Goal: Task Accomplishment & Management: Use online tool/utility

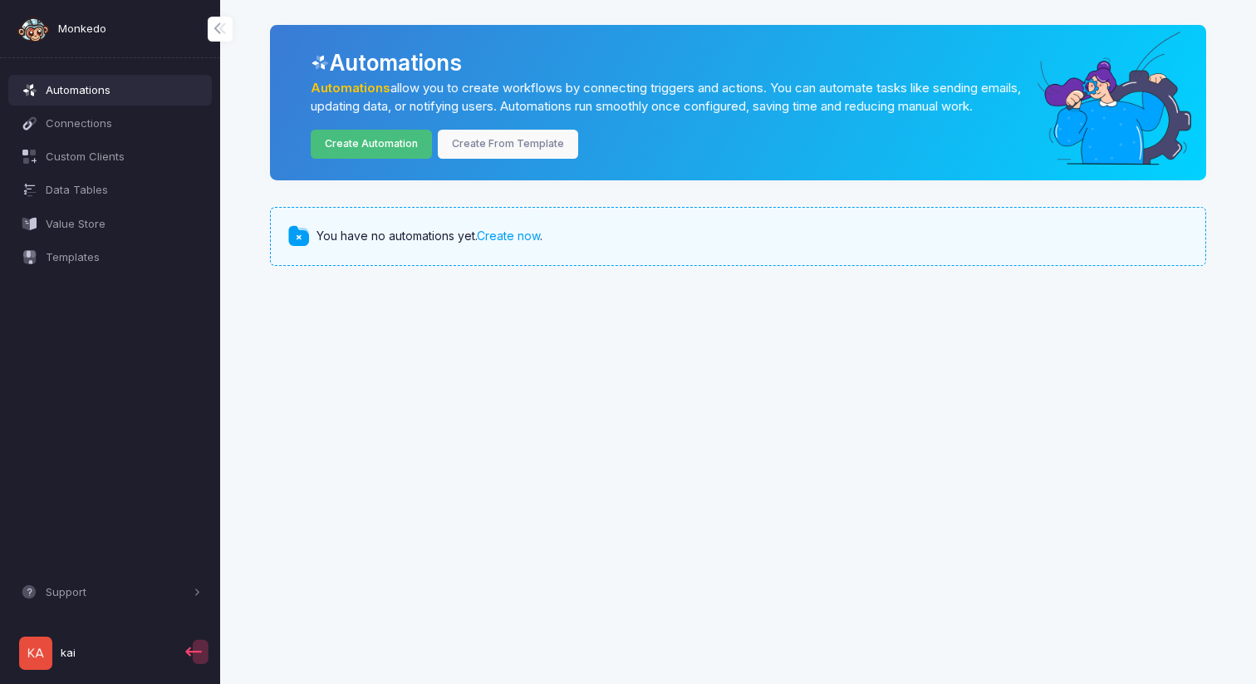
click at [379, 159] on link "Create Automation" at bounding box center [372, 144] width 122 height 29
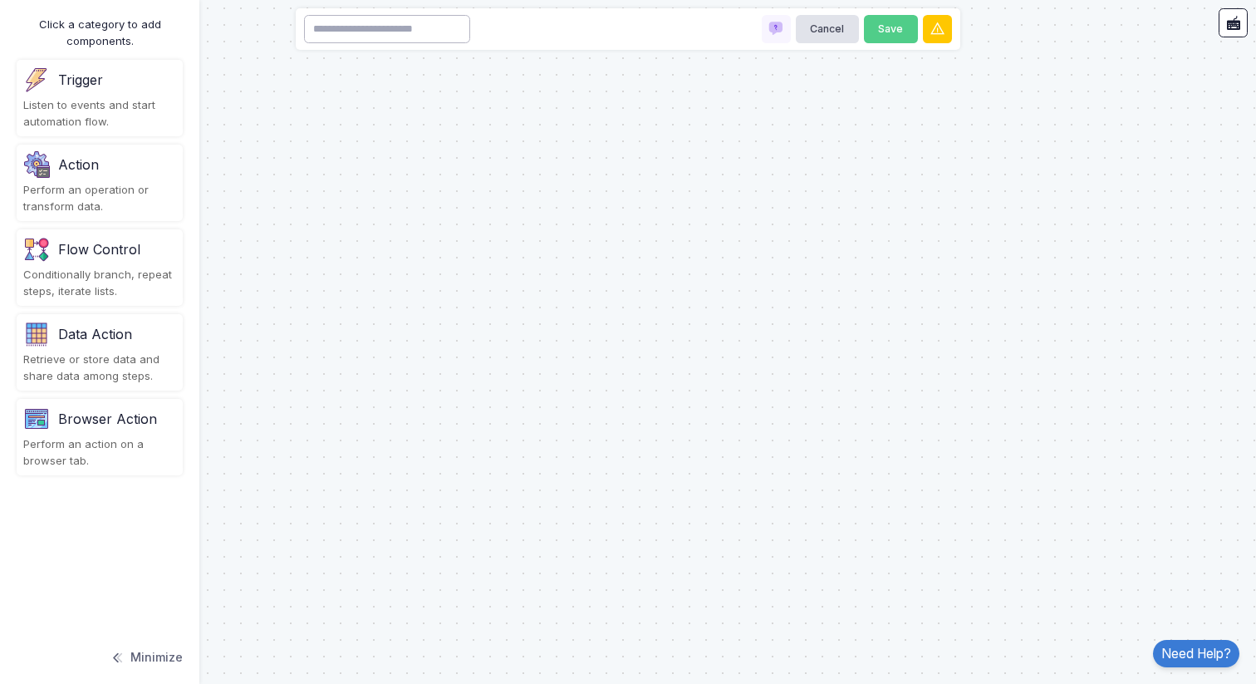
click at [341, 32] on input at bounding box center [387, 29] width 166 height 29
type input "****"
type input "**********"
click at [77, 93] on div "Trigger Listen to events and start automation flow." at bounding box center [100, 98] width 166 height 76
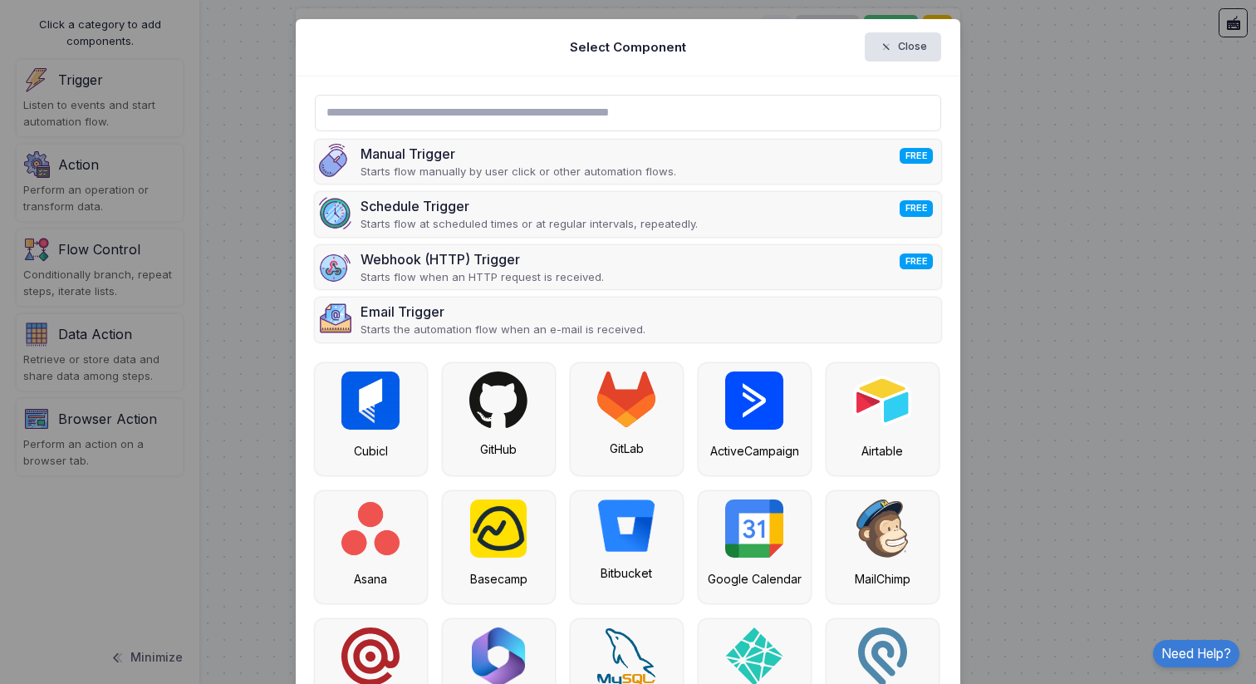
click at [455, 117] on input "text" at bounding box center [628, 113] width 627 height 37
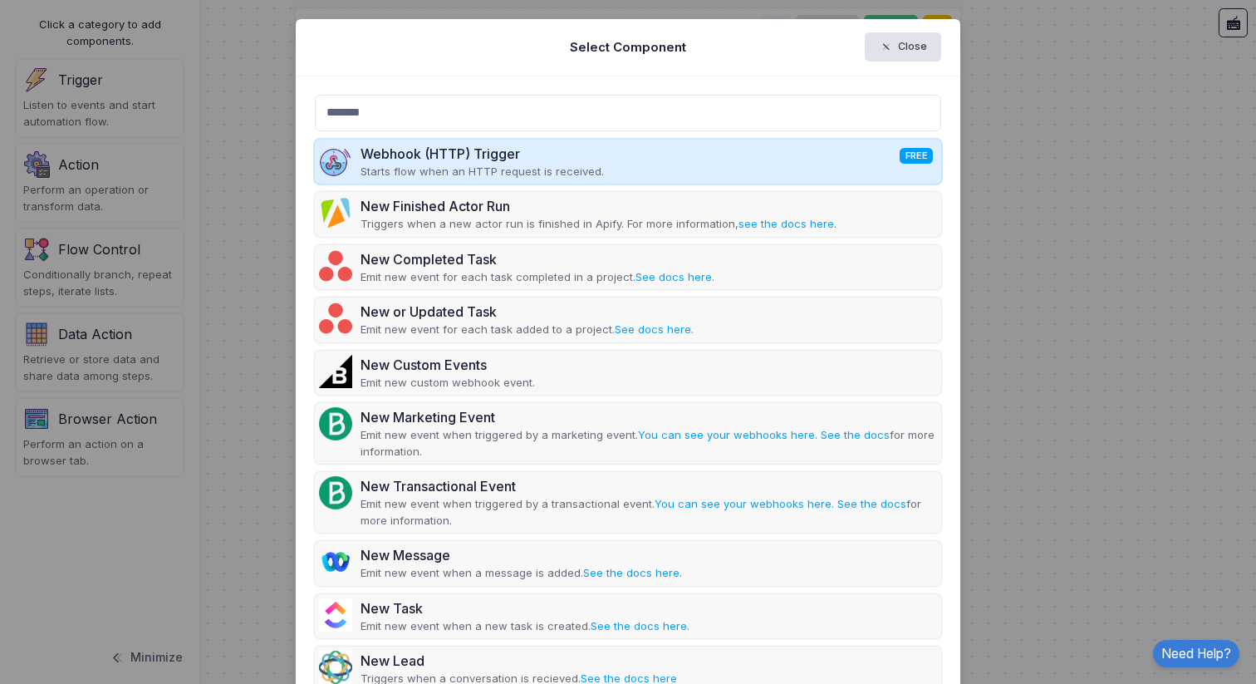
type input "*******"
click at [647, 167] on div "Webhook (HTTP) Trigger FREE Starts flow when an HTTP request is received." at bounding box center [628, 162] width 627 height 45
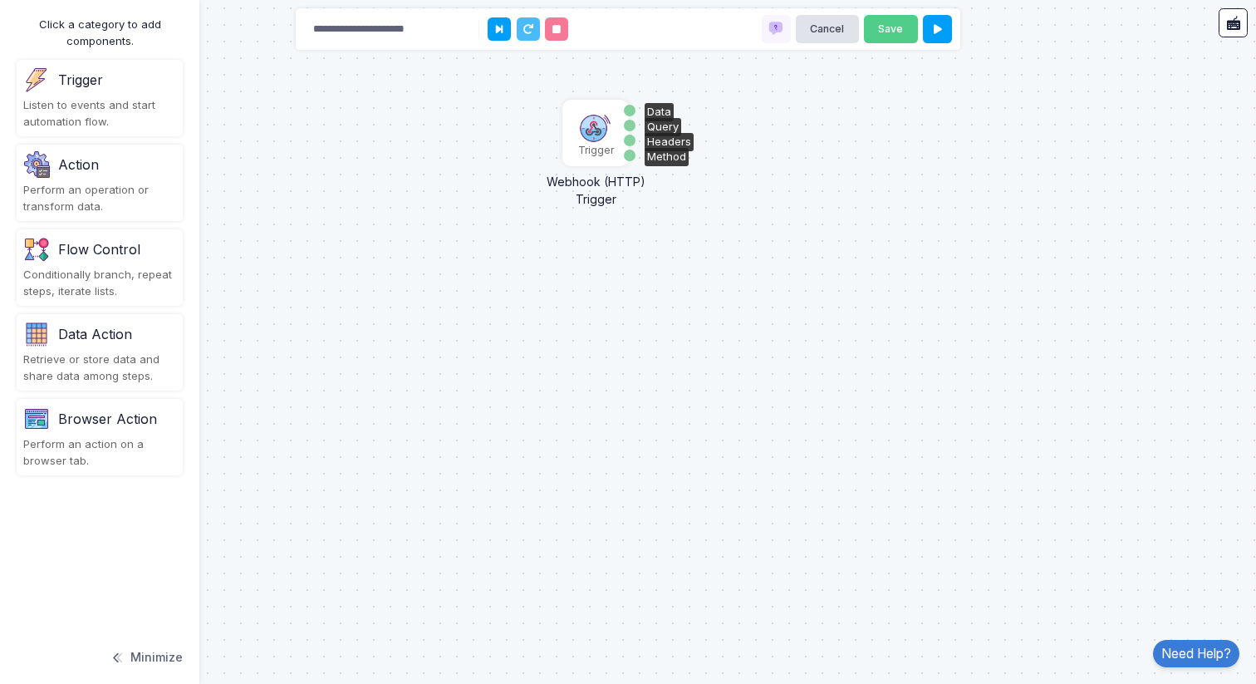
click at [596, 133] on img at bounding box center [595, 126] width 33 height 33
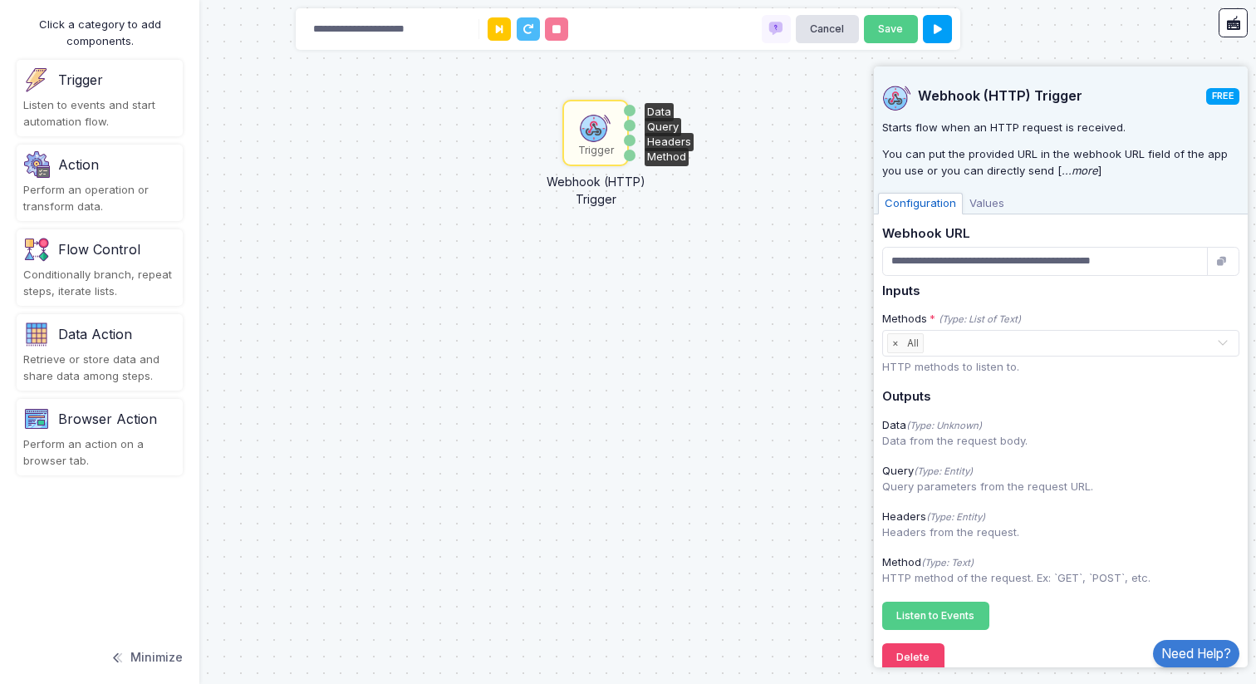
click at [1220, 258] on icon "button" at bounding box center [1223, 261] width 15 height 11
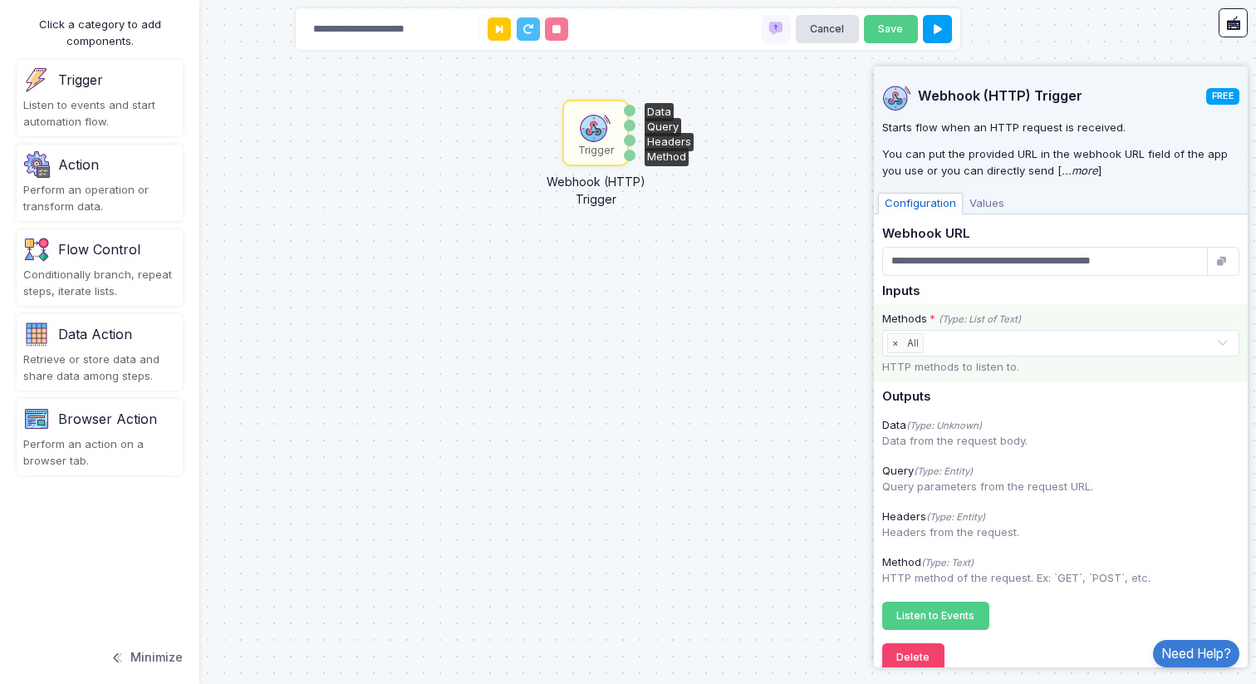
scroll to position [21, 0]
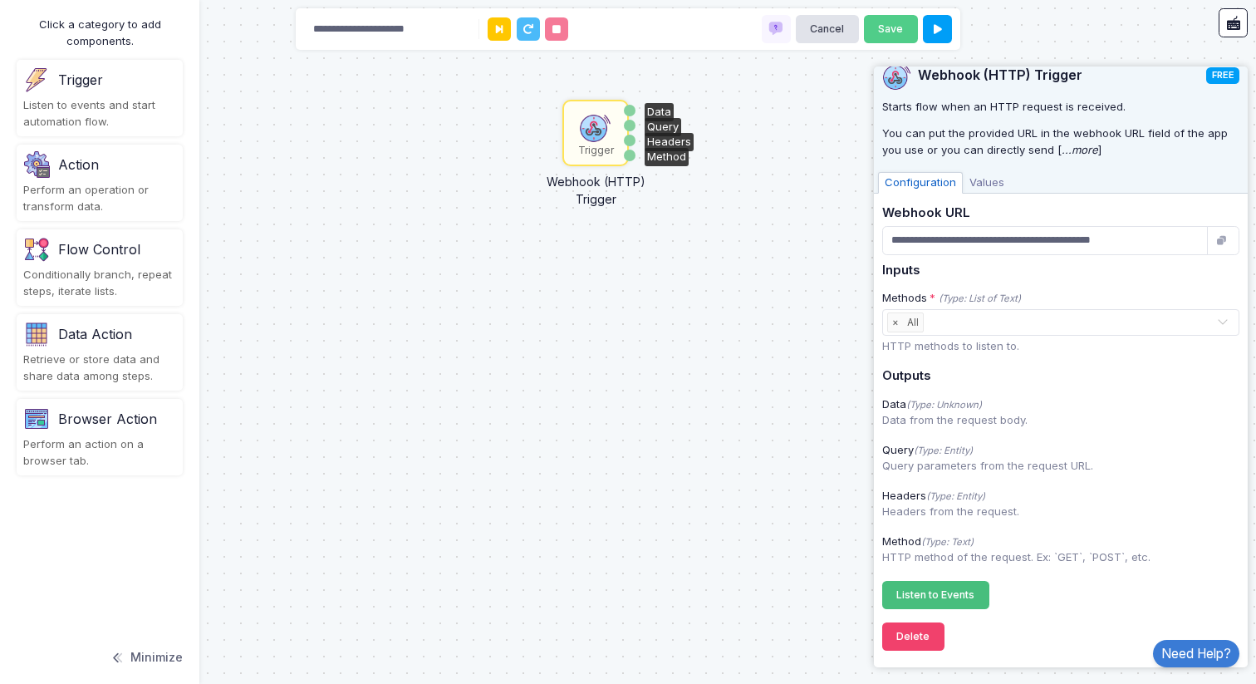
click at [949, 595] on span "Listen to Events" at bounding box center [935, 594] width 78 height 12
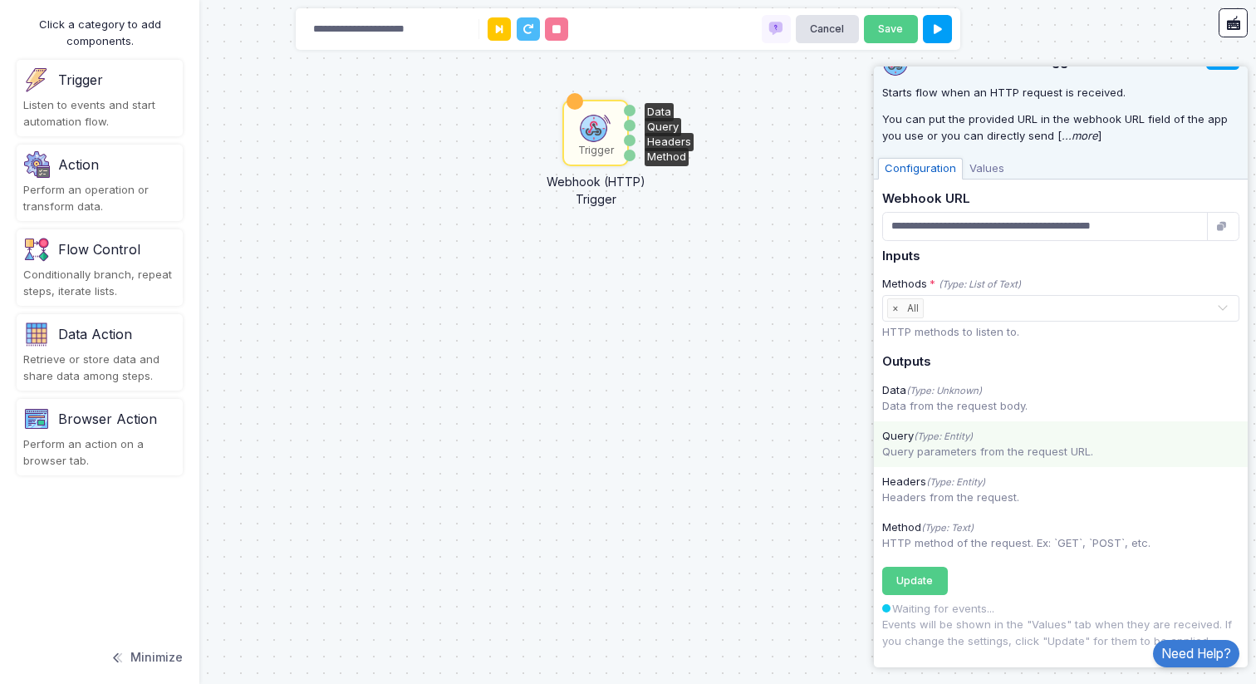
scroll to position [22, 0]
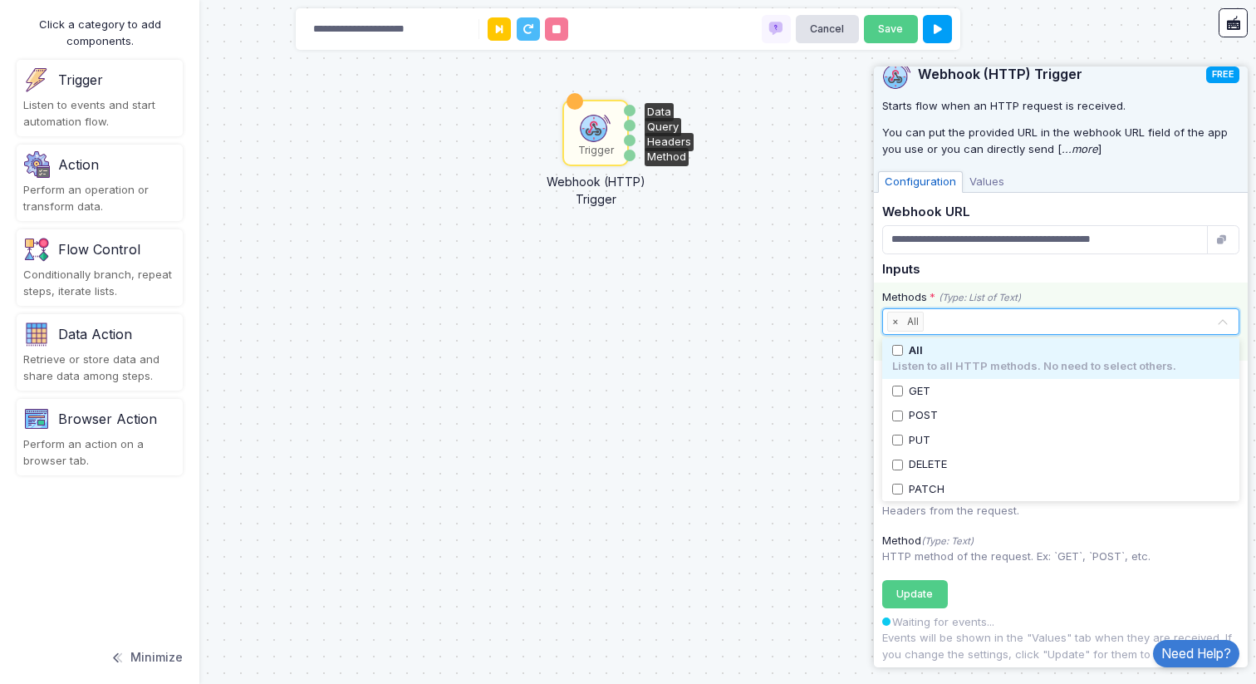
click at [1225, 318] on span at bounding box center [1222, 322] width 13 height 22
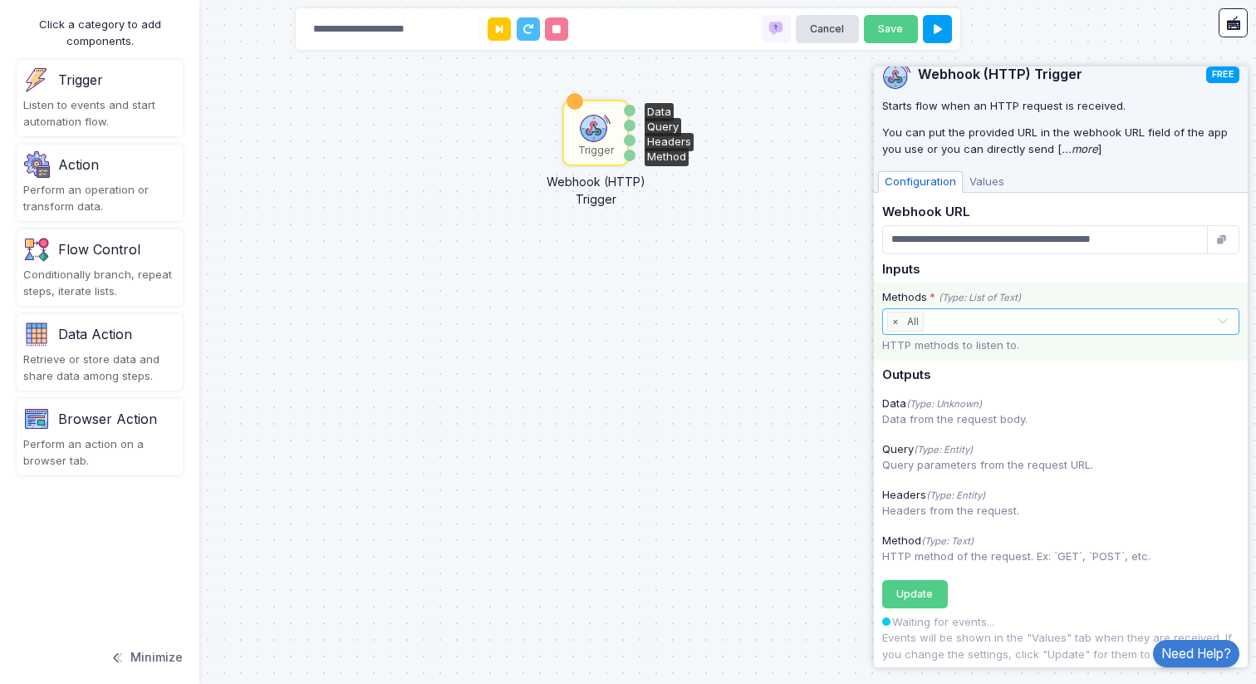
click at [1225, 318] on span at bounding box center [1222, 322] width 13 height 22
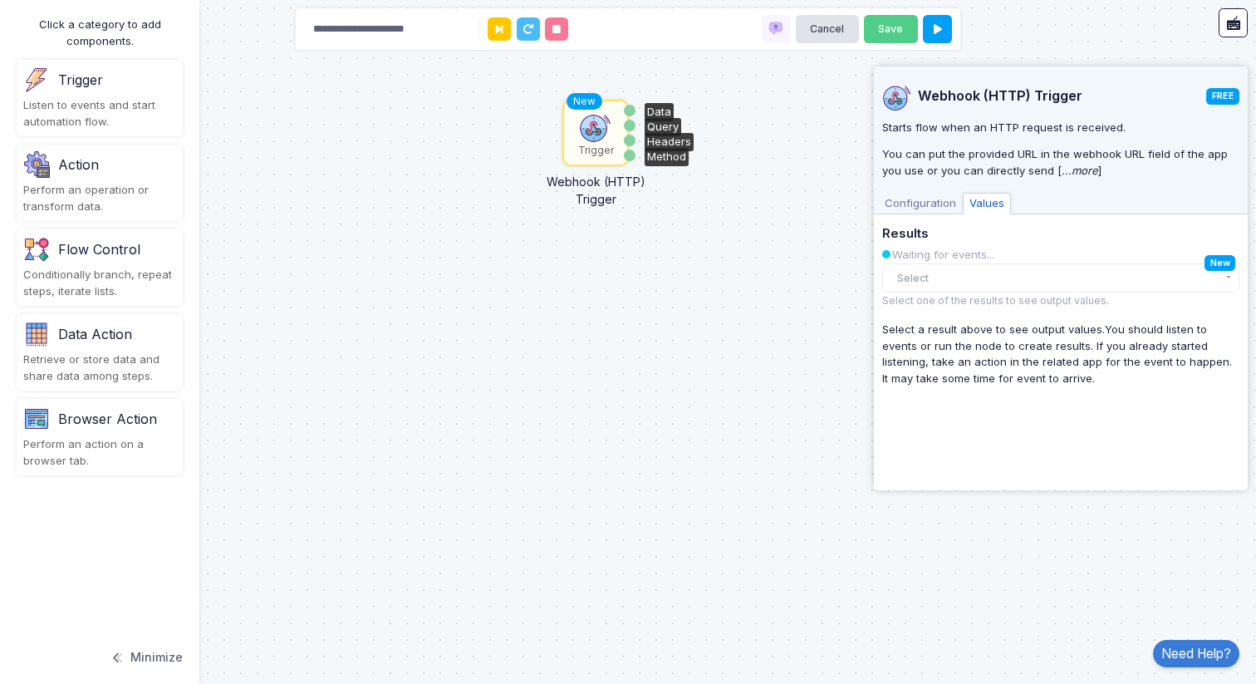
scroll to position [0, 0]
click at [1076, 273] on button "Select" at bounding box center [1060, 277] width 357 height 29
click at [1004, 307] on div "Request 8:06 AM" at bounding box center [1046, 311] width 291 height 17
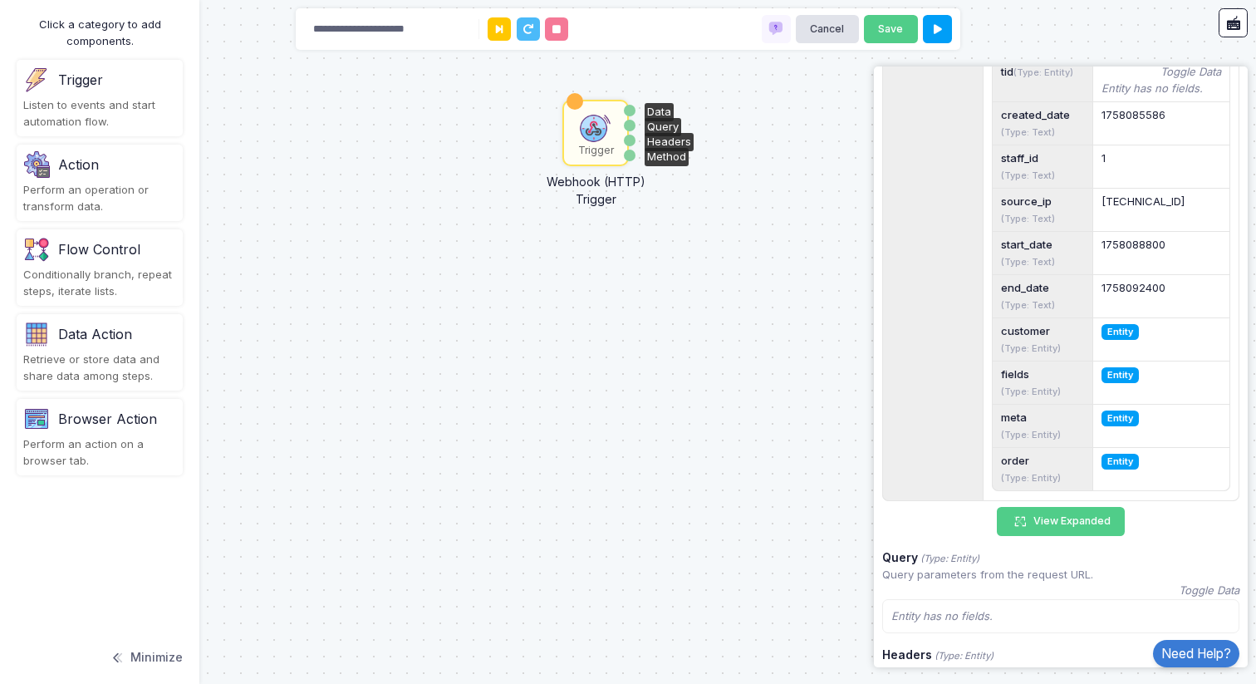
scroll to position [572, 0]
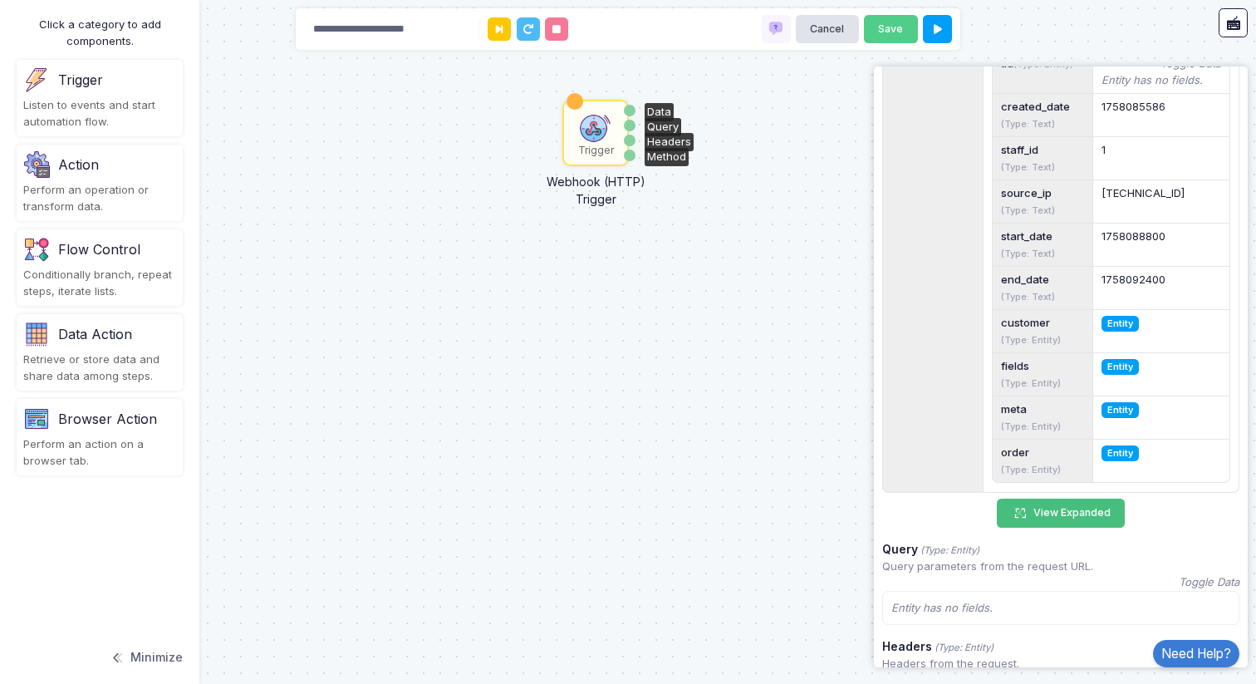
click at [1049, 525] on button "View Expanded" at bounding box center [1061, 513] width 128 height 29
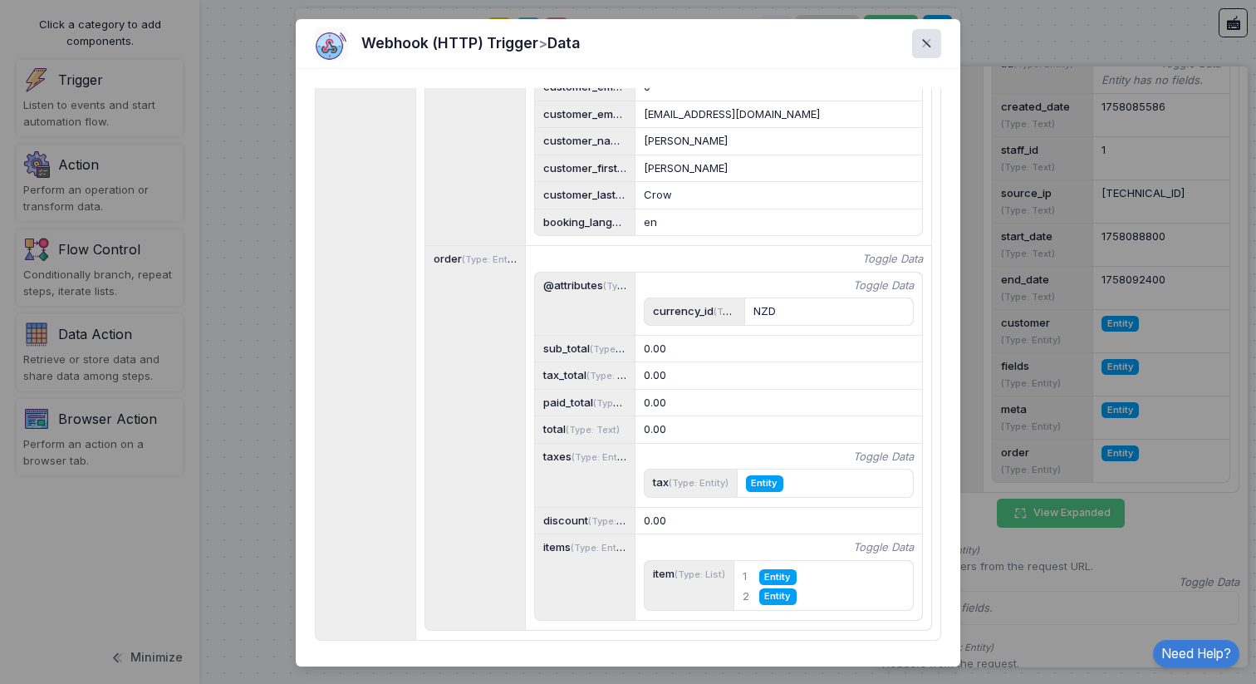
scroll to position [1, 0]
click at [783, 577] on span "Entity" at bounding box center [777, 576] width 37 height 16
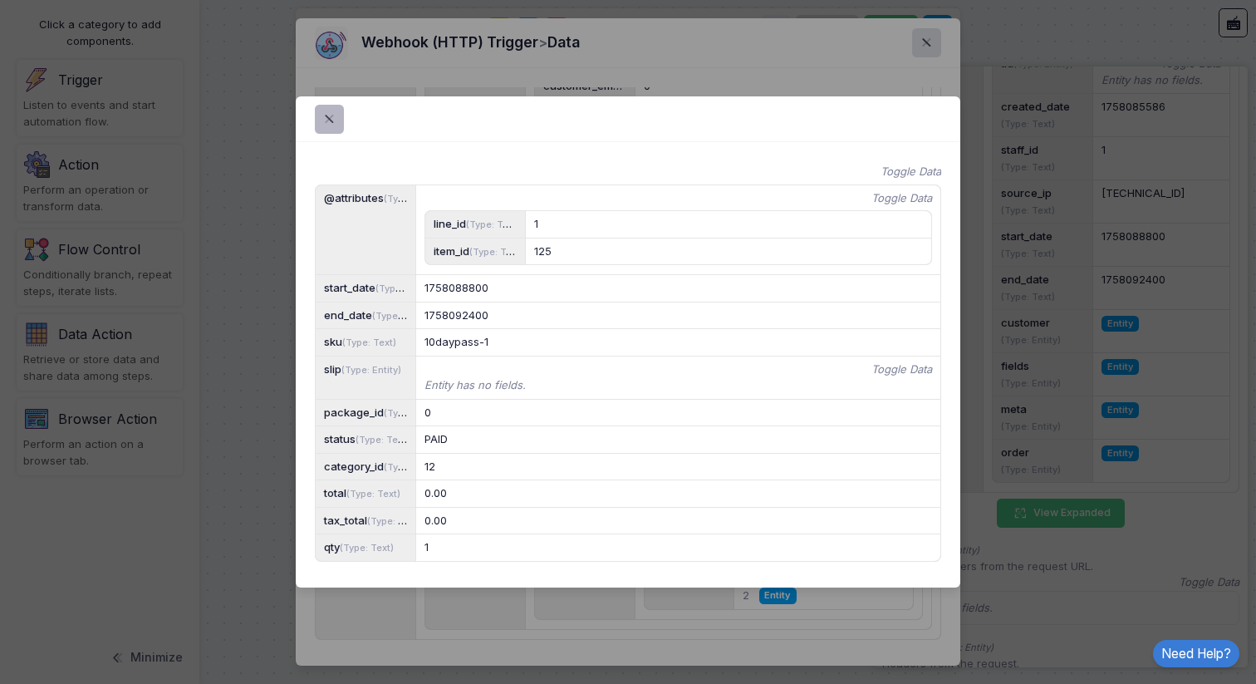
click at [339, 110] on span at bounding box center [339, 119] width 0 height 19
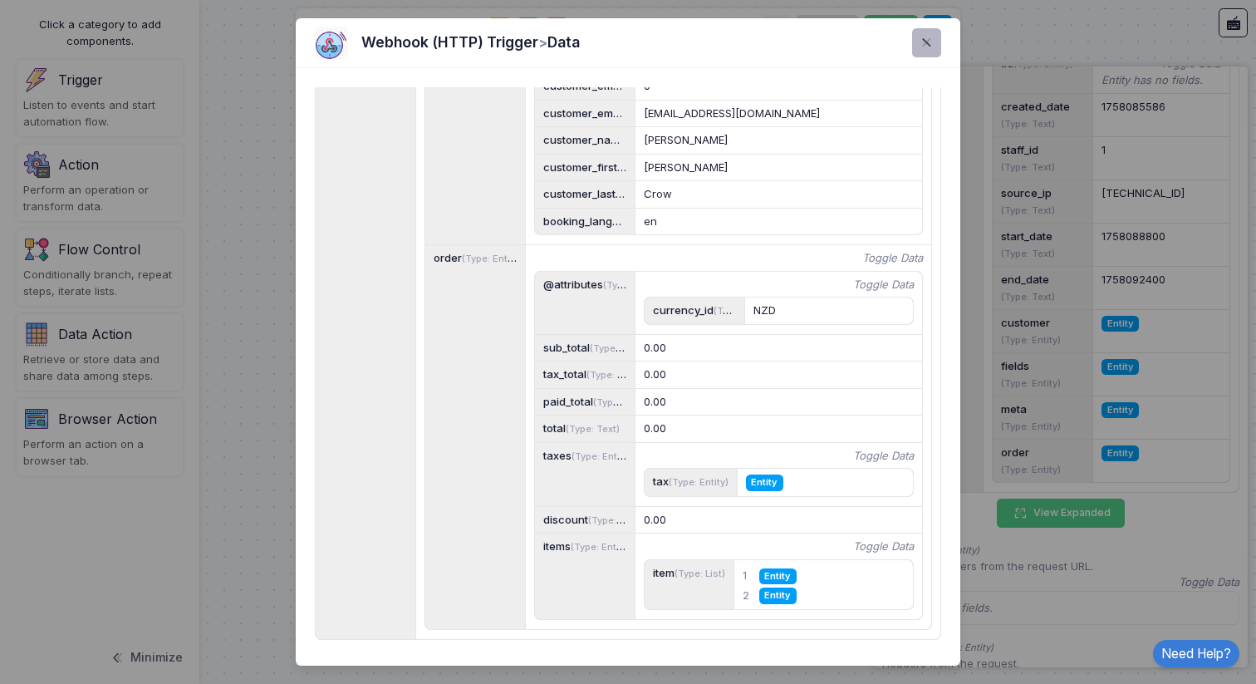
click at [936, 46] on span at bounding box center [936, 42] width 0 height 19
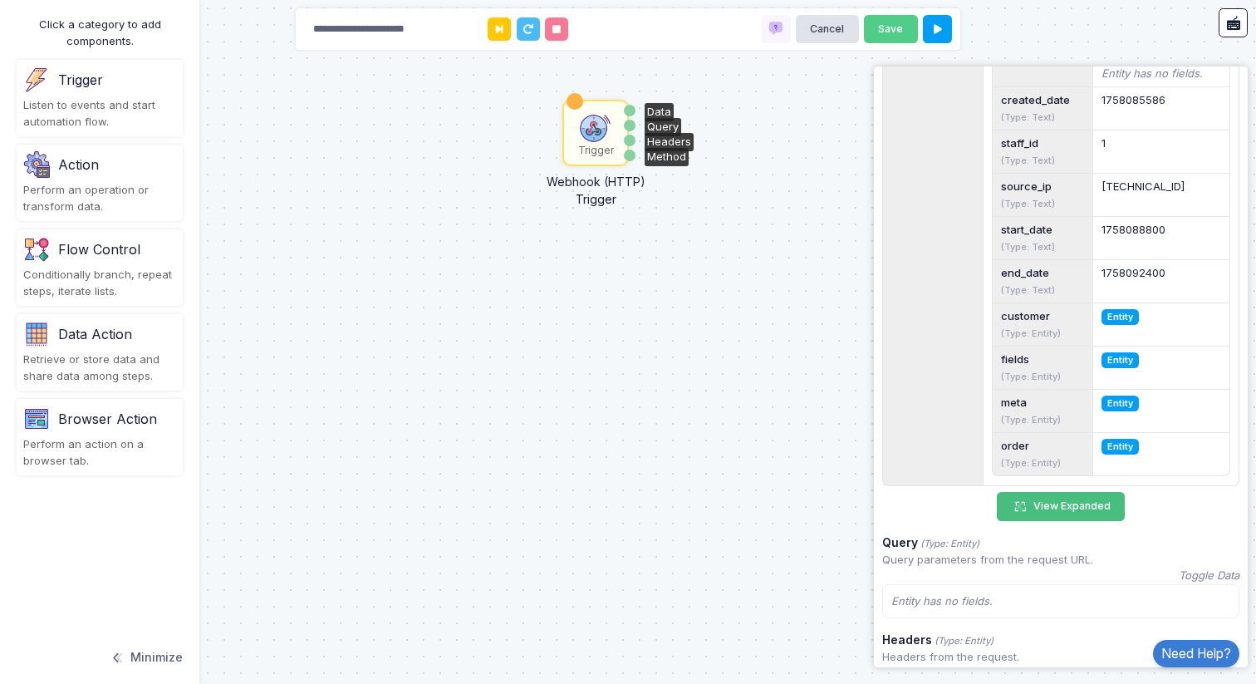
scroll to position [0, 0]
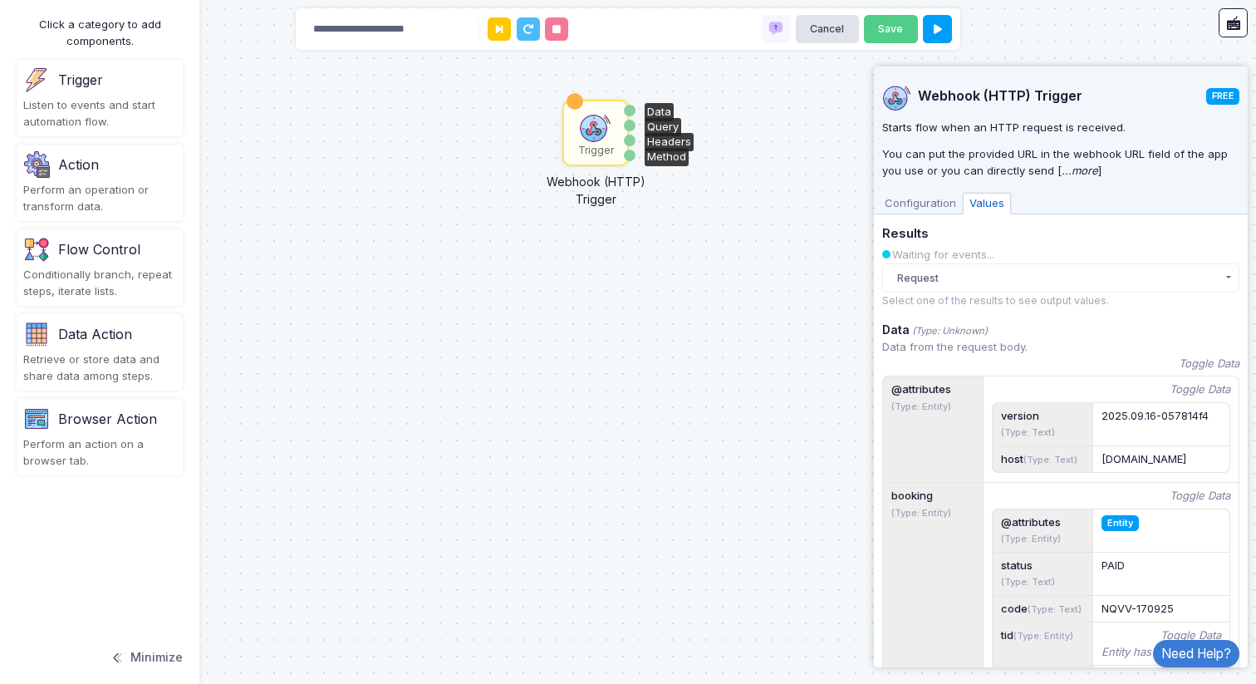
drag, startPoint x: 81, startPoint y: 263, endPoint x: 548, endPoint y: 283, distance: 467.4
click at [548, 283] on automation-editor "**********" at bounding box center [628, 342] width 1256 height 684
click at [127, 271] on div "Conditionally branch, repeat steps, iterate lists." at bounding box center [99, 283] width 153 height 32
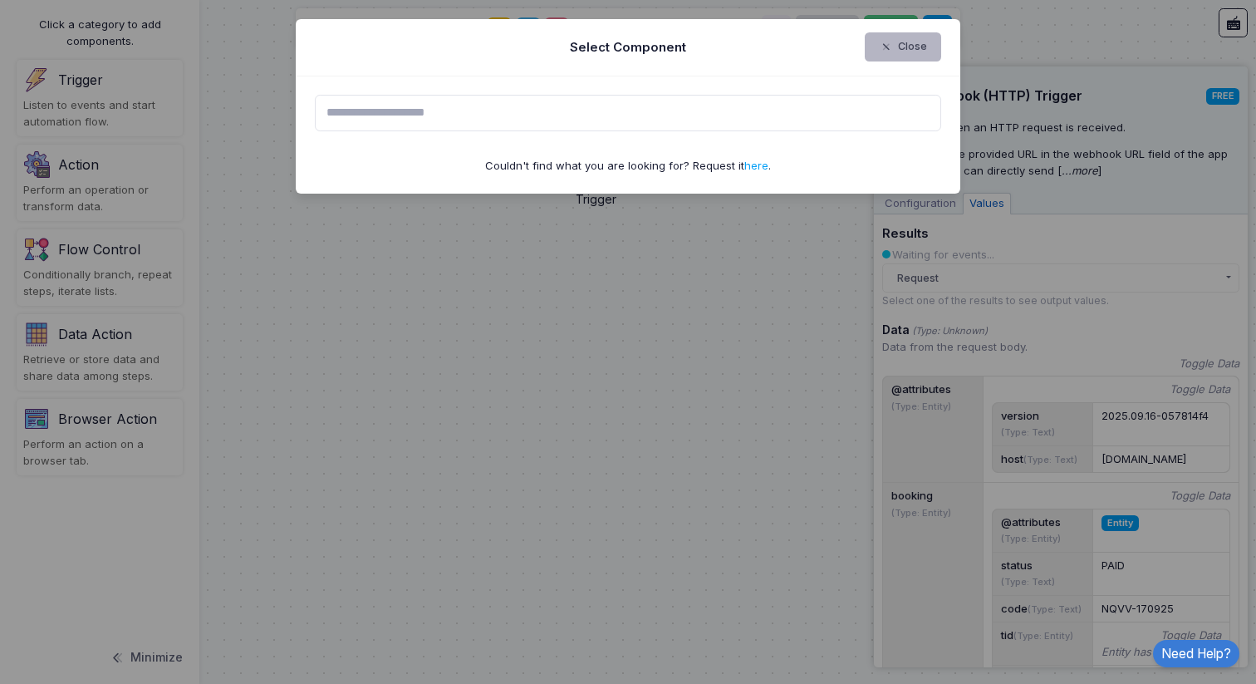
click at [899, 42] on button "Close" at bounding box center [903, 46] width 77 height 29
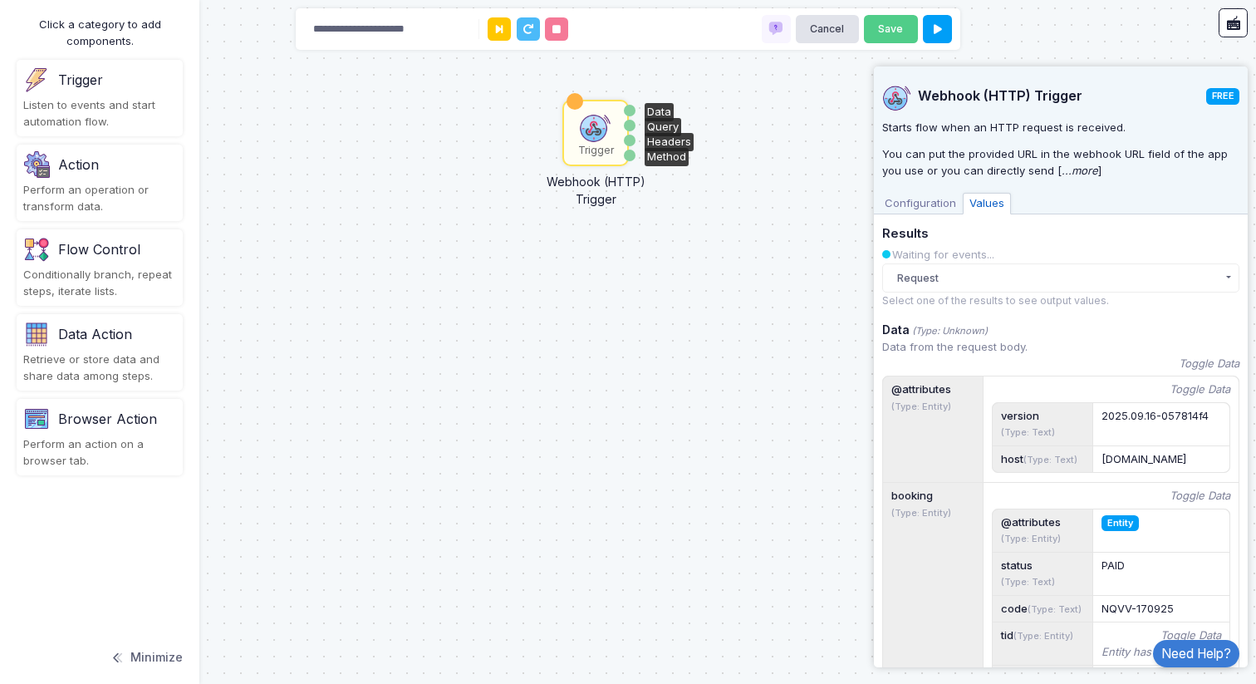
click at [936, 206] on span "Configuration" at bounding box center [920, 204] width 85 height 22
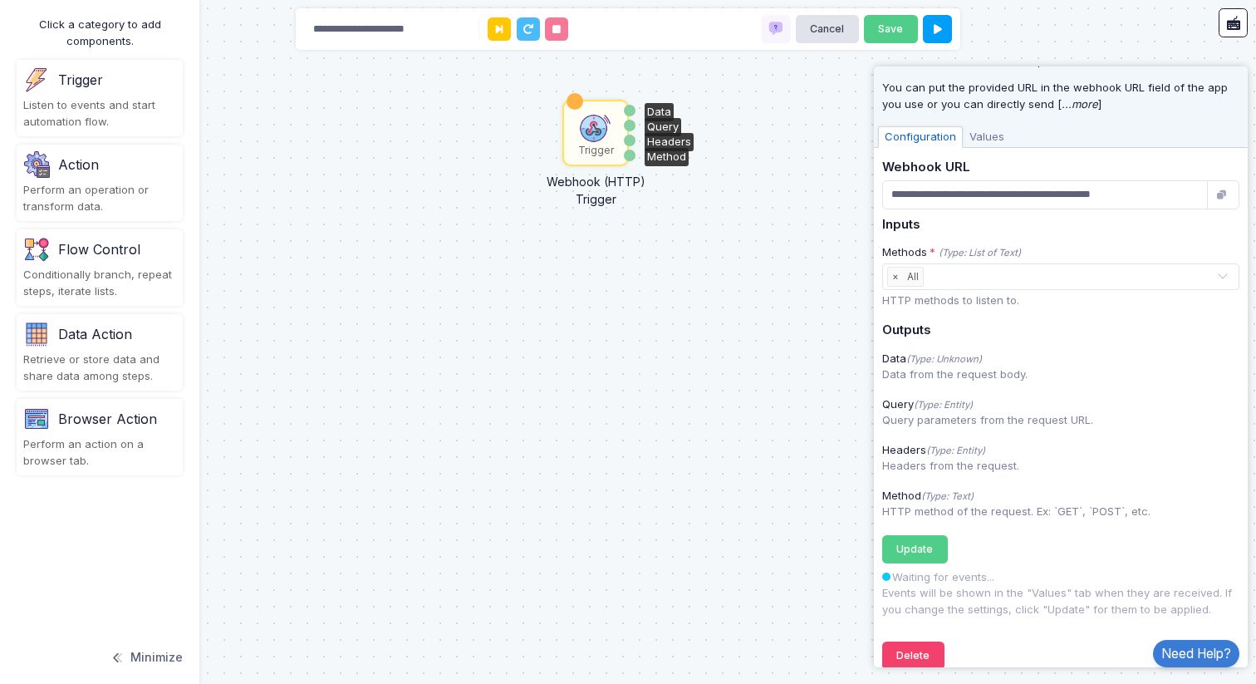
scroll to position [86, 0]
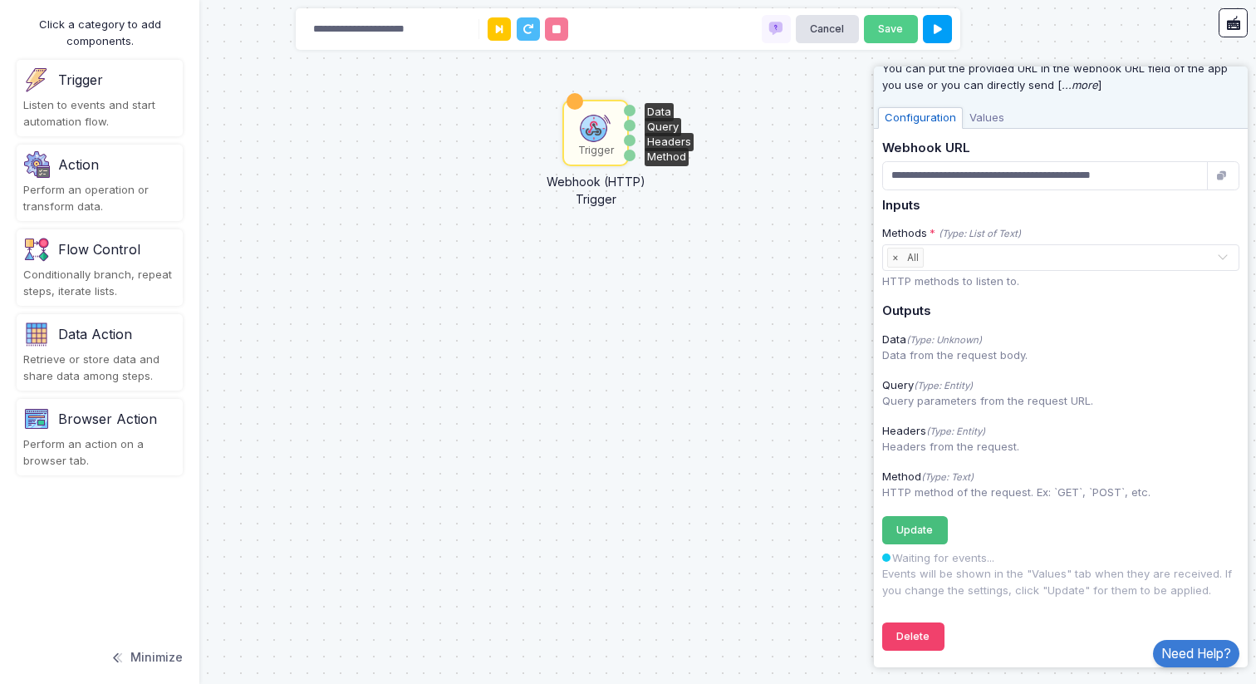
click at [929, 531] on span "Update" at bounding box center [914, 529] width 37 height 12
drag, startPoint x: 79, startPoint y: 262, endPoint x: 498, endPoint y: 276, distance: 419.0
click at [498, 276] on automation-editor "**********" at bounding box center [628, 342] width 1256 height 684
click at [92, 259] on div "Flow Control" at bounding box center [99, 249] width 153 height 27
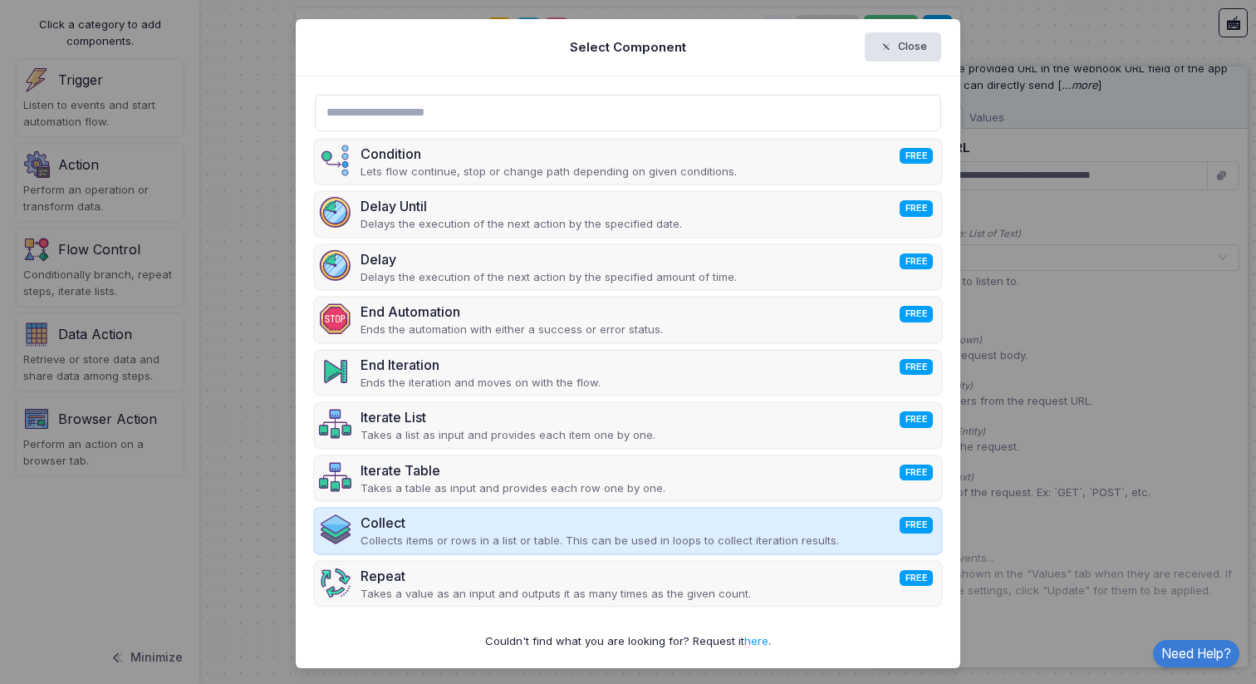
scroll to position [3, 0]
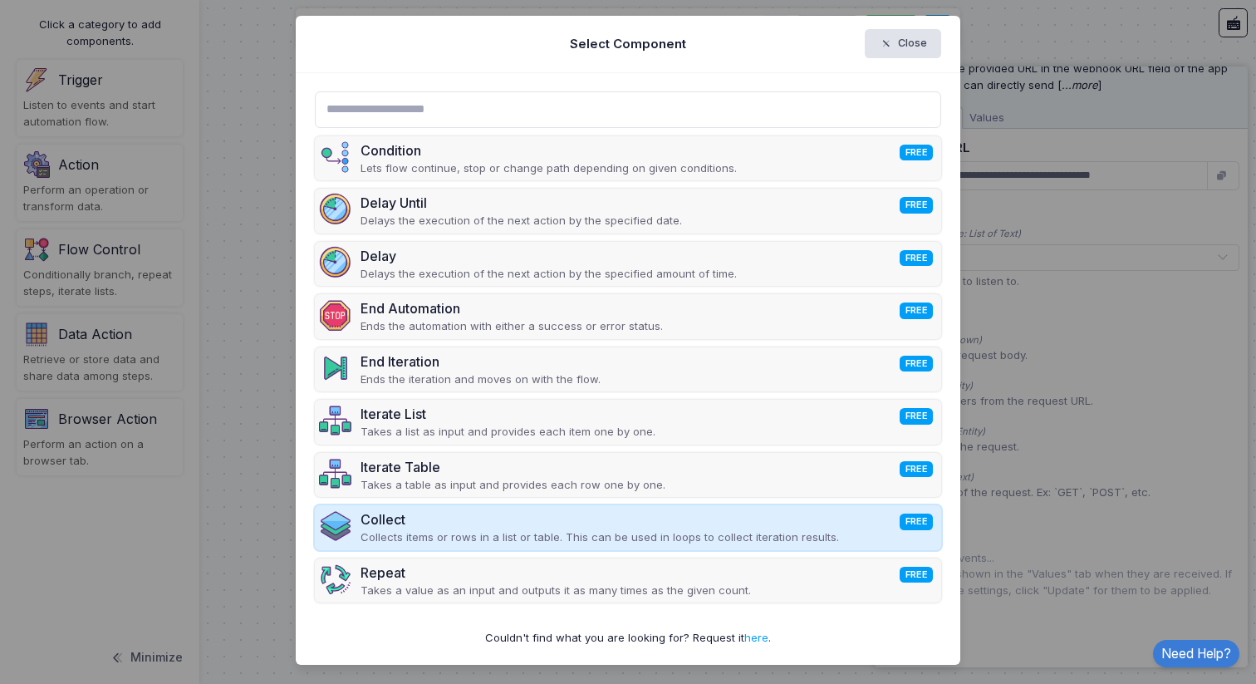
click at [673, 530] on p "Collects items or rows in a list or table. This can be used in loops to collect…" at bounding box center [600, 537] width 479 height 17
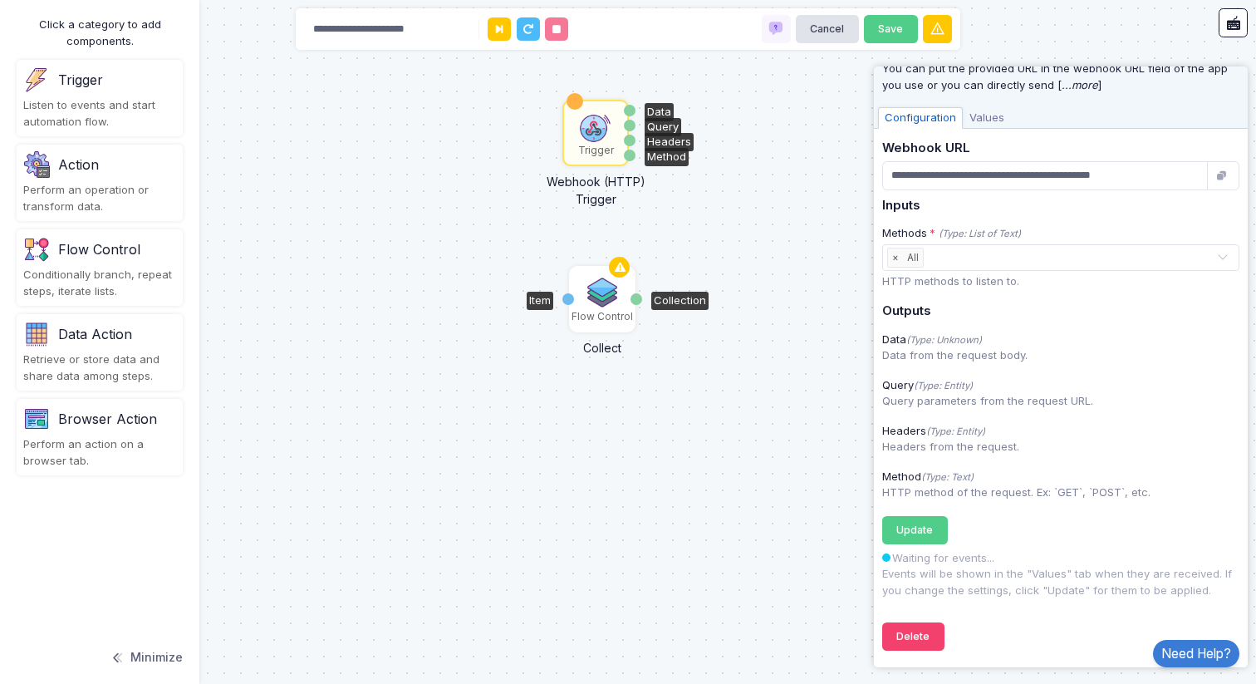
click at [602, 299] on img at bounding box center [602, 292] width 33 height 33
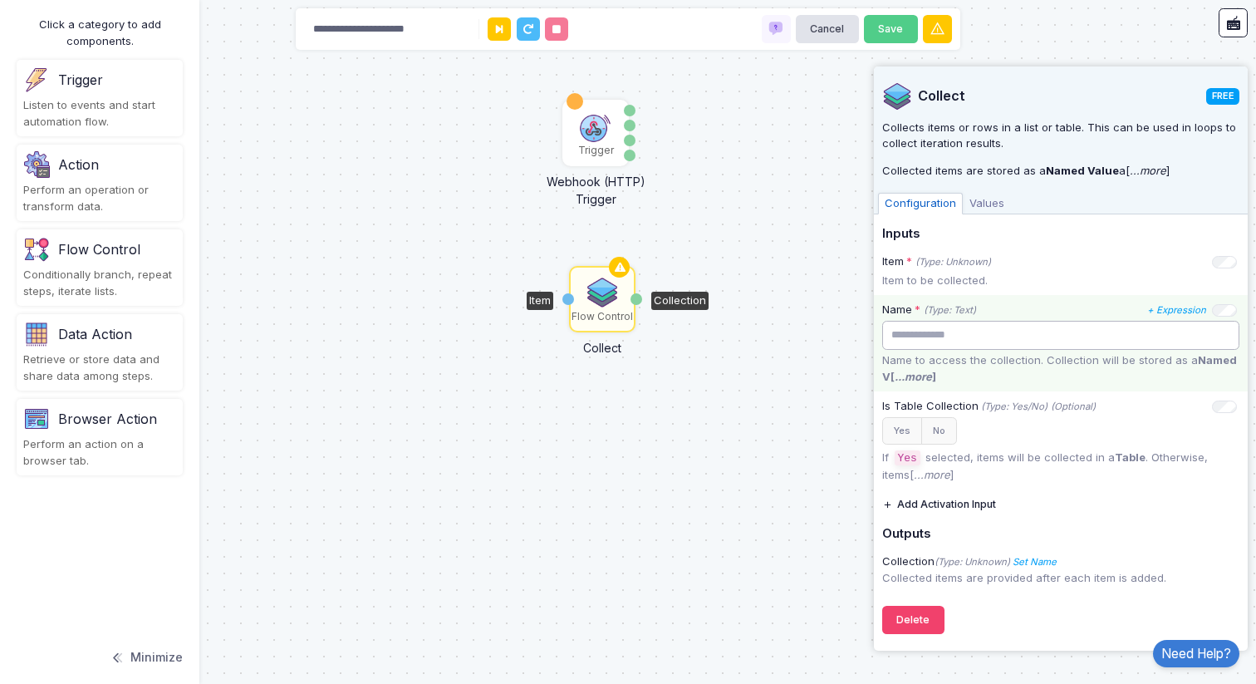
click at [978, 333] on input "text" at bounding box center [1060, 335] width 357 height 29
type input "*"
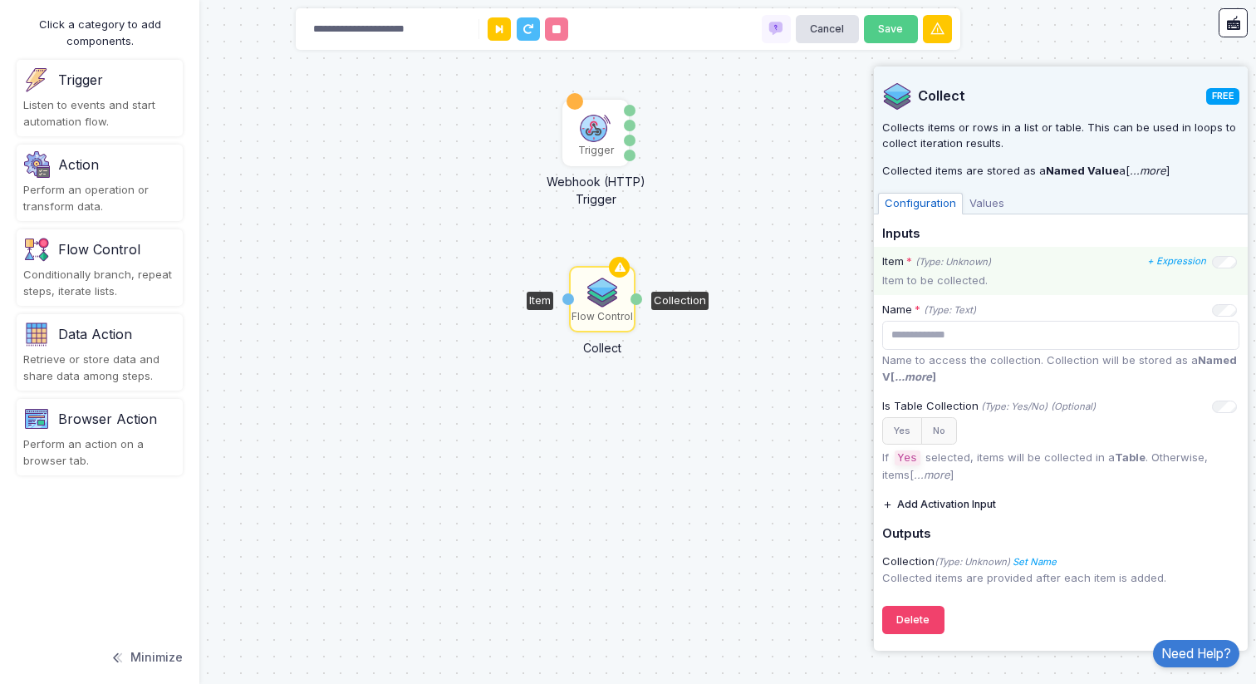
click at [1033, 273] on p "Item to be collected." at bounding box center [1060, 281] width 357 height 17
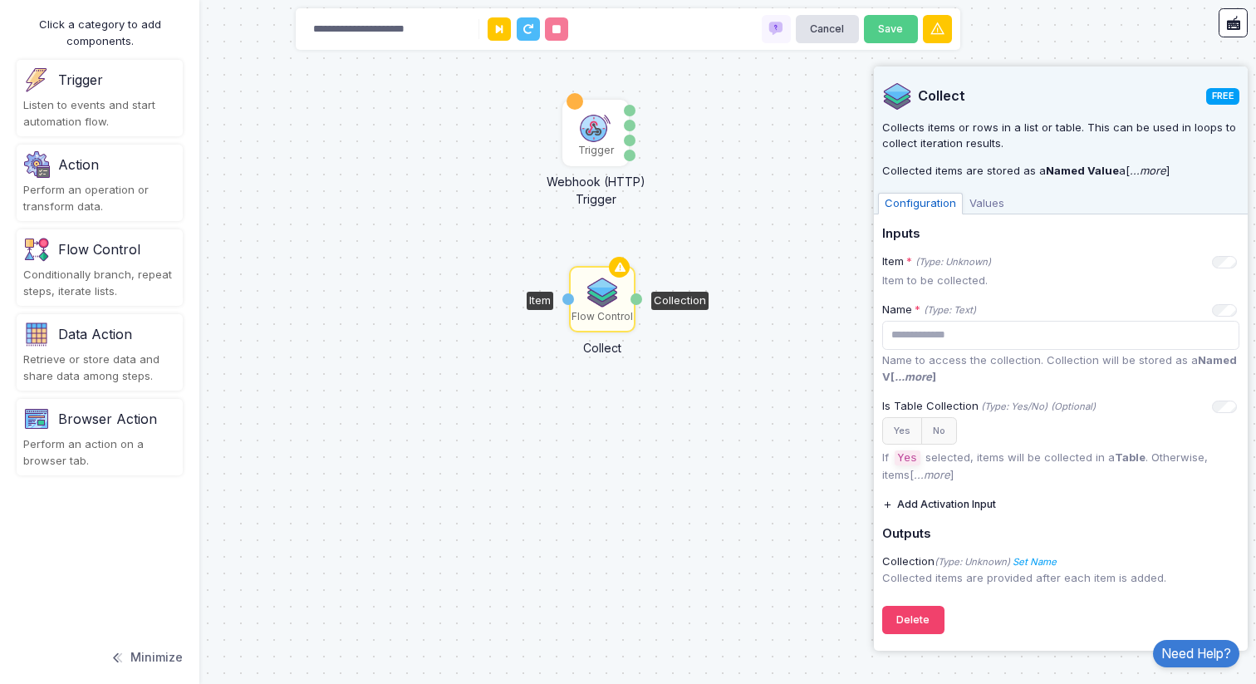
click at [569, 300] on div "Item" at bounding box center [568, 299] width 12 height 12
drag, startPoint x: 631, startPoint y: 112, endPoint x: 566, endPoint y: 293, distance: 192.6
click at [1, 1] on div "1 Trigger Webhook (HTTP) Trigger Data Query Headers Method Flow Control Collect…" at bounding box center [0, 0] width 1 height 1
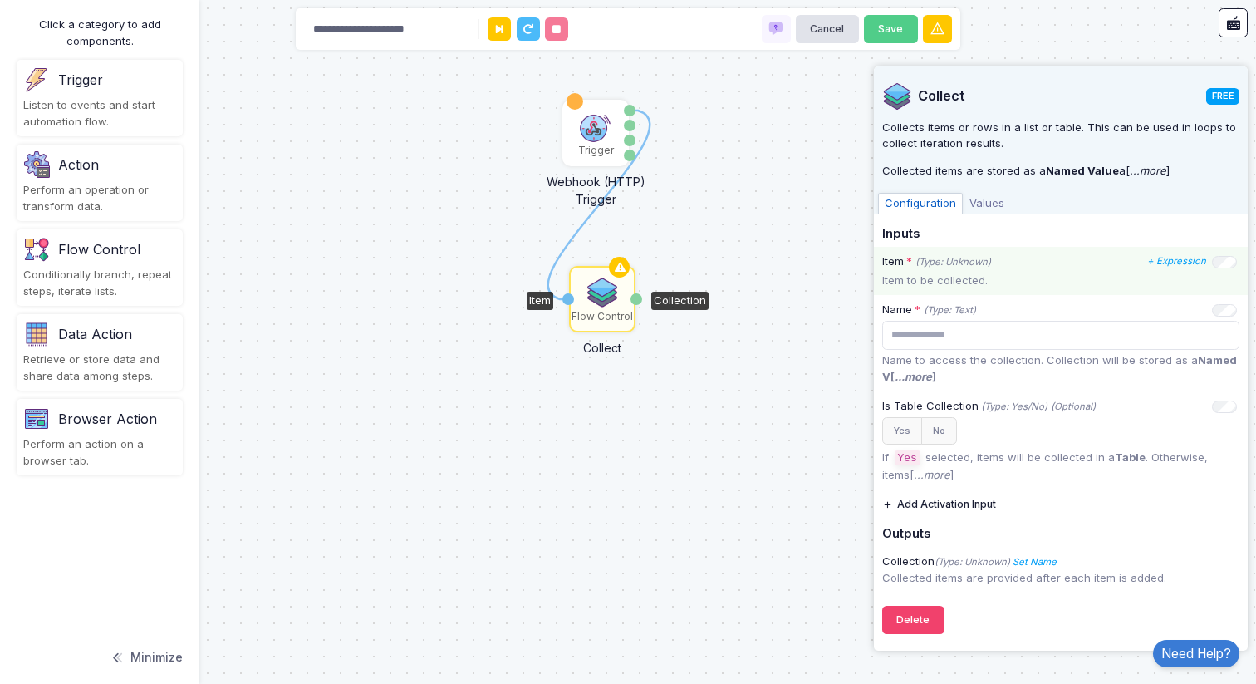
click at [959, 278] on p "Item to be collected." at bounding box center [1060, 281] width 357 height 17
click at [1175, 262] on icon "+ Expression" at bounding box center [1176, 261] width 59 height 12
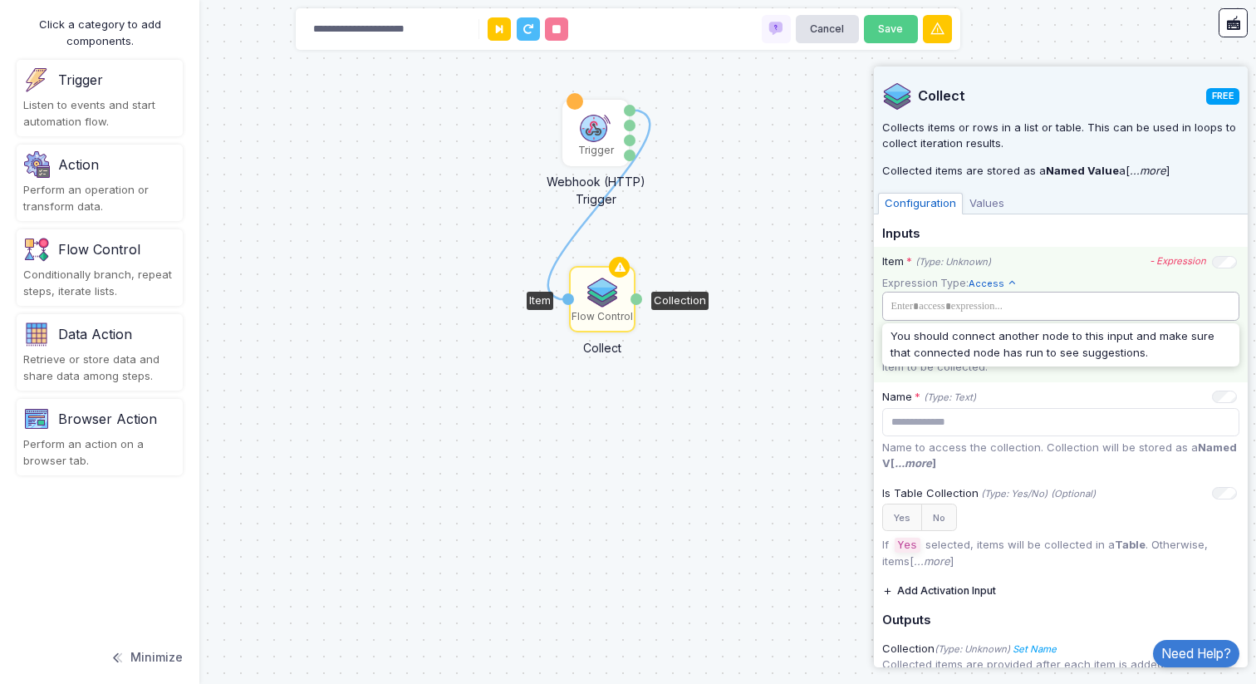
click at [1028, 315] on tags "​" at bounding box center [1060, 306] width 357 height 29
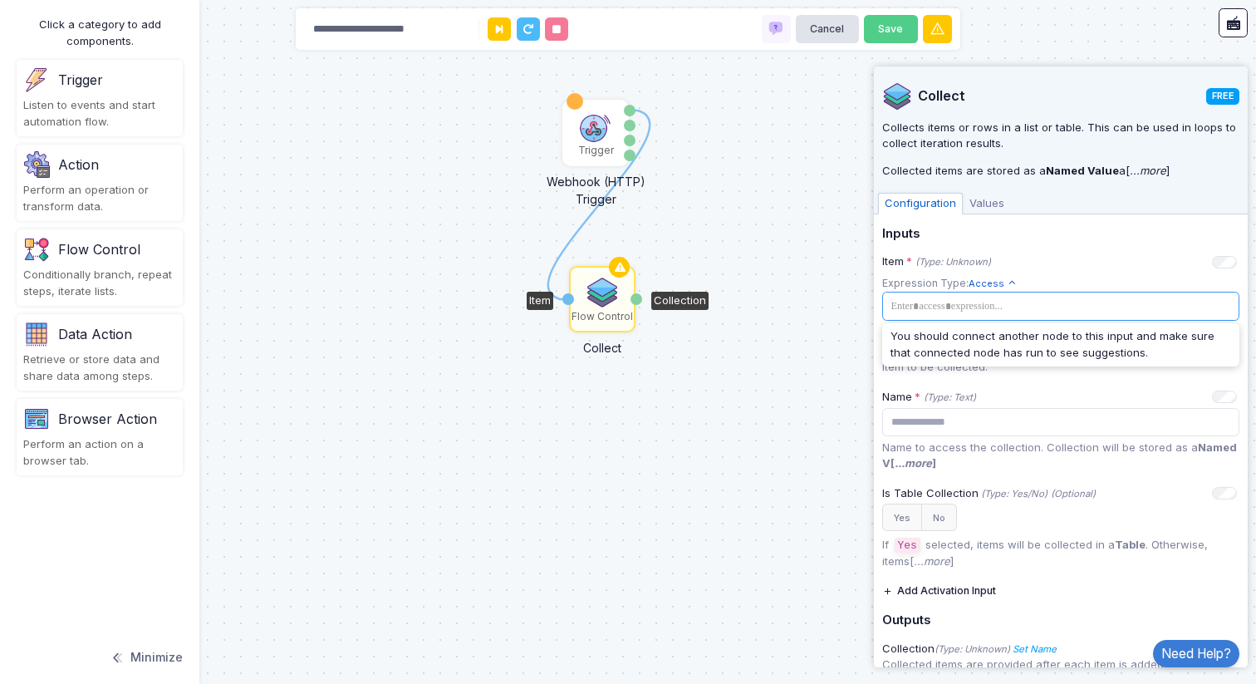
click at [695, 185] on div "1 Trigger Webhook (HTTP) Trigger Data Query Headers Method Flow Control Collect…" at bounding box center [628, 342] width 1256 height 684
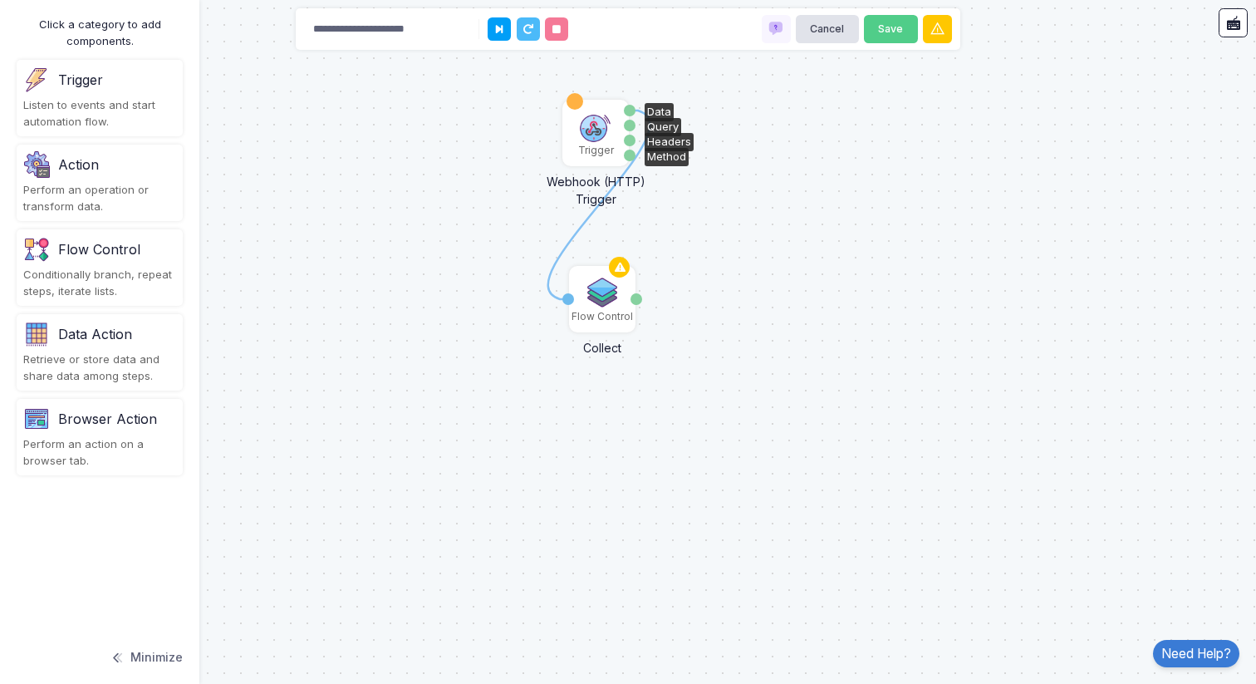
click at [604, 130] on img at bounding box center [595, 126] width 33 height 33
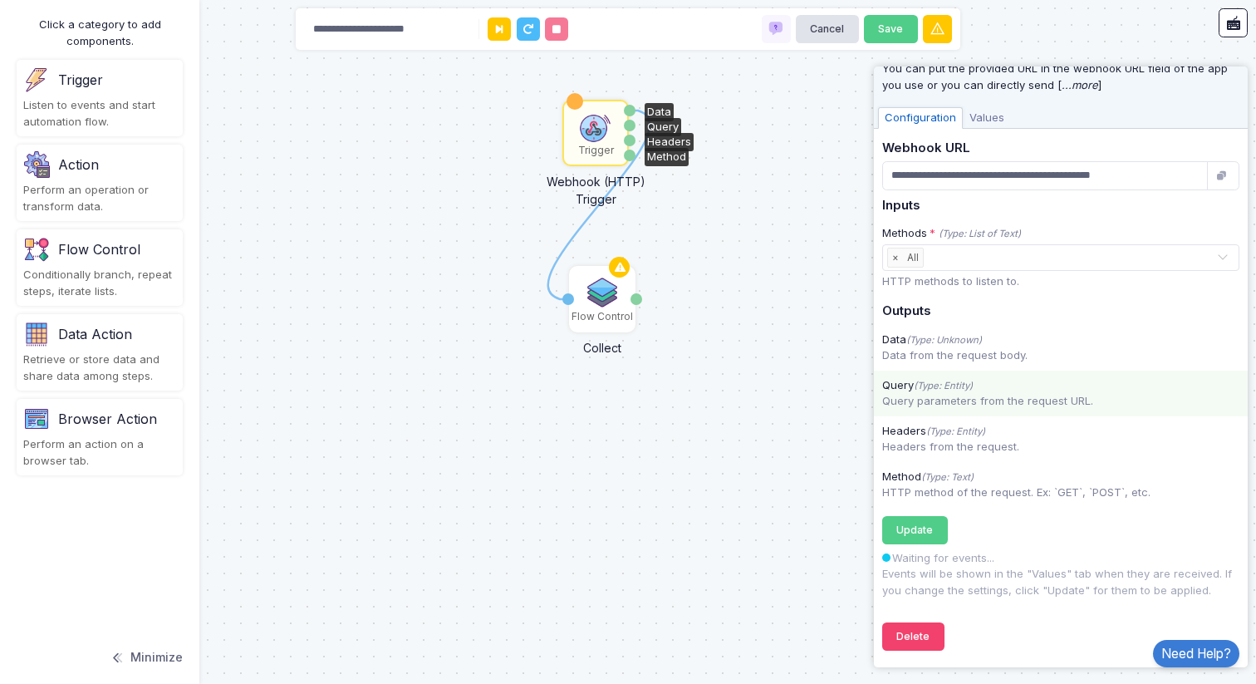
scroll to position [0, 0]
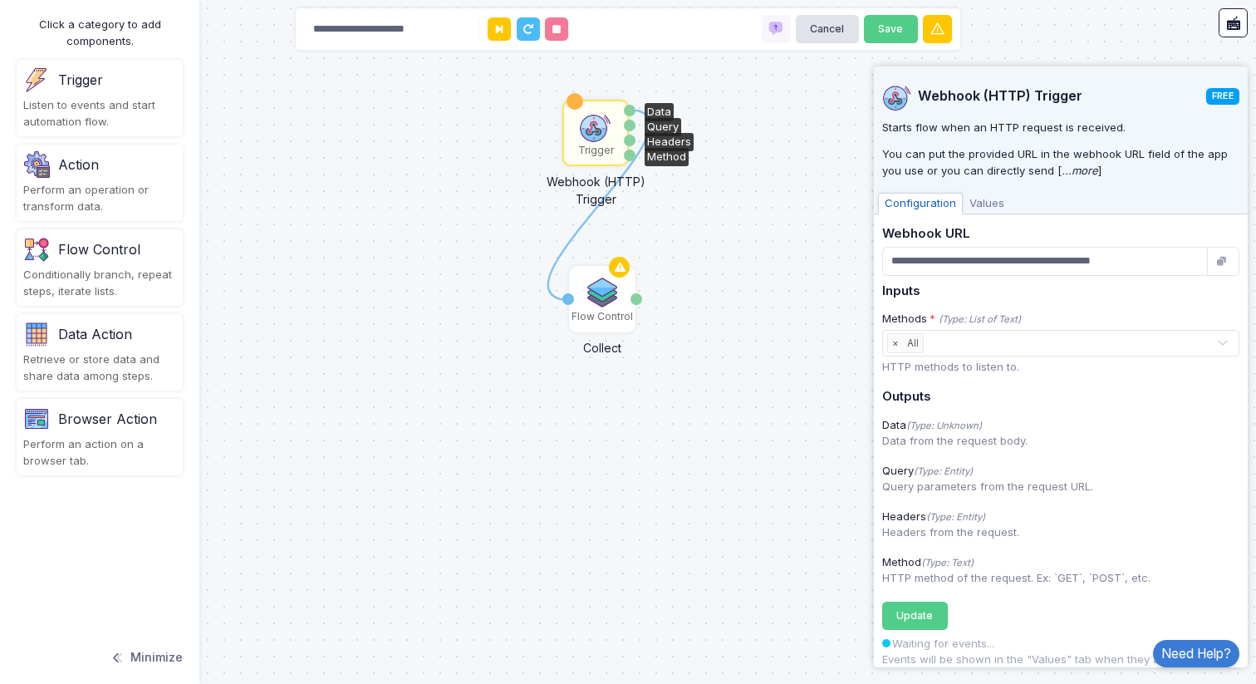
click at [985, 204] on span "Values" at bounding box center [987, 204] width 48 height 22
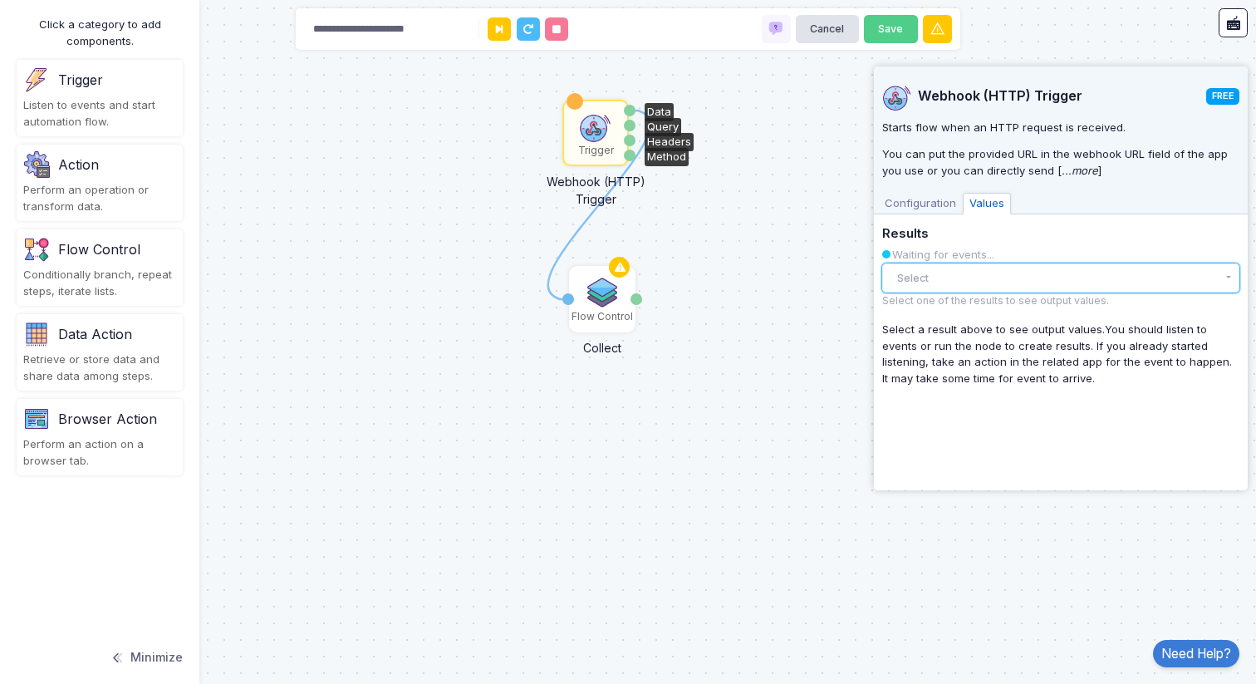
click at [990, 276] on button "Select" at bounding box center [1060, 277] width 357 height 29
click at [970, 304] on div "There are no results yet." at bounding box center [1060, 312] width 357 height 36
click at [928, 209] on span "Configuration" at bounding box center [920, 204] width 85 height 22
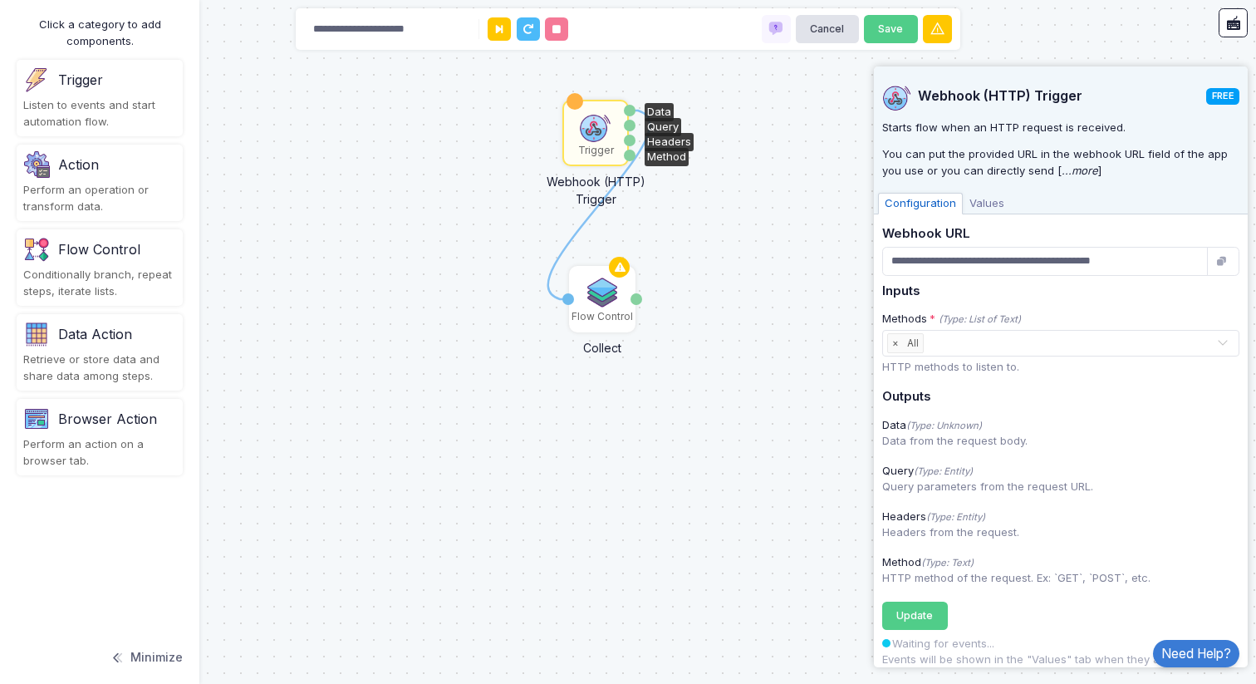
click at [986, 204] on span "Values" at bounding box center [987, 204] width 48 height 22
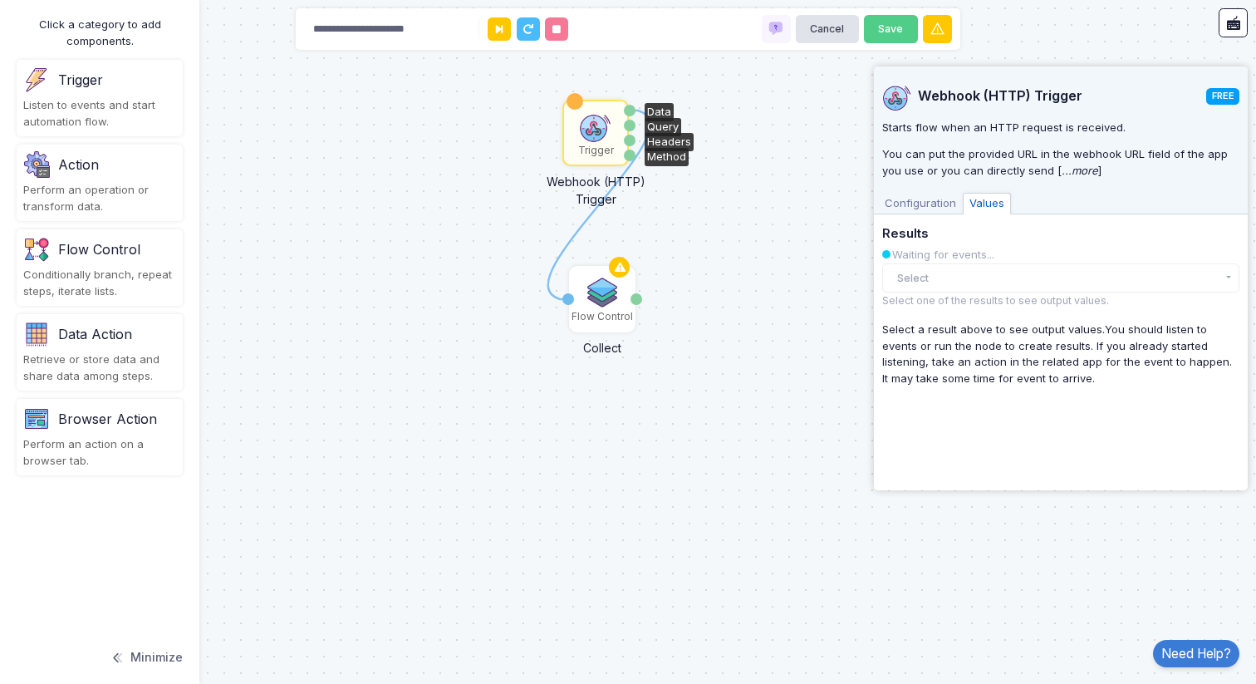
click at [935, 208] on span "Configuration" at bounding box center [920, 204] width 85 height 22
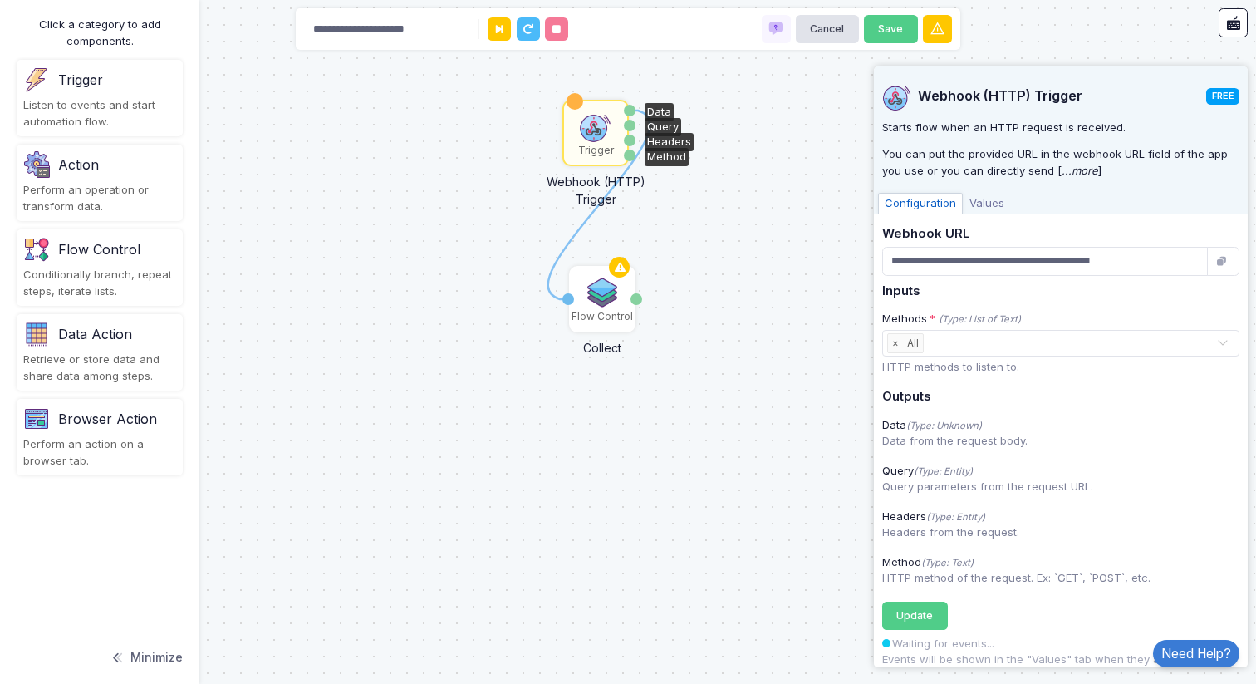
click at [990, 198] on span "Values" at bounding box center [987, 204] width 48 height 22
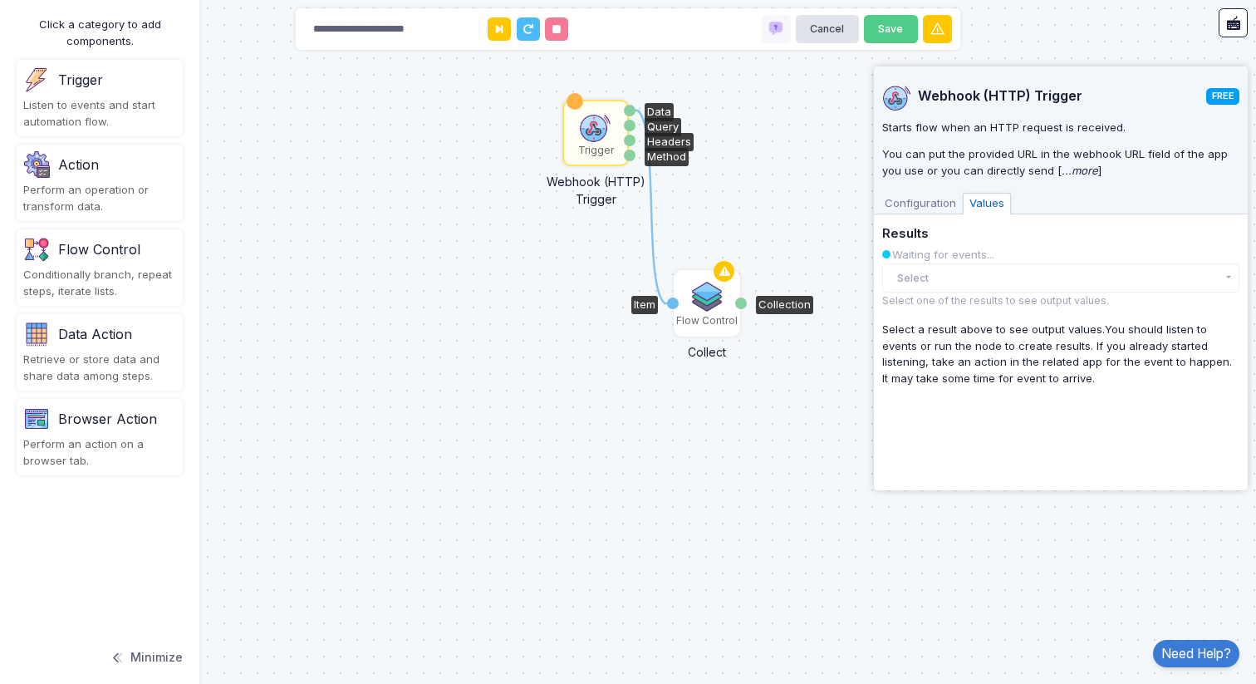
drag, startPoint x: 608, startPoint y: 292, endPoint x: 717, endPoint y: 297, distance: 109.0
click at [717, 297] on img at bounding box center [706, 296] width 33 height 33
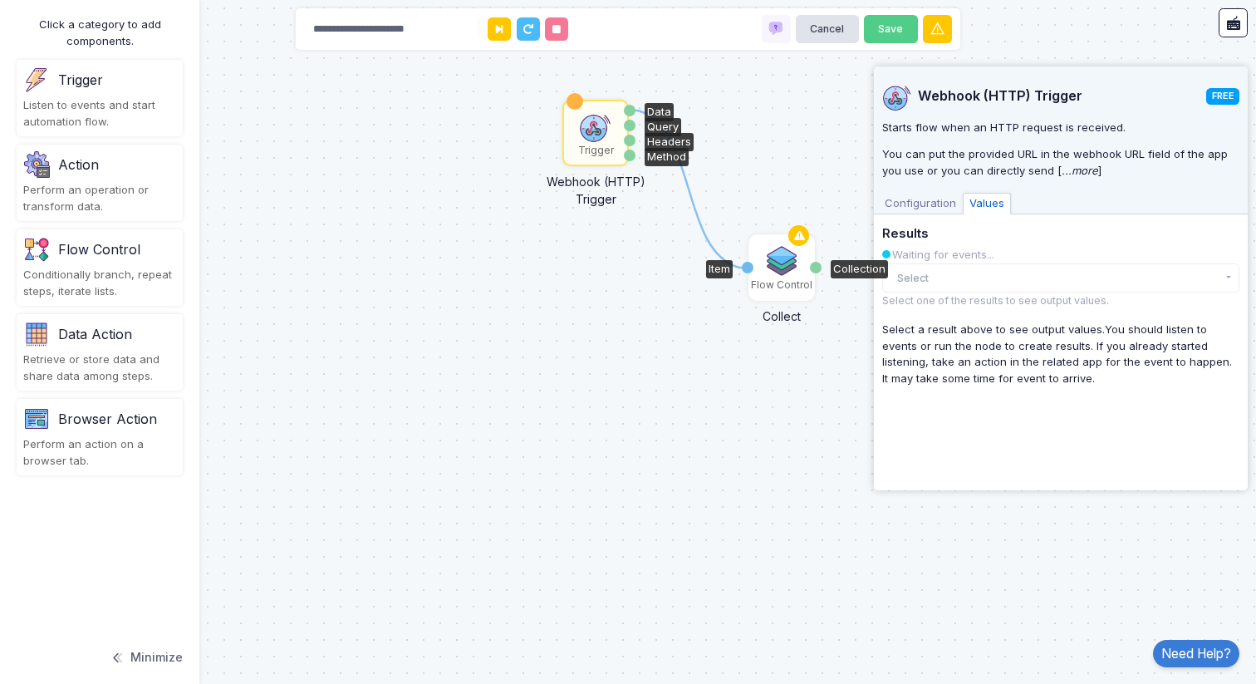
drag, startPoint x: 715, startPoint y: 307, endPoint x: 785, endPoint y: 272, distance: 79.1
click at [785, 272] on img at bounding box center [781, 260] width 33 height 33
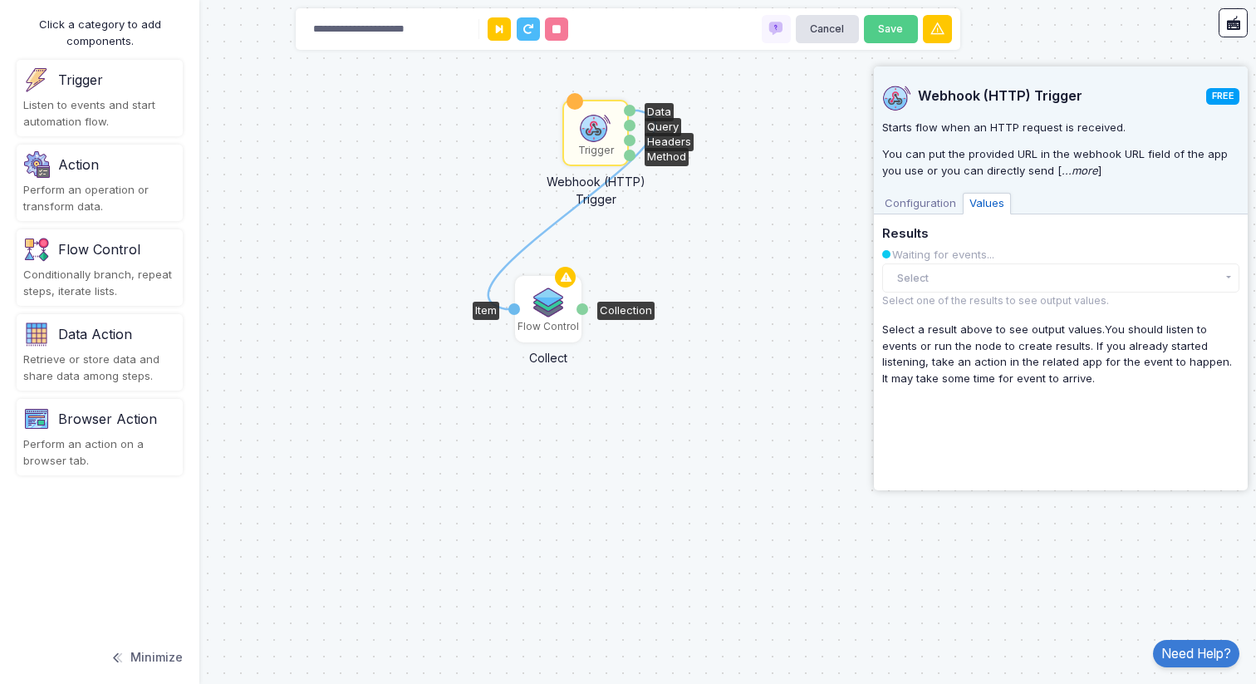
drag, startPoint x: 776, startPoint y: 278, endPoint x: 543, endPoint y: 319, distance: 237.0
click at [543, 319] on div "Flow Control" at bounding box center [548, 326] width 61 height 15
click at [935, 205] on span "Configuration" at bounding box center [920, 204] width 85 height 22
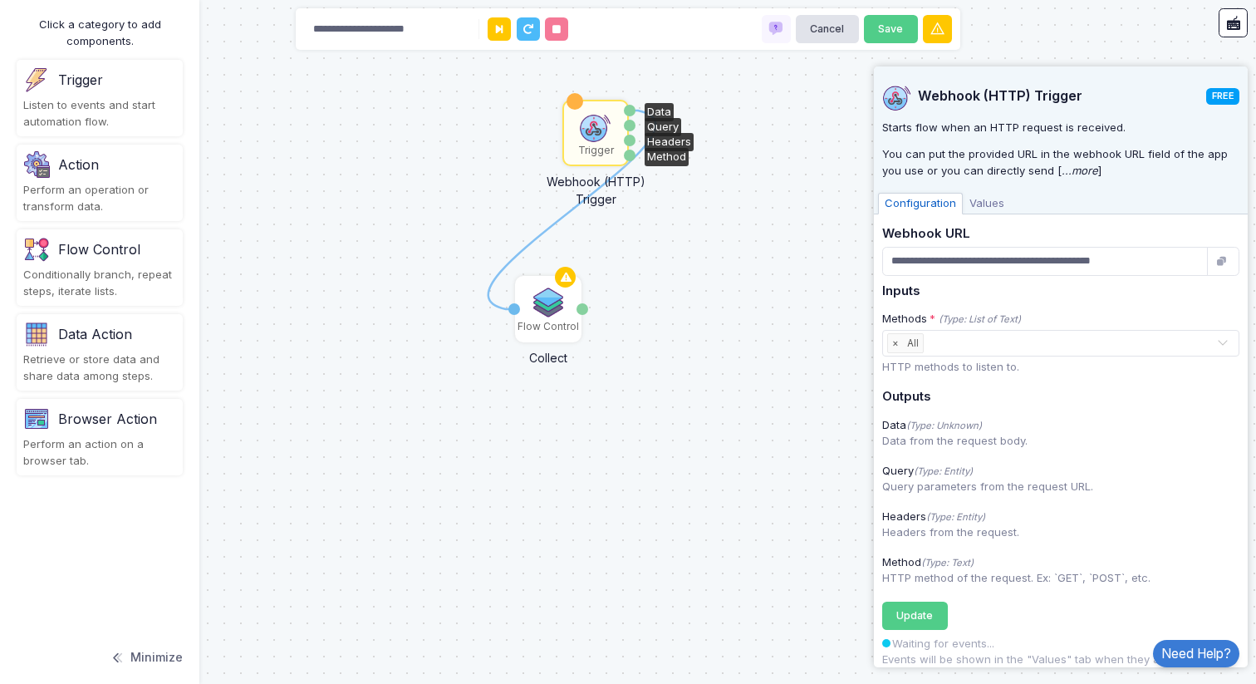
click at [981, 199] on span "Values" at bounding box center [987, 204] width 48 height 22
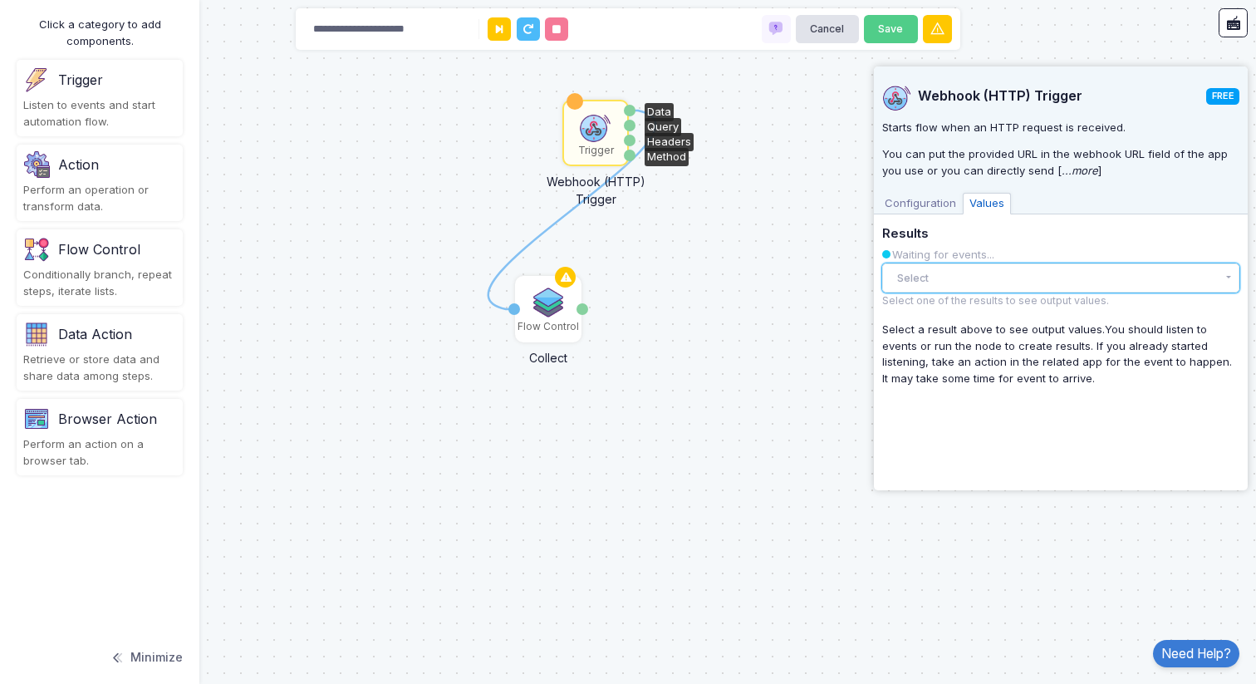
click at [992, 275] on button "Select" at bounding box center [1060, 277] width 357 height 29
click at [891, 32] on button "Save" at bounding box center [891, 29] width 54 height 29
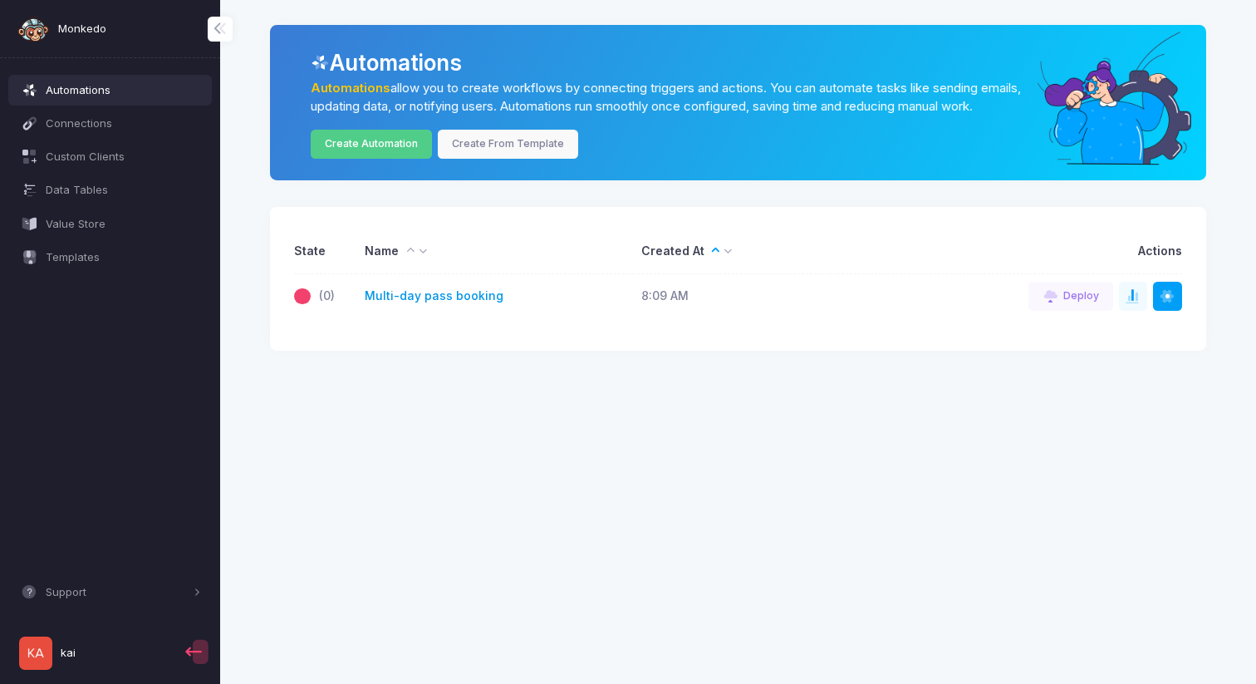
click at [430, 305] on link "Multi-day pass booking" at bounding box center [434, 295] width 139 height 17
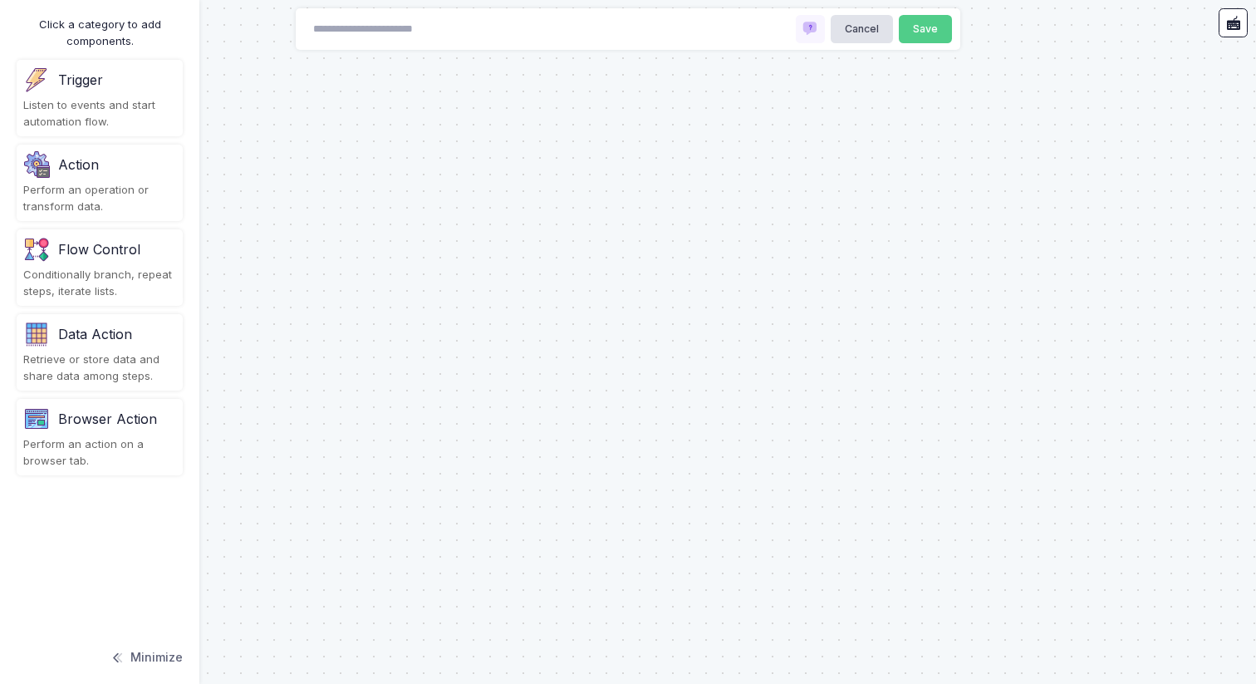
type input "**********"
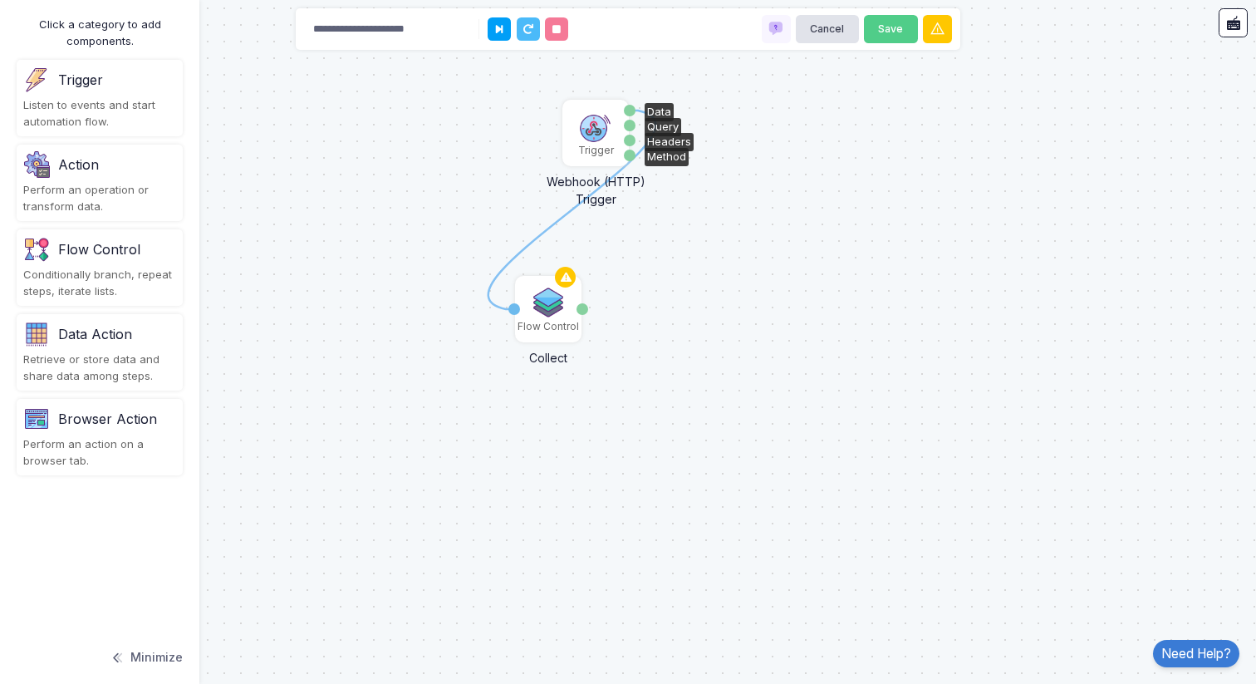
click at [603, 130] on img at bounding box center [595, 126] width 33 height 33
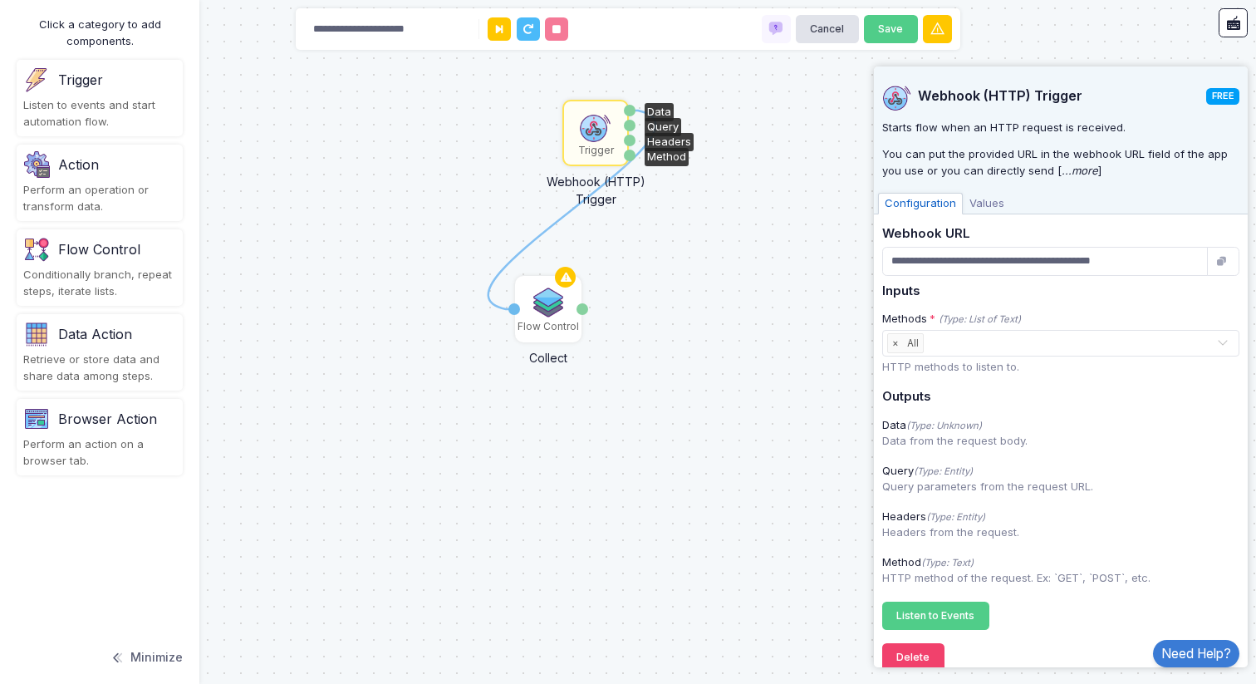
click at [995, 199] on span "Values" at bounding box center [987, 204] width 48 height 22
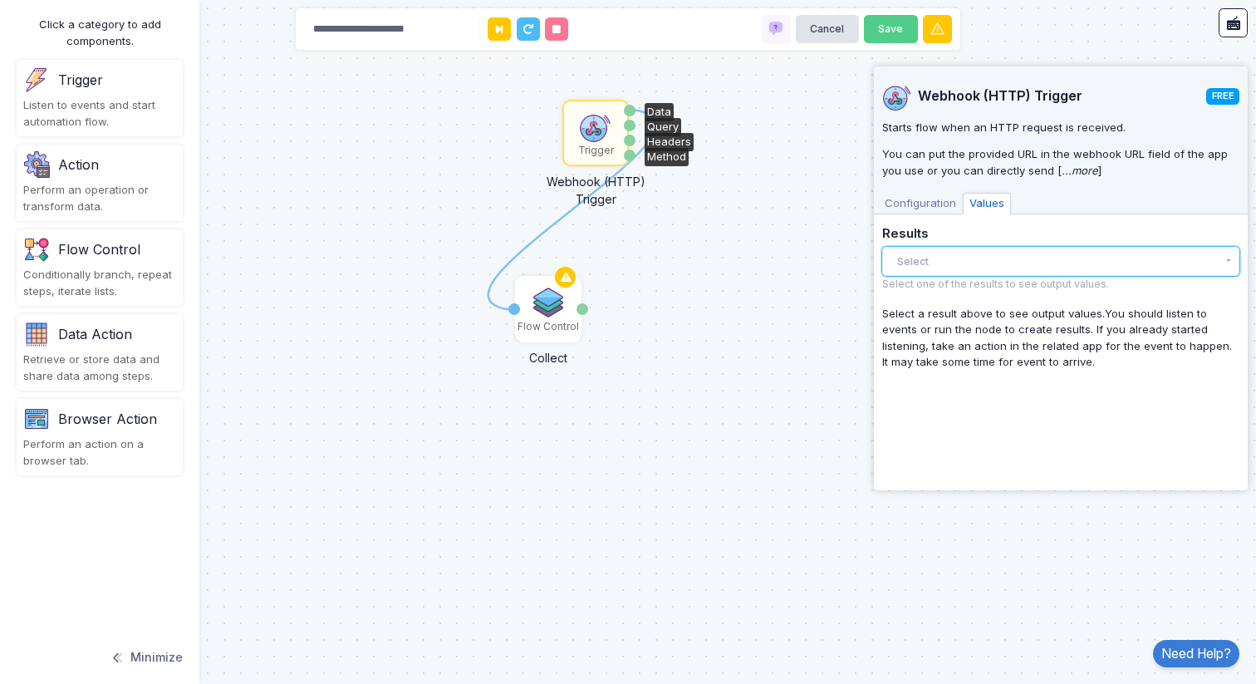
click at [982, 263] on button "Select" at bounding box center [1060, 261] width 357 height 29
click at [975, 300] on div "There are no results yet." at bounding box center [1060, 295] width 357 height 36
click at [955, 253] on button "Select" at bounding box center [1060, 261] width 357 height 29
click at [823, 258] on div "1 Trigger Webhook (HTTP) Trigger Data Query Headers Method Flow Control Collect…" at bounding box center [628, 342] width 1256 height 684
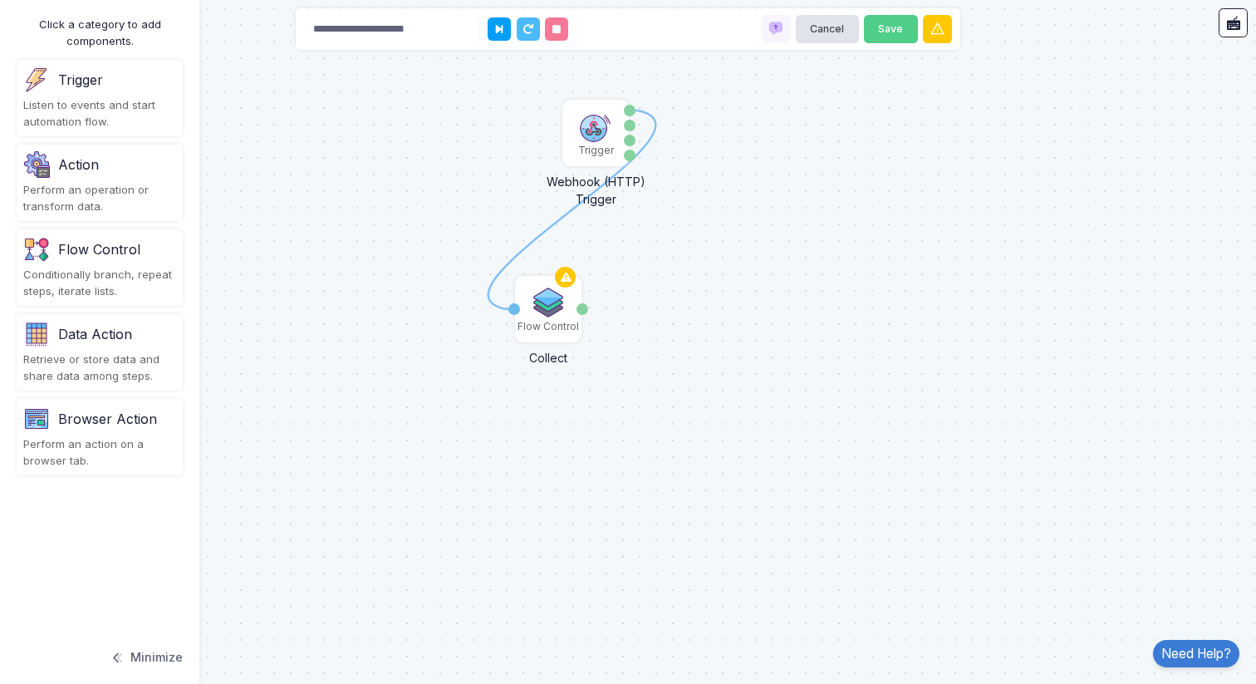
click at [970, 247] on div "1 Trigger Webhook (HTTP) Trigger Data Query Headers Method Flow Control Collect…" at bounding box center [628, 342] width 1256 height 684
click at [593, 133] on img at bounding box center [595, 126] width 33 height 33
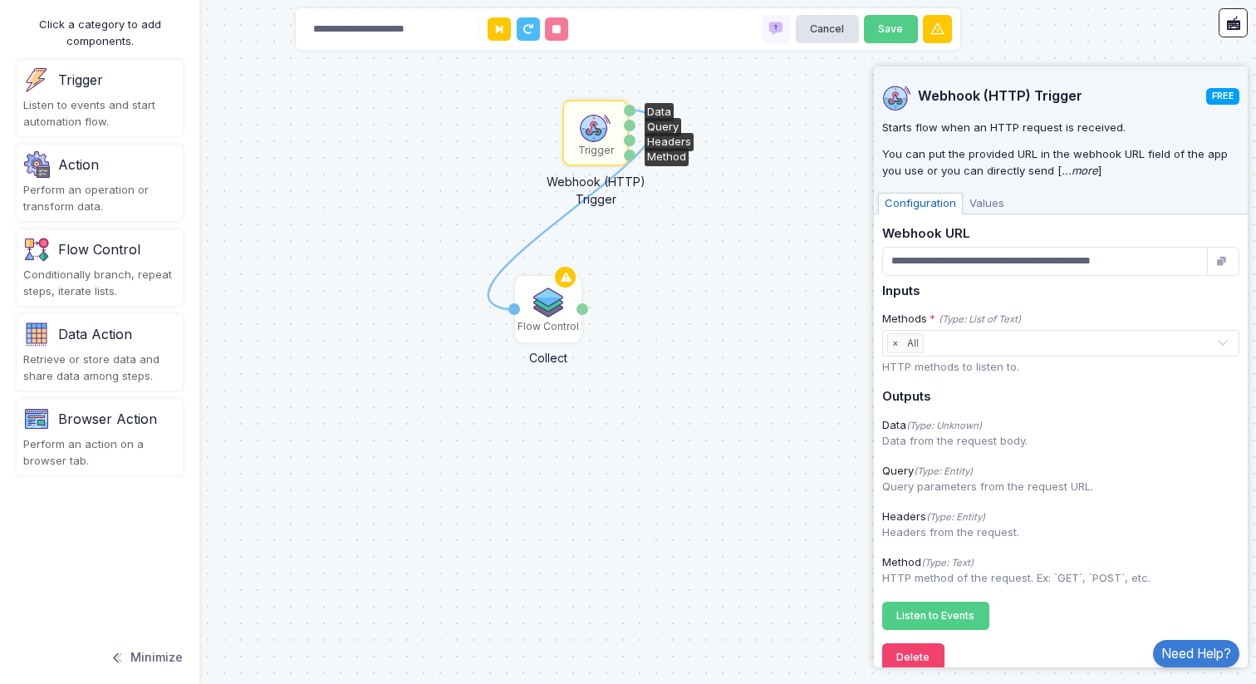
click at [995, 208] on span "Values" at bounding box center [987, 204] width 48 height 22
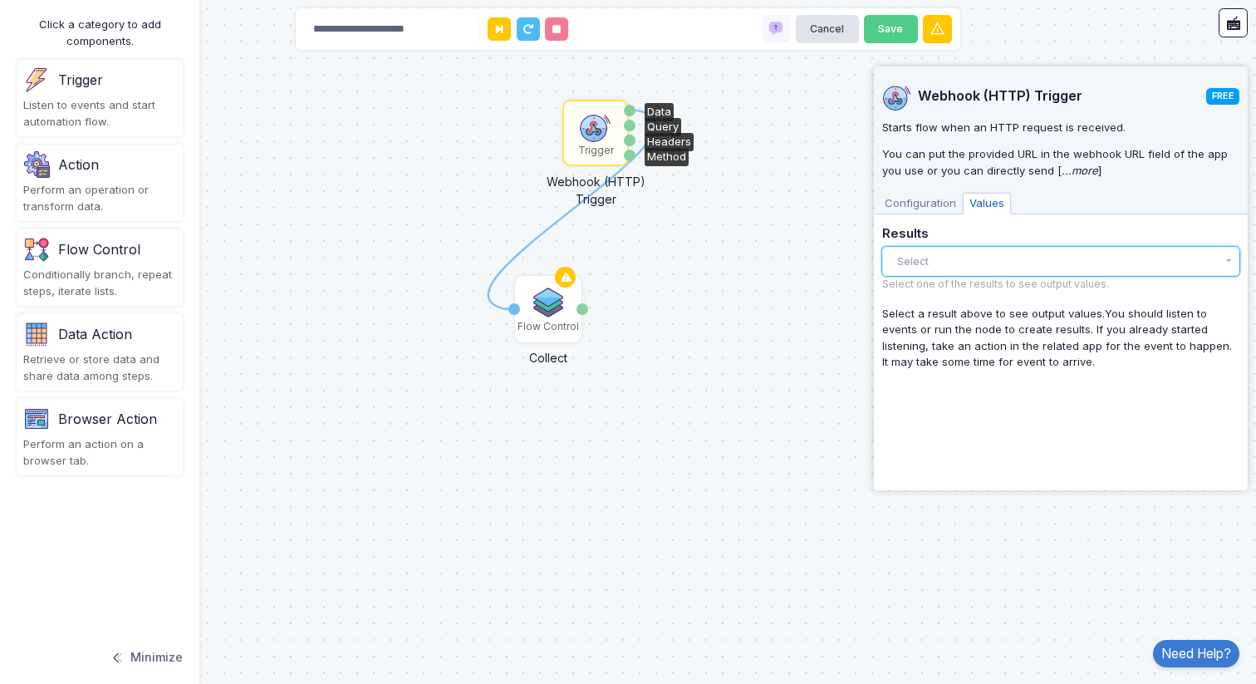
click at [970, 258] on button "Select" at bounding box center [1060, 261] width 357 height 29
click at [931, 207] on span "Configuration" at bounding box center [920, 204] width 85 height 22
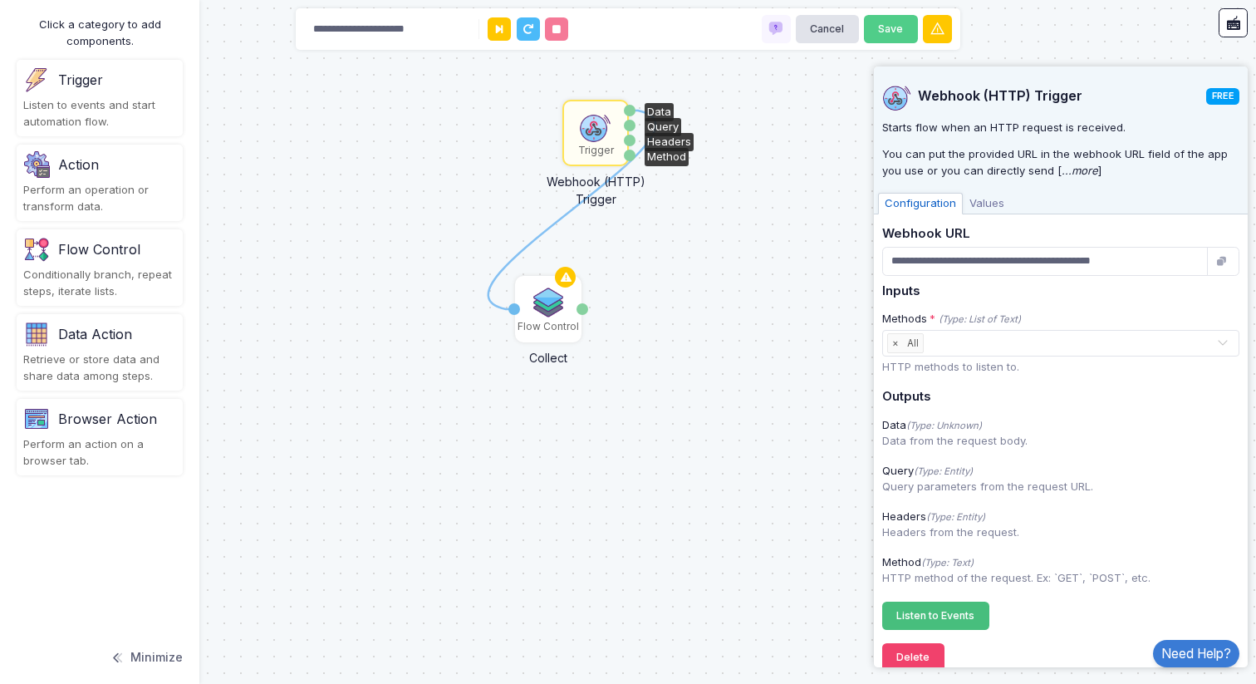
click at [947, 607] on button "Listen to Events Registering..." at bounding box center [935, 616] width 107 height 29
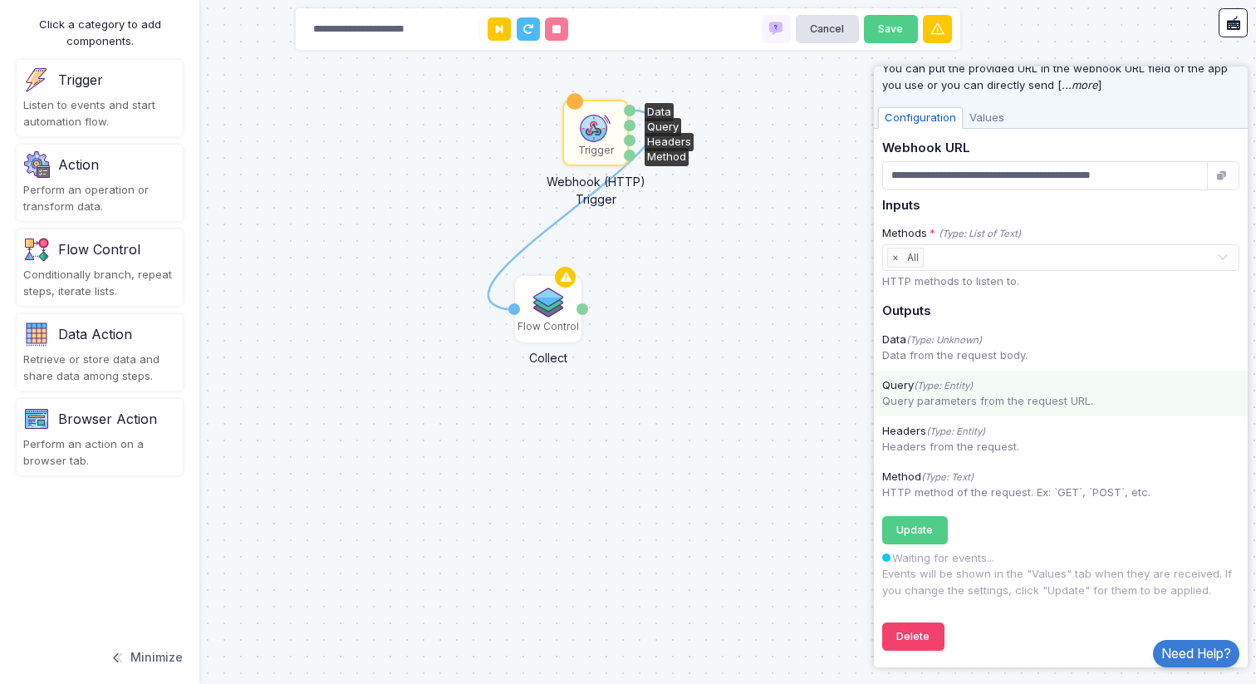
scroll to position [86, 0]
click at [986, 117] on span "Values" at bounding box center [987, 118] width 48 height 22
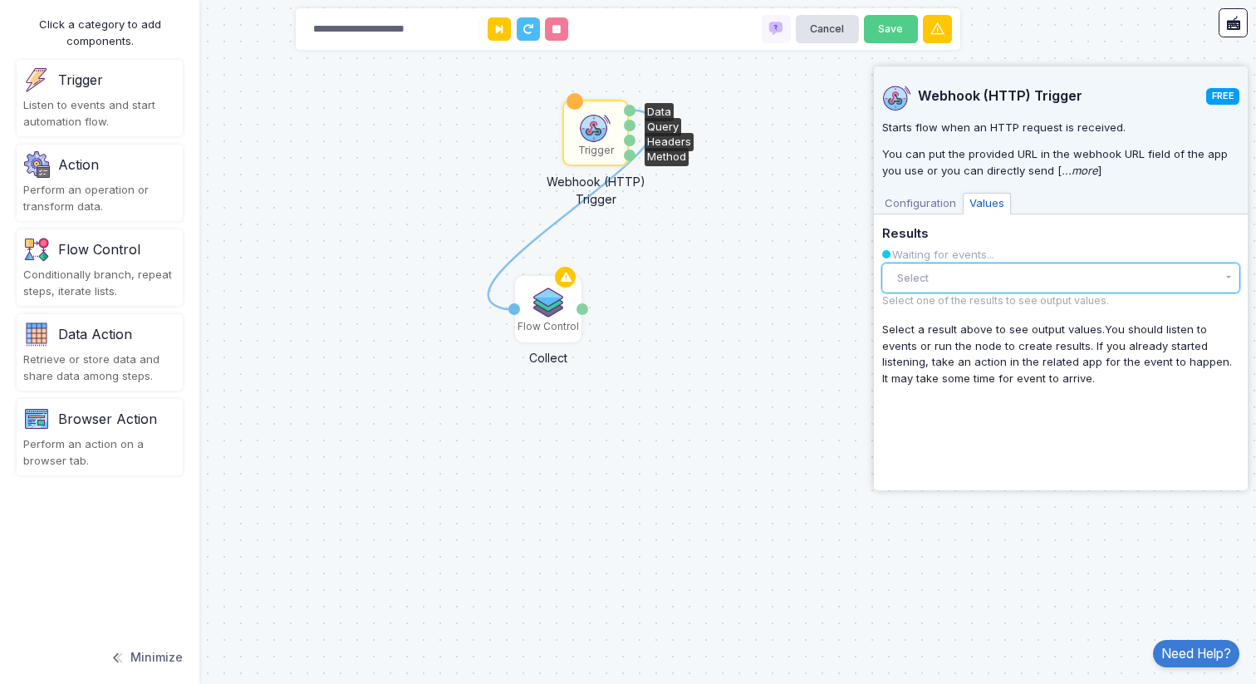
click at [975, 280] on button "Select" at bounding box center [1060, 277] width 357 height 29
click at [1006, 248] on div "Waiting for events..." at bounding box center [1060, 255] width 357 height 17
click at [985, 280] on button "Select" at bounding box center [1060, 277] width 357 height 29
click at [929, 315] on div "There are no results yet." at bounding box center [1060, 312] width 357 height 36
click at [946, 276] on button "Select" at bounding box center [1060, 277] width 357 height 29
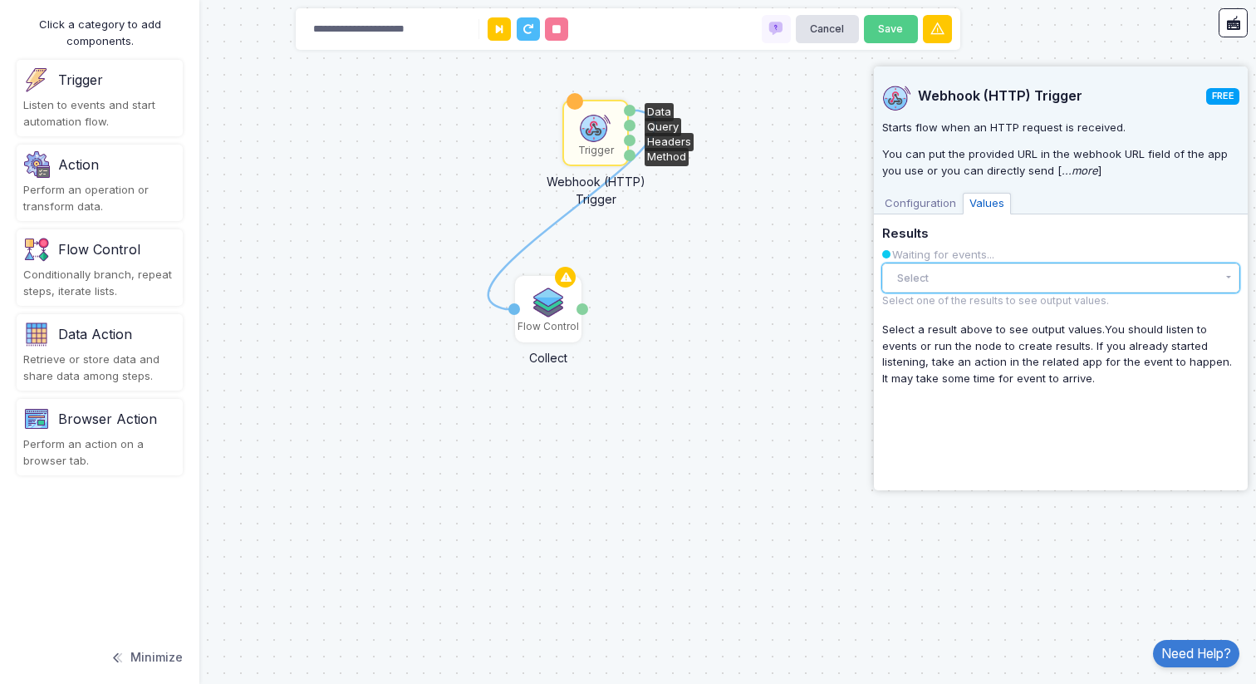
click at [944, 279] on button "Select" at bounding box center [1060, 277] width 357 height 29
click at [956, 236] on h5 "Results" at bounding box center [1060, 234] width 357 height 15
click at [925, 206] on span "Configuration" at bounding box center [920, 204] width 85 height 22
click at [1063, 277] on button "Select" at bounding box center [1060, 277] width 357 height 29
click at [1004, 313] on div "Request 8:10 AM" at bounding box center [1046, 311] width 291 height 17
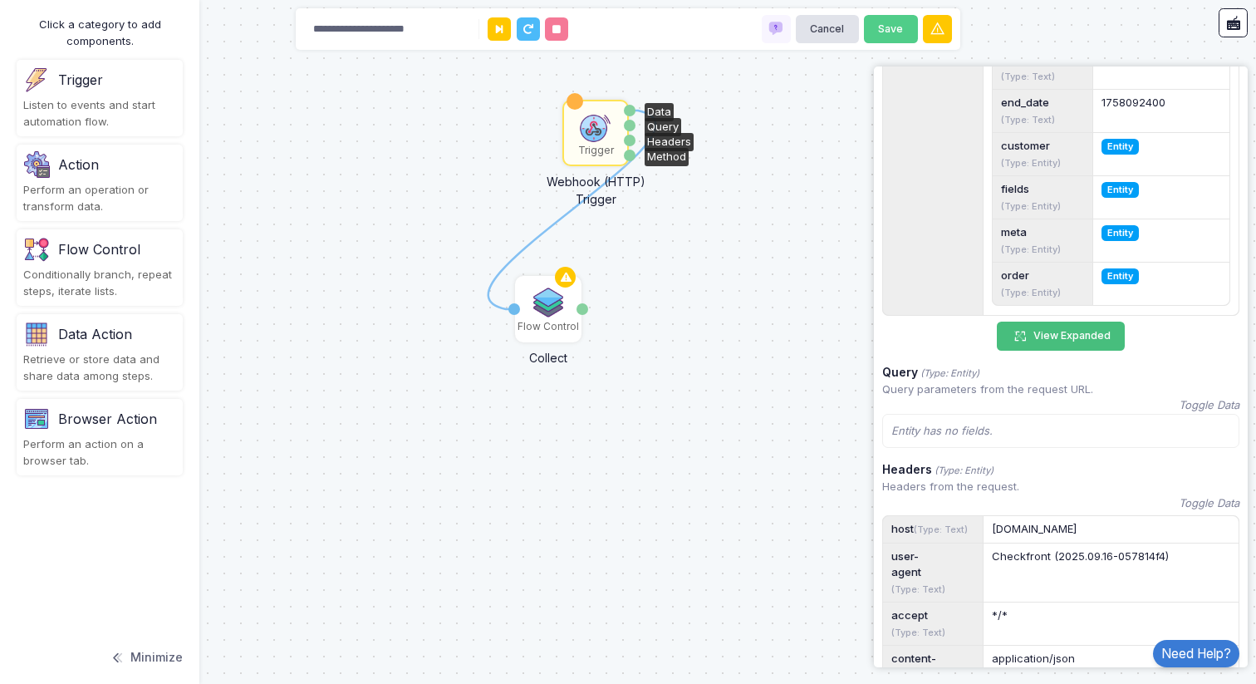
scroll to position [719, 0]
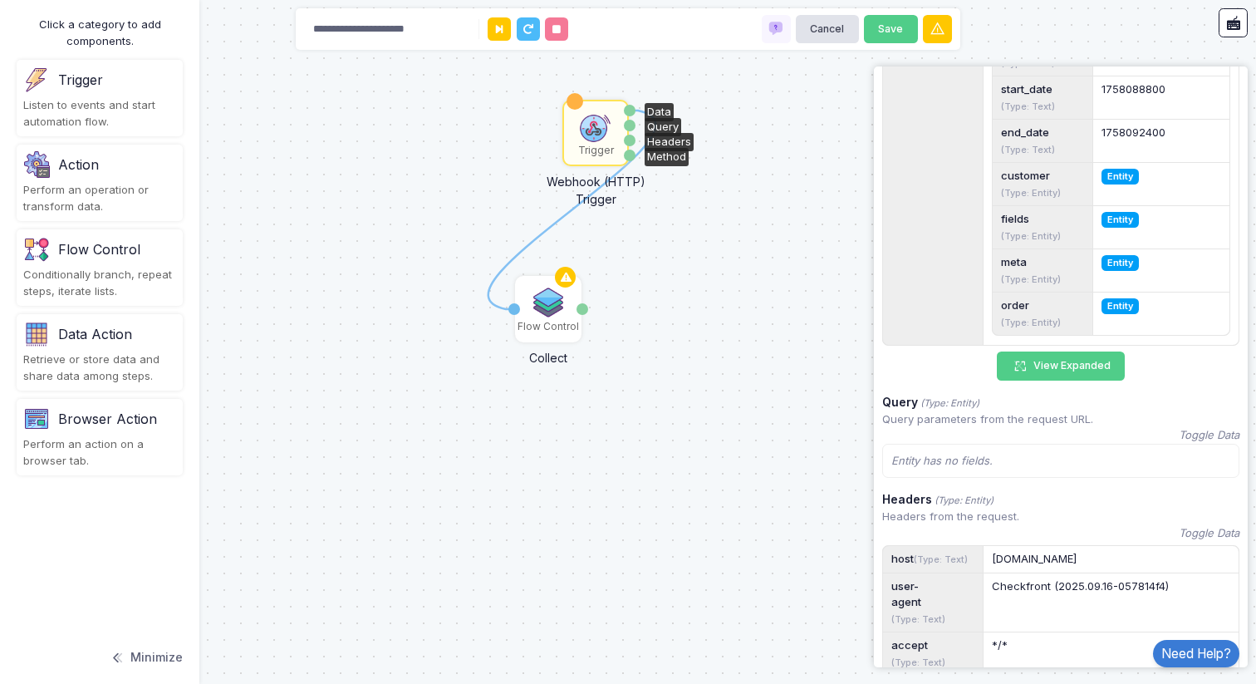
click at [1117, 314] on span "Entity" at bounding box center [1120, 306] width 37 height 16
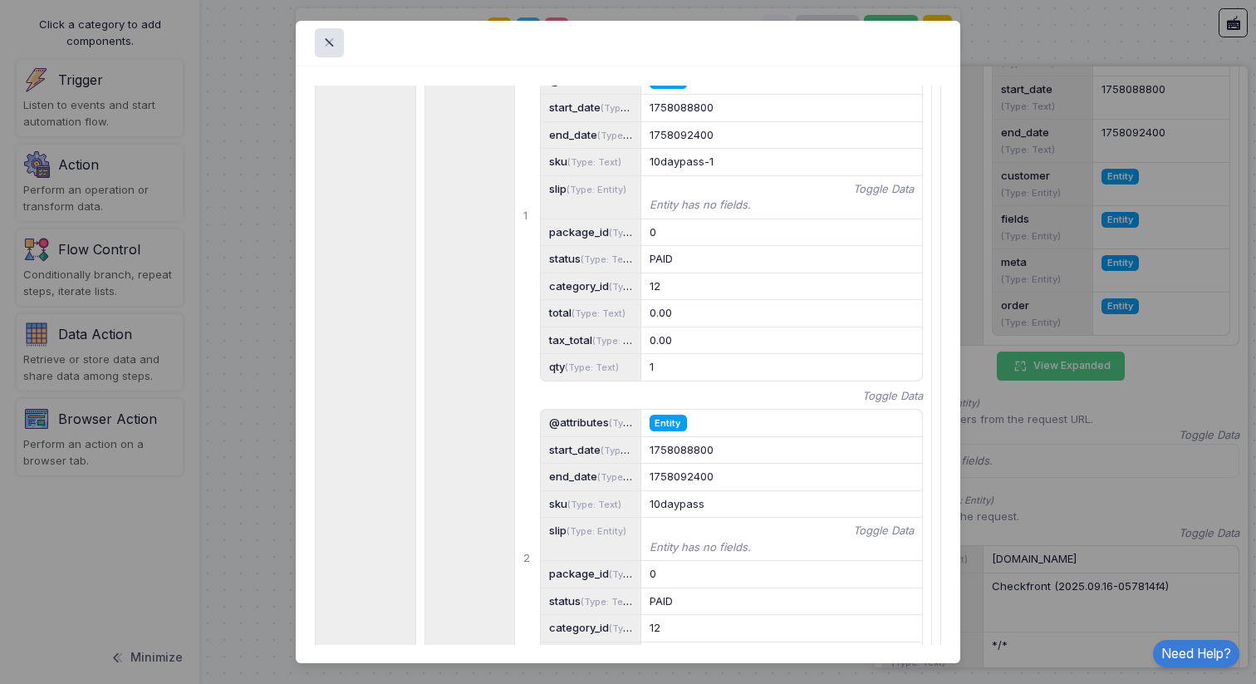
scroll to position [457, 0]
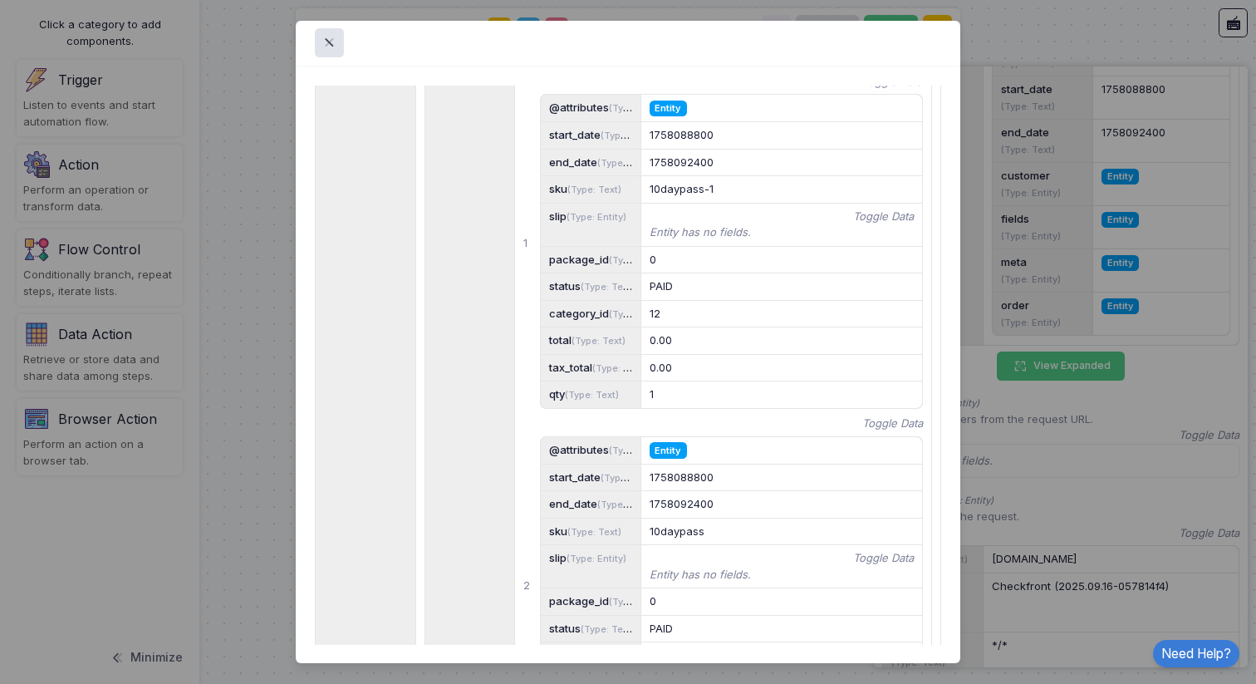
click at [890, 61] on icon "Toggle Data" at bounding box center [902, 53] width 61 height 17
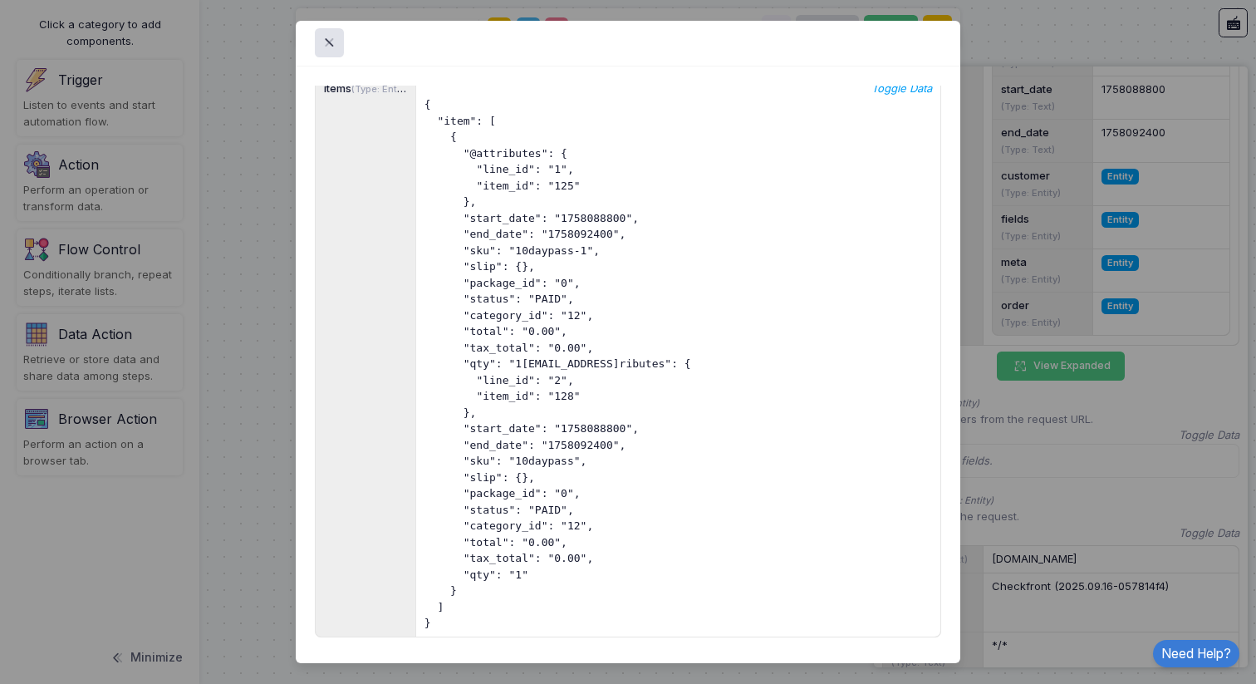
click at [892, 97] on icon "Toggle Data" at bounding box center [902, 89] width 61 height 17
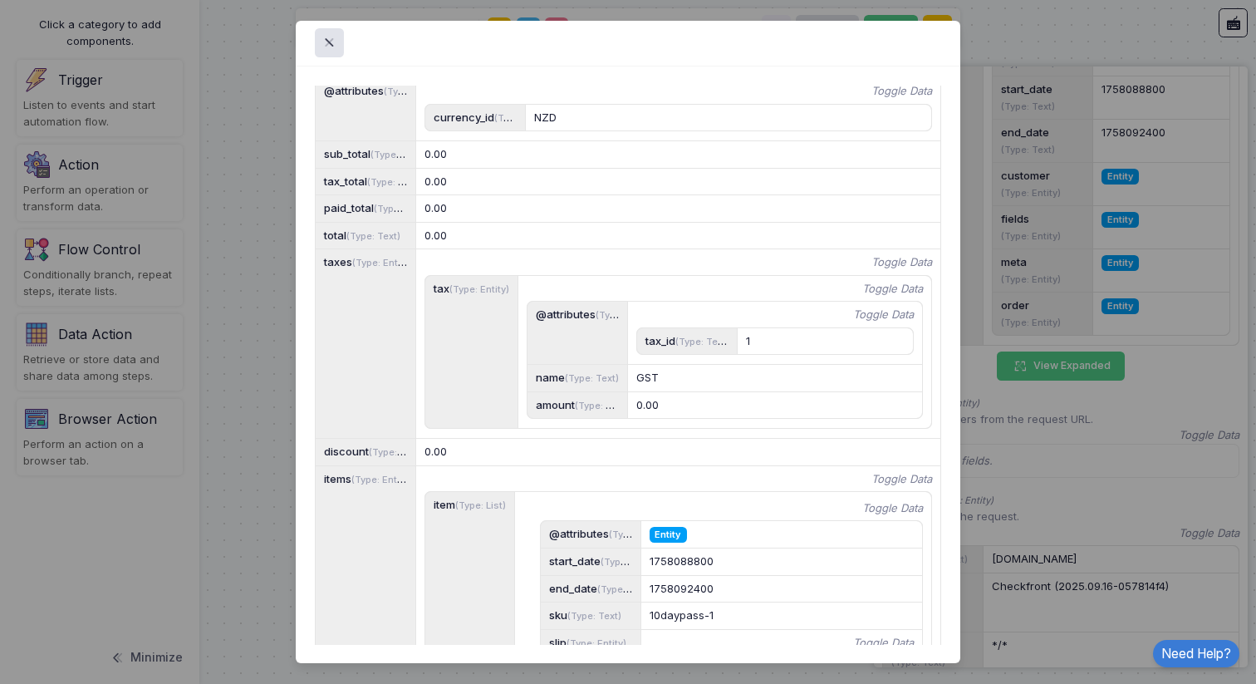
scroll to position [0, 0]
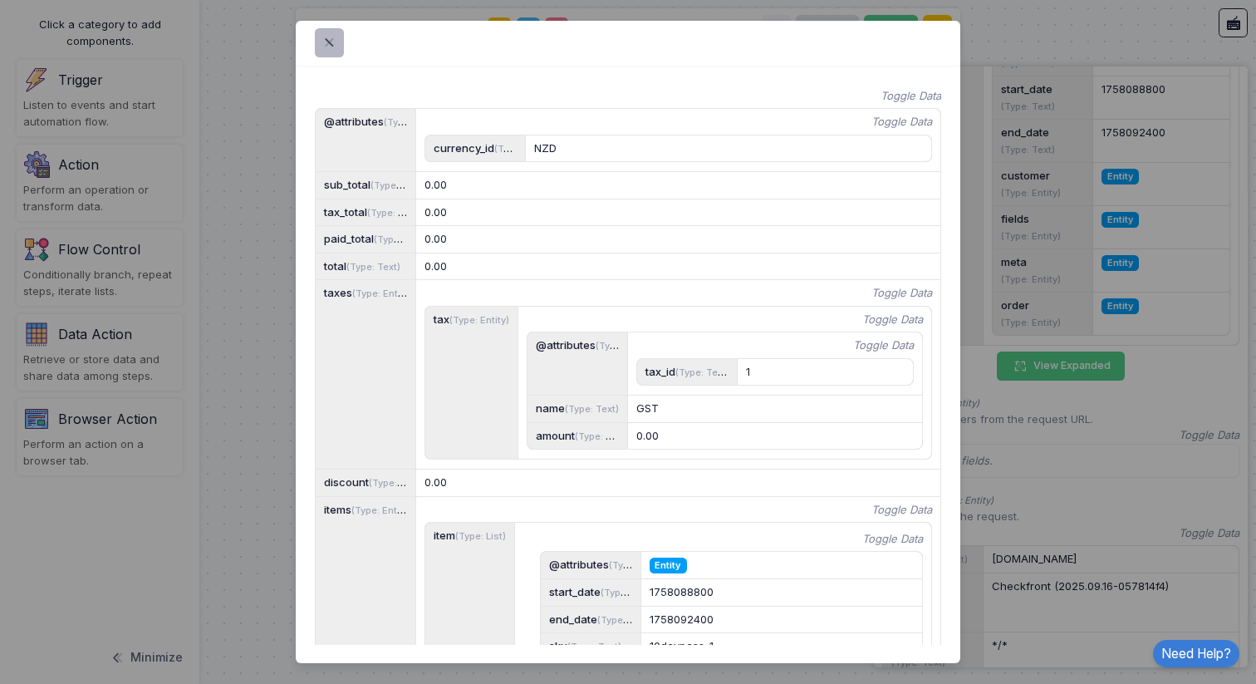
click at [339, 40] on span at bounding box center [339, 42] width 0 height 19
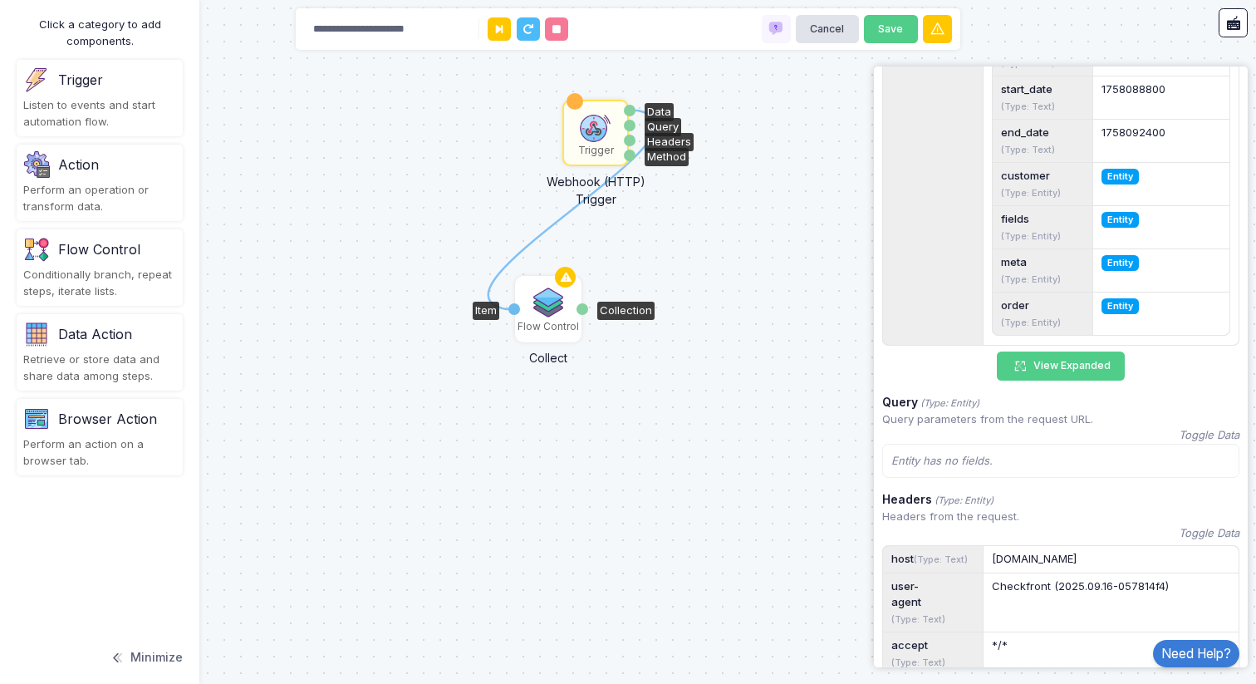
click at [517, 311] on div "Item" at bounding box center [514, 309] width 12 height 12
click at [536, 310] on img at bounding box center [548, 302] width 33 height 33
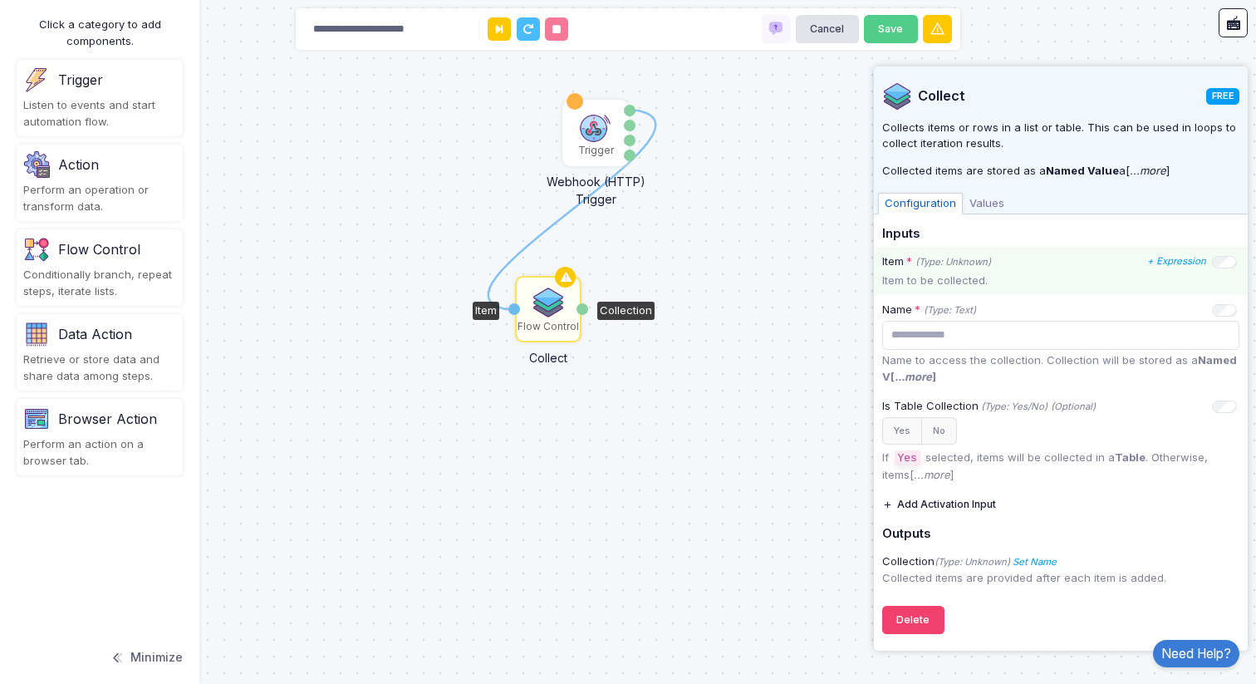
click at [1019, 282] on p "Item to be collected." at bounding box center [1060, 281] width 357 height 17
click at [1174, 261] on icon "+ Expression" at bounding box center [1176, 261] width 59 height 12
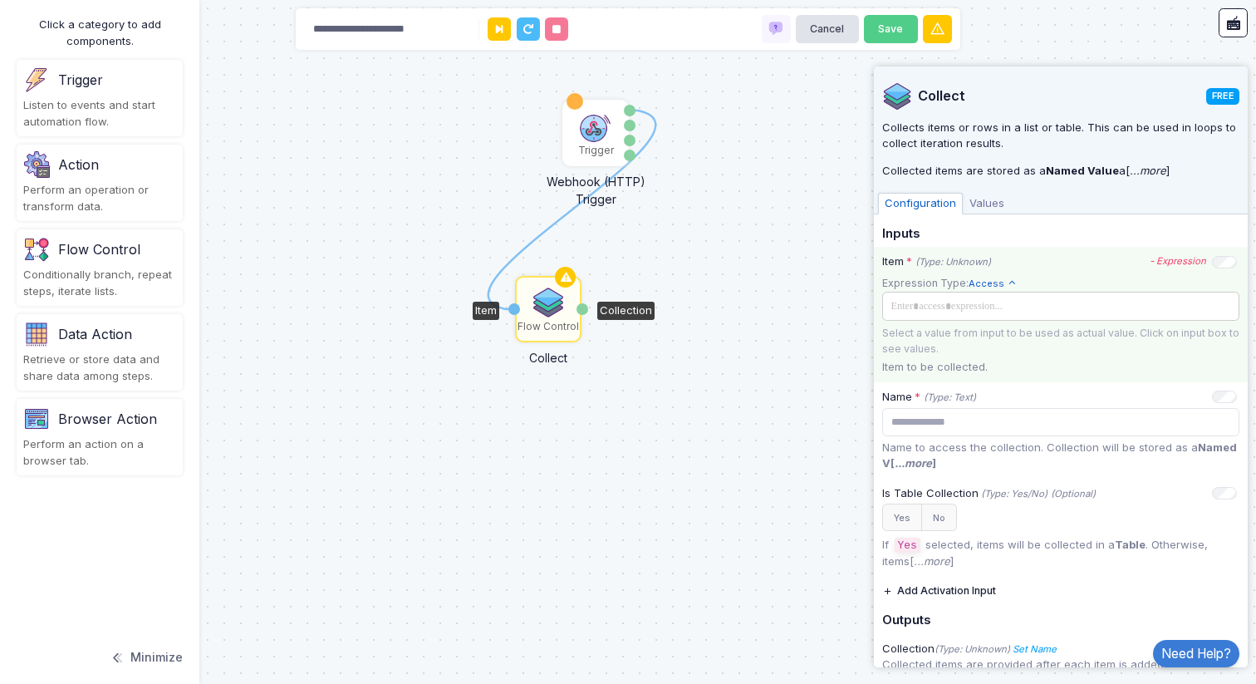
click at [1019, 314] on span at bounding box center [1059, 306] width 347 height 18
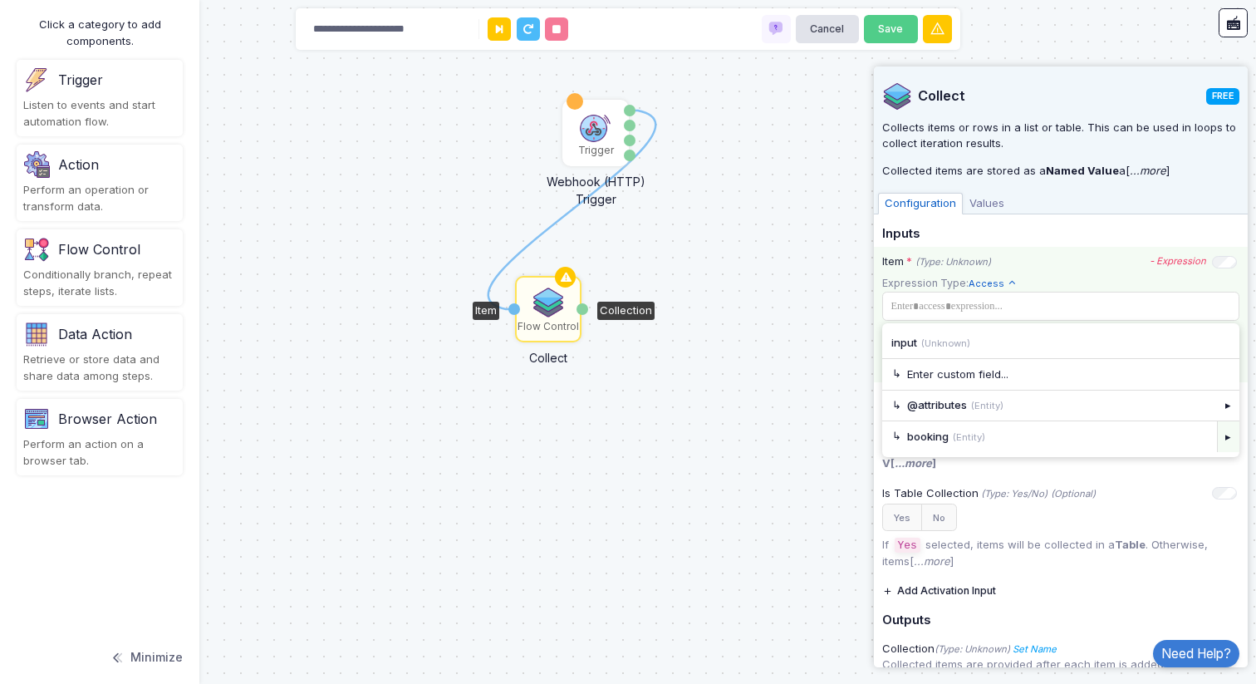
click at [1230, 436] on div "▸" at bounding box center [1228, 436] width 23 height 30
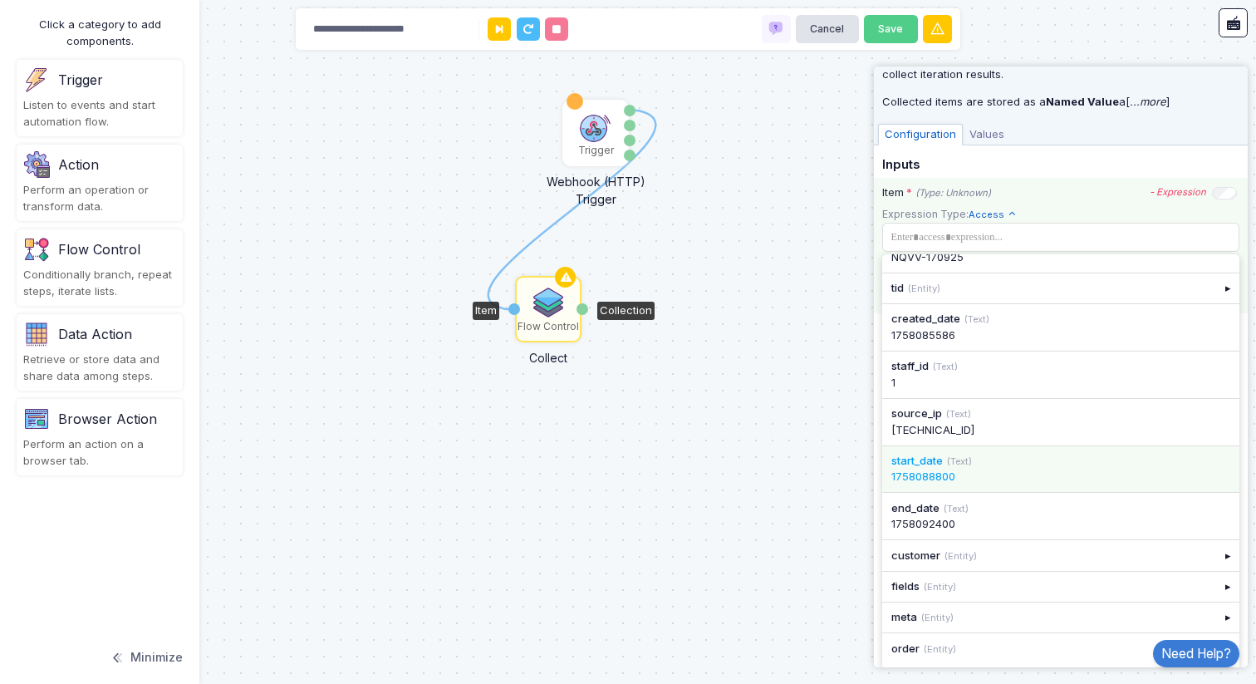
scroll to position [71, 0]
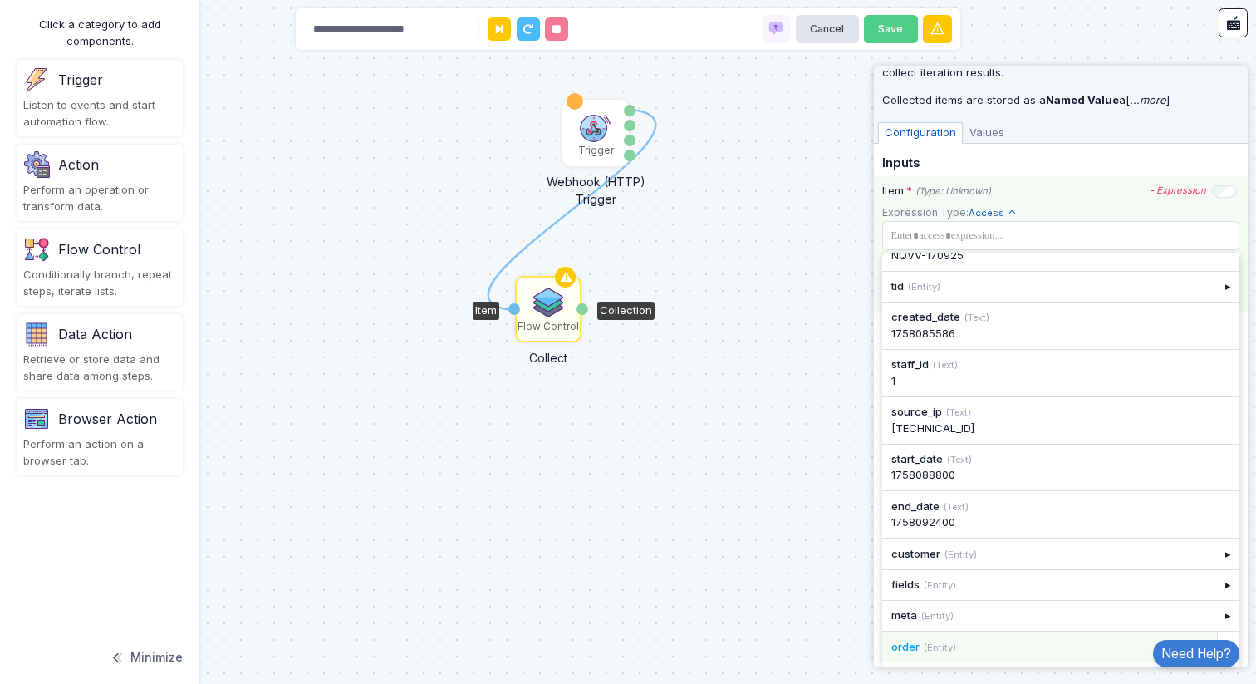
click at [1106, 645] on div "order (Entity)" at bounding box center [1049, 647] width 316 height 17
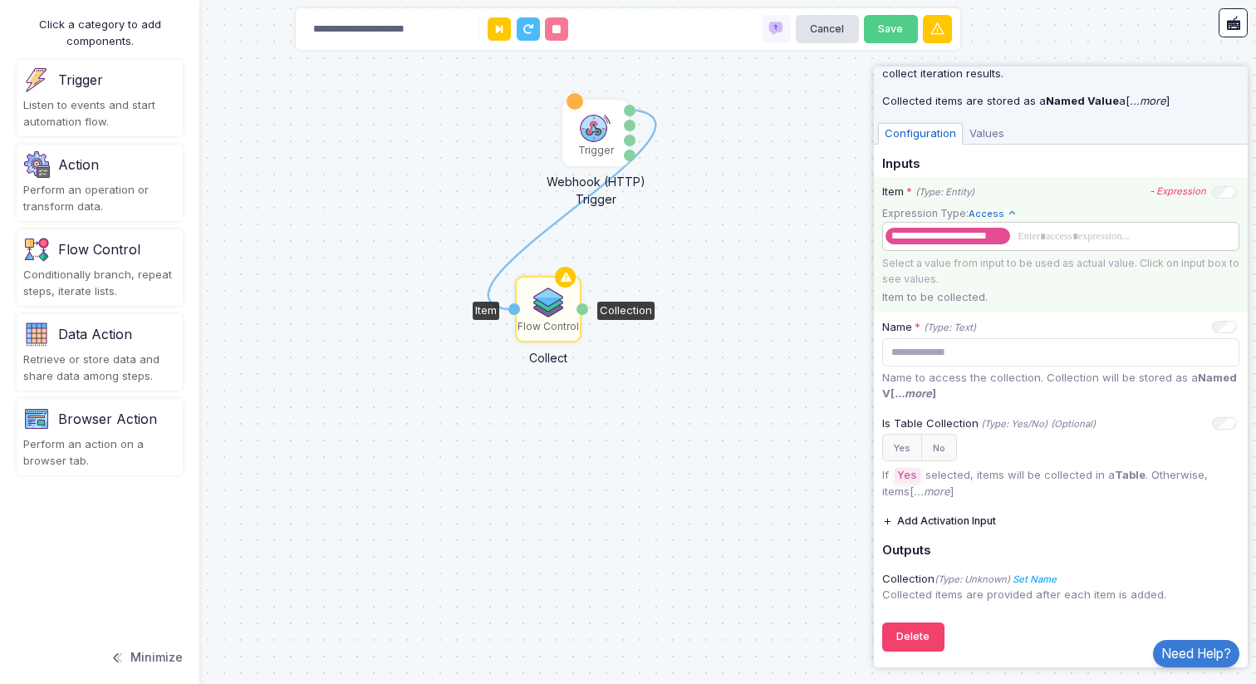
click at [1022, 238] on span at bounding box center [1123, 236] width 220 height 18
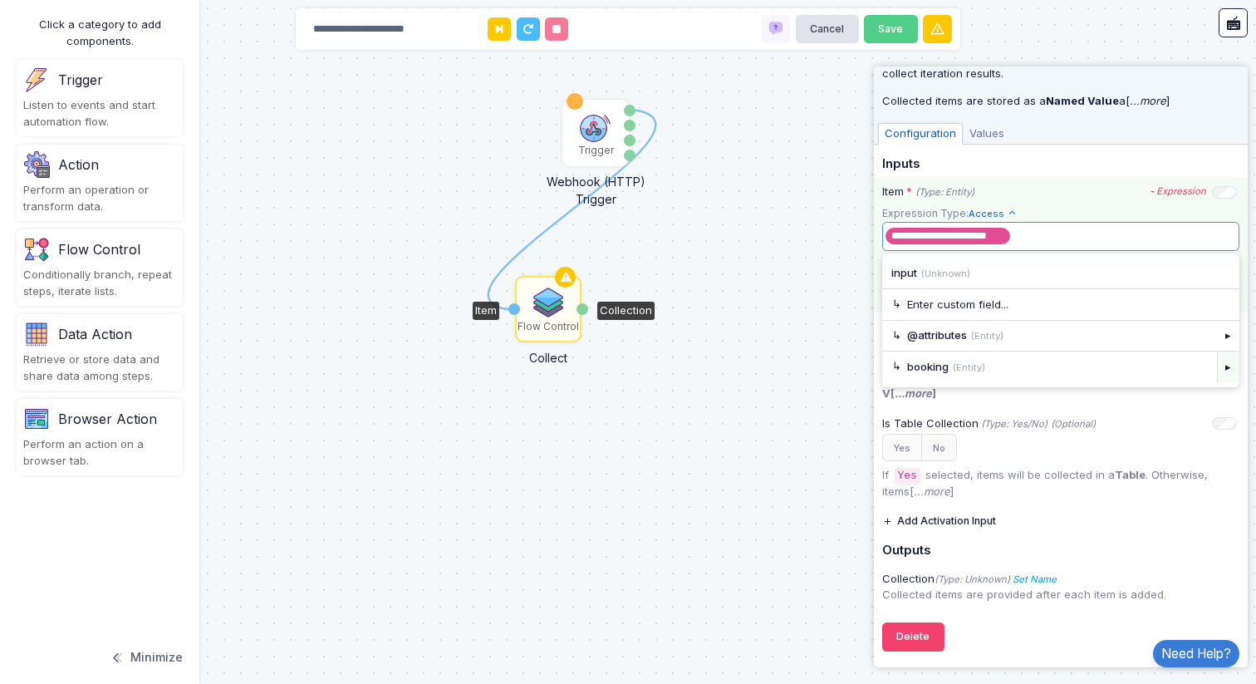
click at [1231, 364] on div "▸" at bounding box center [1228, 366] width 23 height 30
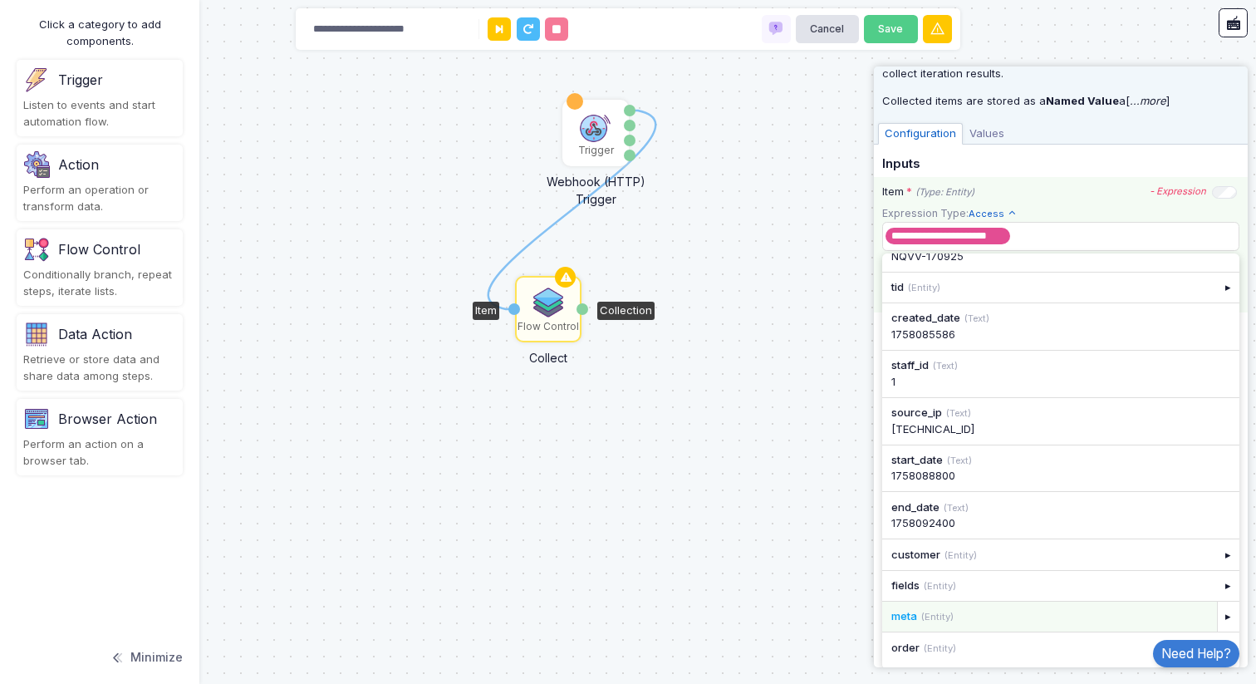
scroll to position [71, 0]
click at [1230, 634] on div "▸" at bounding box center [1228, 646] width 23 height 30
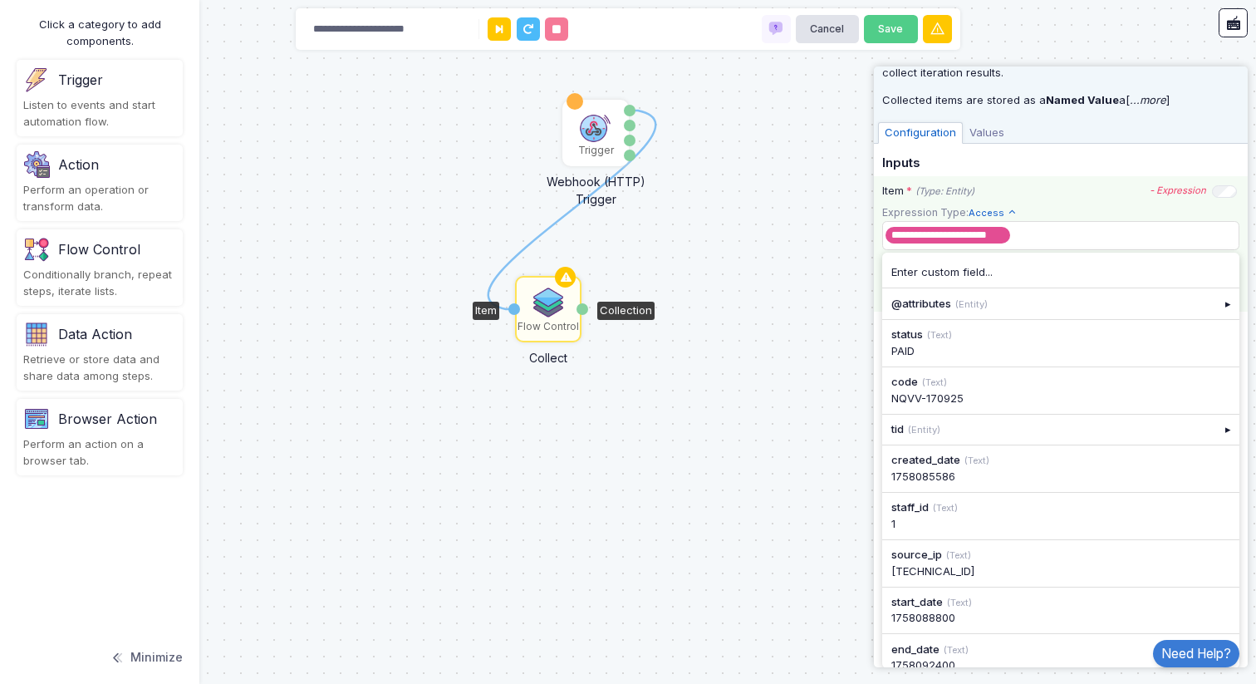
scroll to position [70, 0]
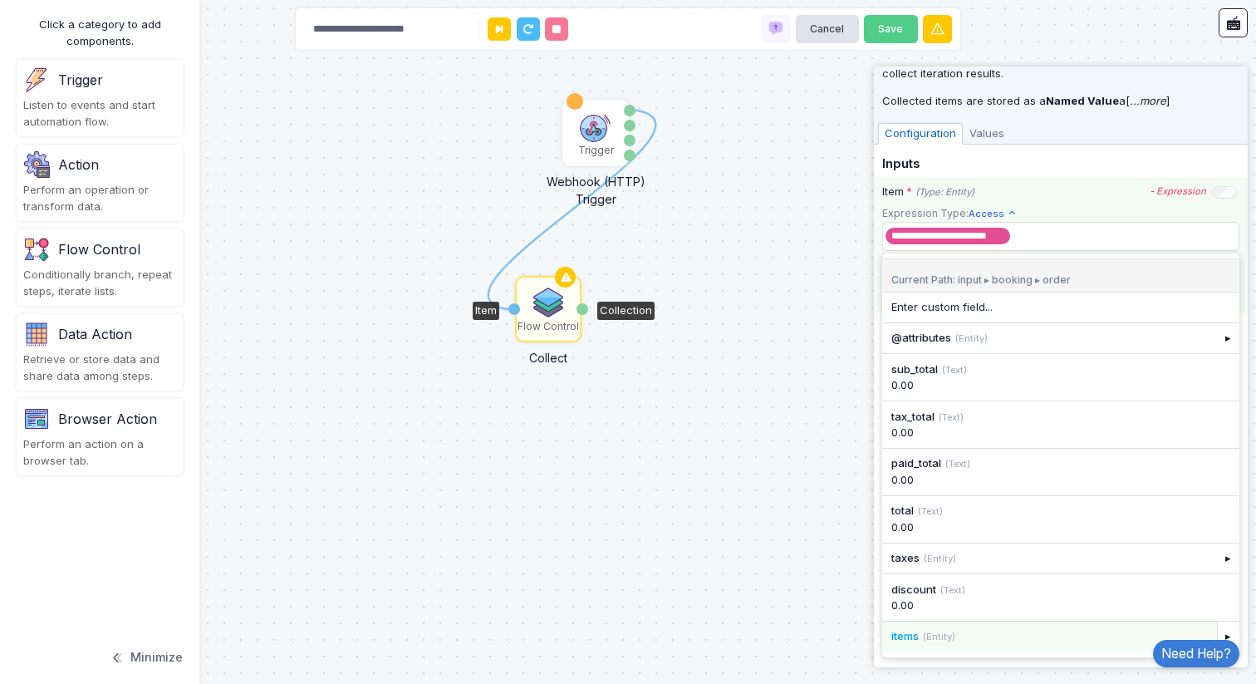
click at [1073, 641] on div "items (Entity)" at bounding box center [1049, 636] width 316 height 17
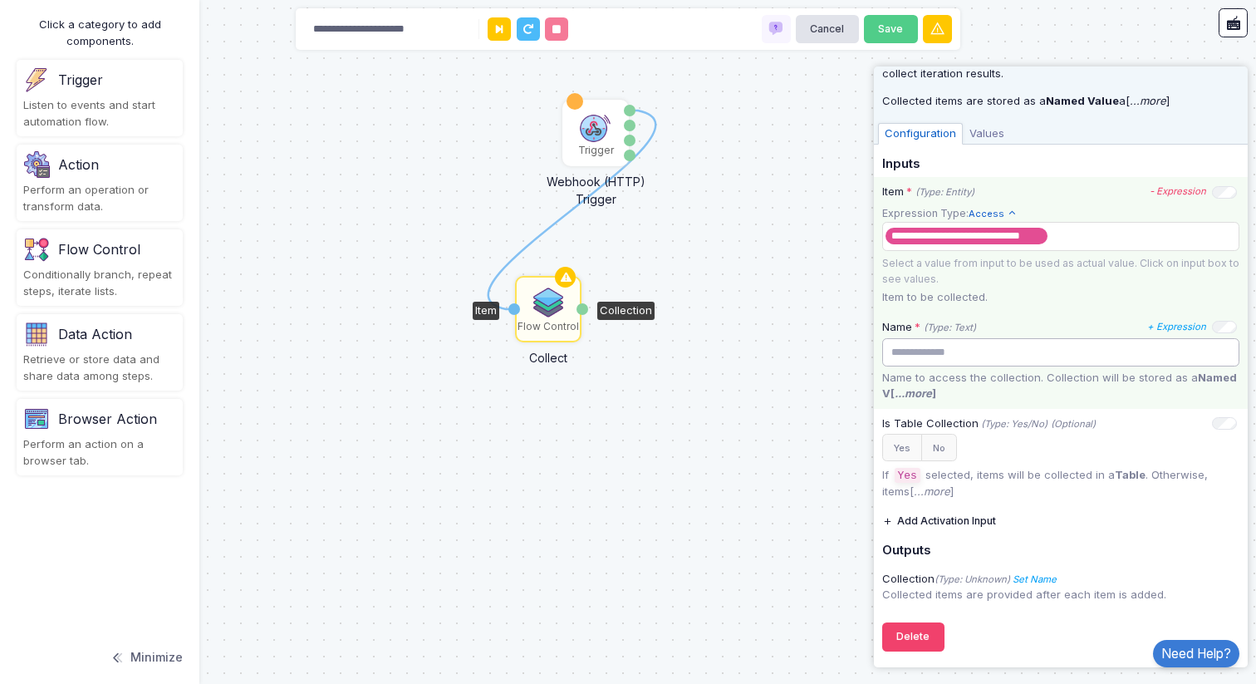
click at [1031, 347] on input "text" at bounding box center [1060, 352] width 357 height 29
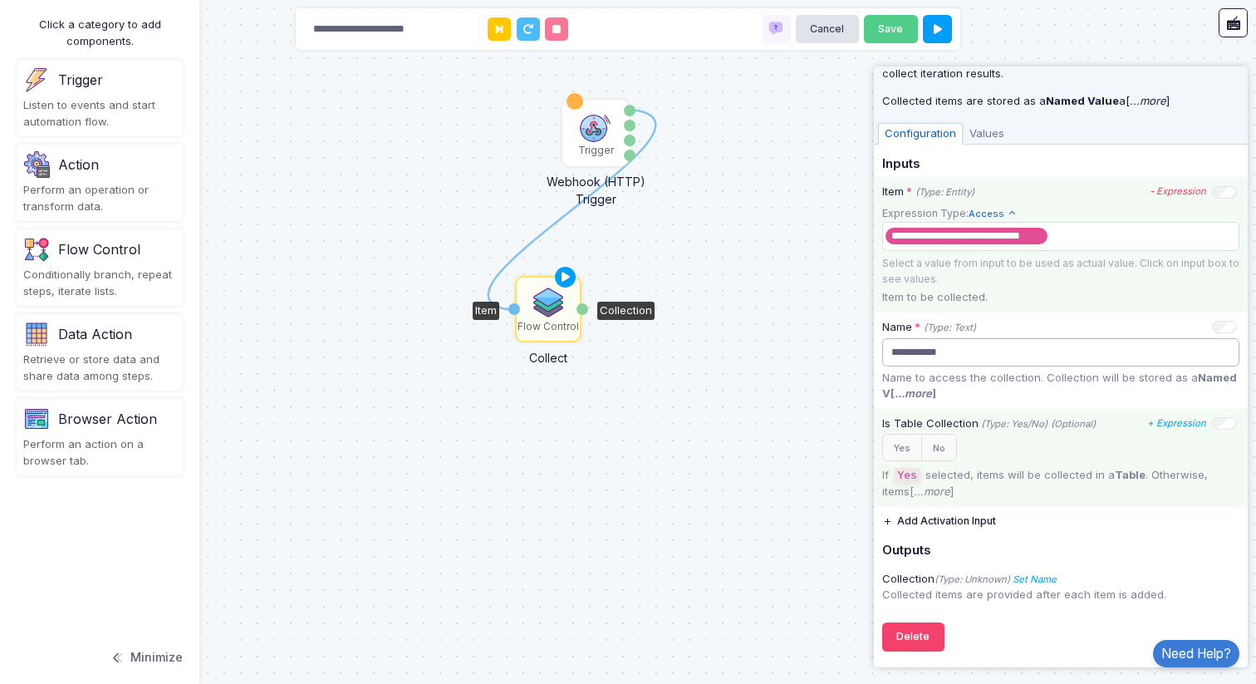
type input "**********"
click at [936, 491] on icon "...more" at bounding box center [932, 490] width 37 height 13
click at [985, 130] on span "Values" at bounding box center [987, 134] width 48 height 22
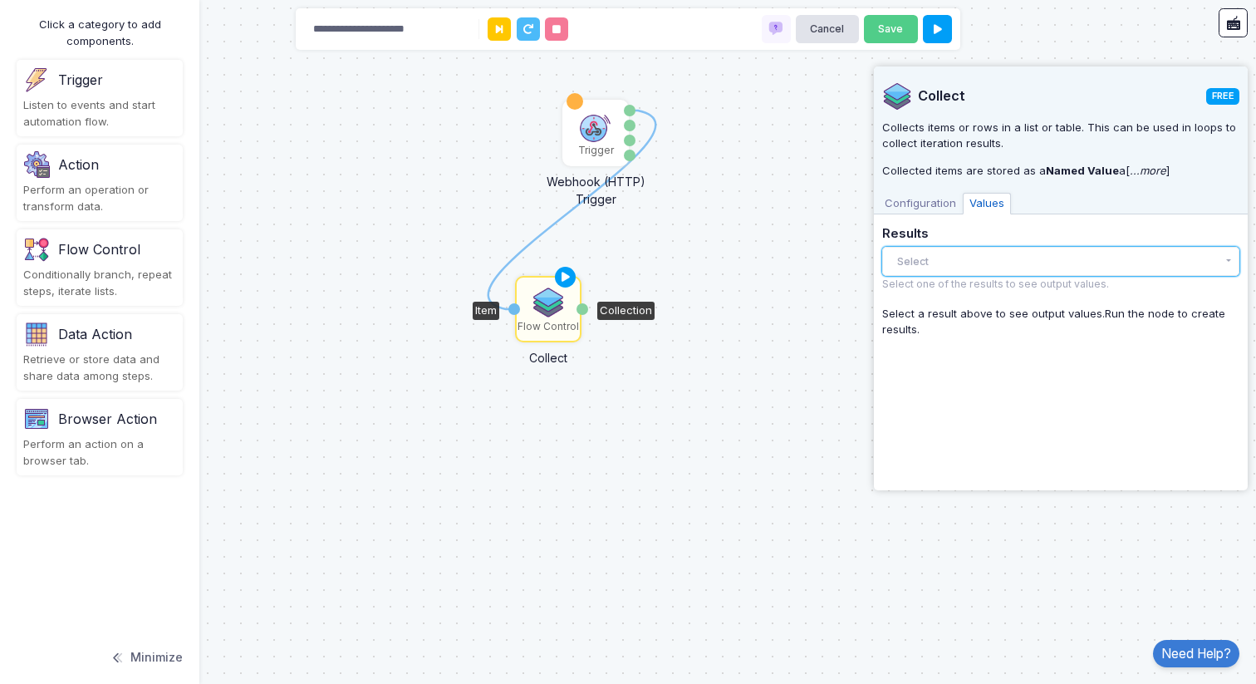
click at [964, 258] on button "Select" at bounding box center [1060, 261] width 357 height 29
click at [953, 327] on div "Select a result above to see output values. Run the node to create results." at bounding box center [1060, 322] width 357 height 32
click at [961, 262] on button "Select" at bounding box center [1060, 261] width 357 height 29
click at [952, 300] on div "There are no results yet." at bounding box center [1060, 295] width 357 height 36
click at [945, 326] on div "Select a result above to see output values. Run the node to create results." at bounding box center [1060, 322] width 357 height 32
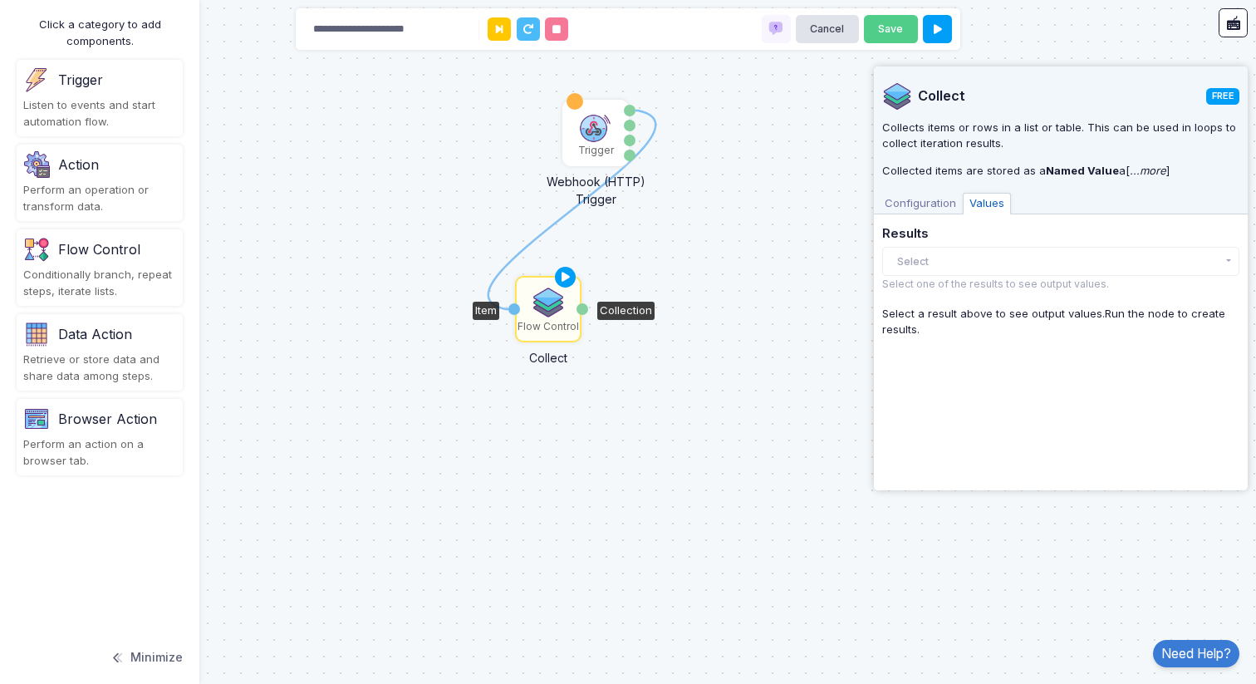
click at [926, 209] on span "Configuration" at bounding box center [920, 204] width 85 height 22
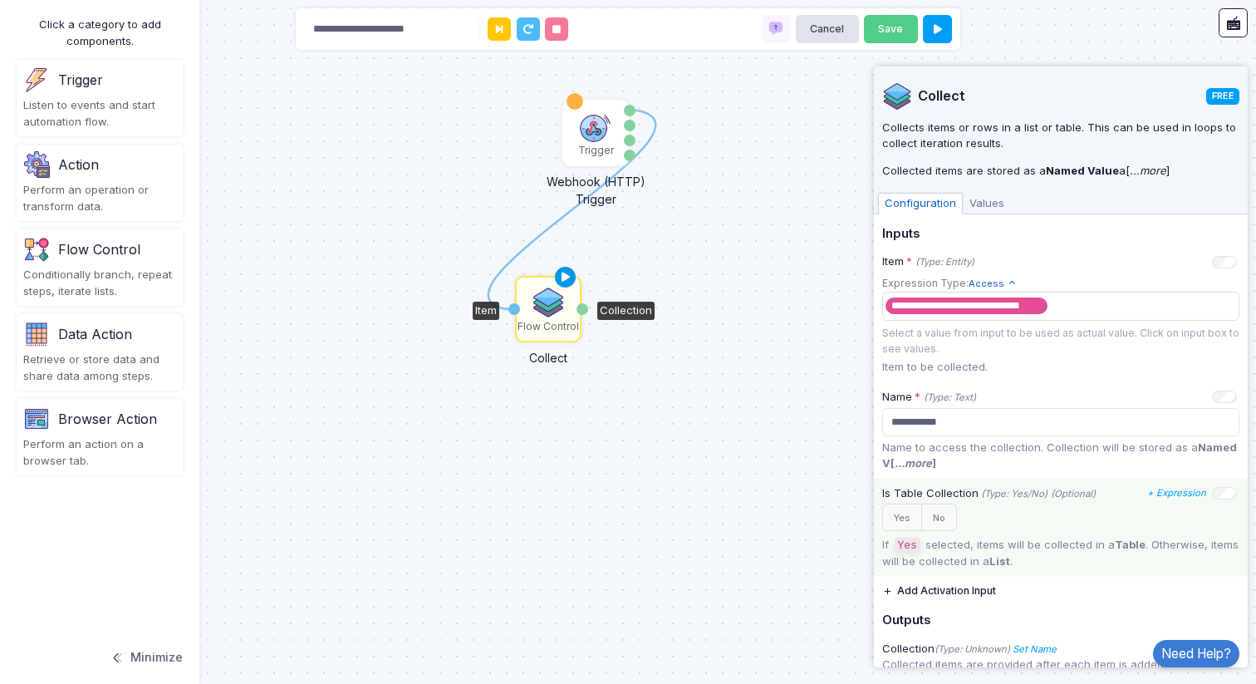
click at [564, 274] on icon at bounding box center [566, 277] width 20 height 23
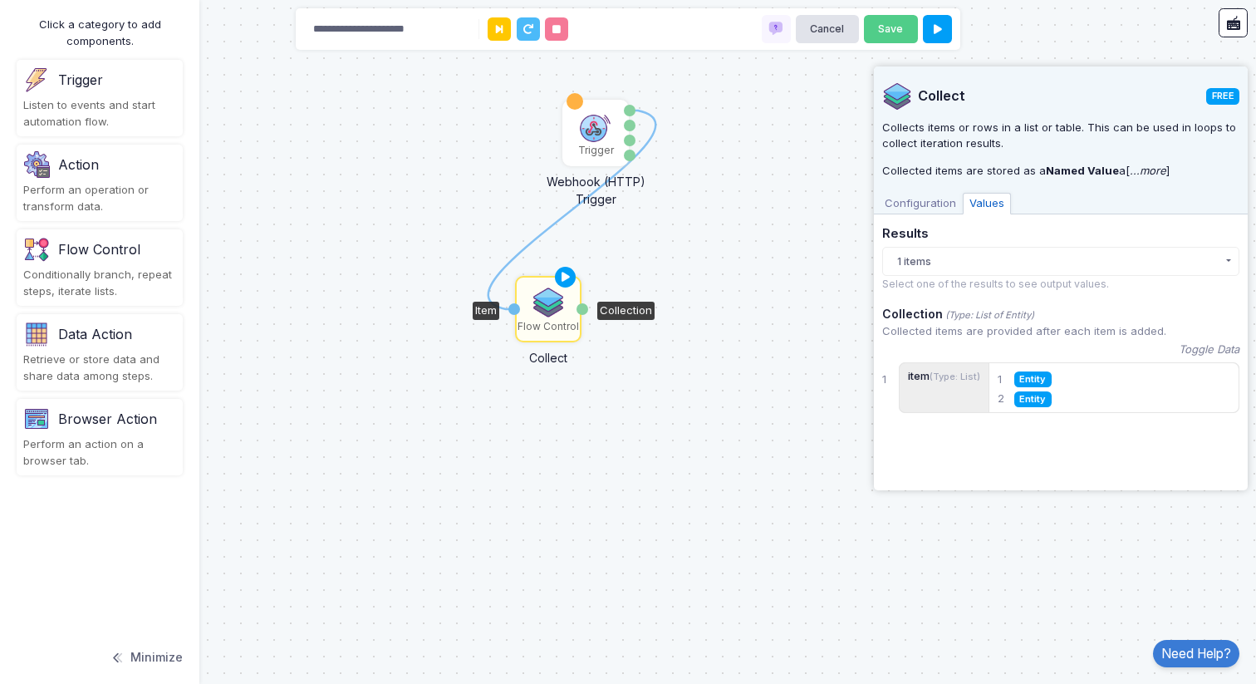
click at [1036, 376] on span "Entity" at bounding box center [1032, 379] width 37 height 16
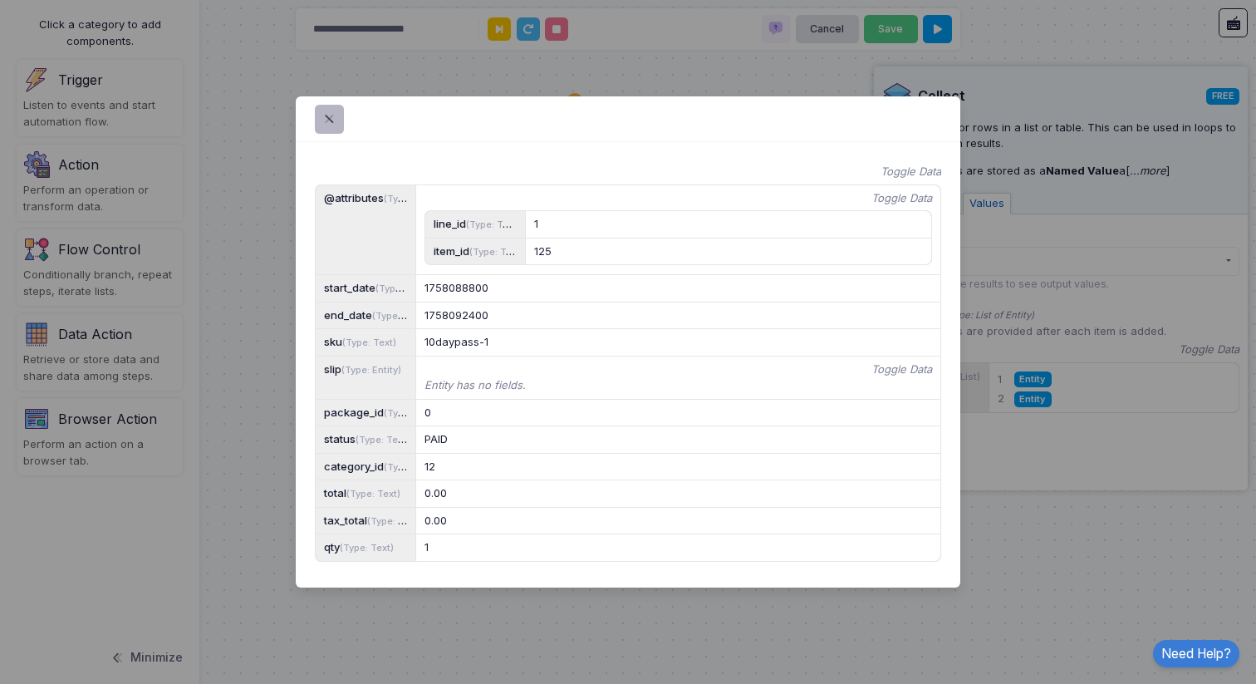
click at [339, 110] on span at bounding box center [339, 119] width 0 height 19
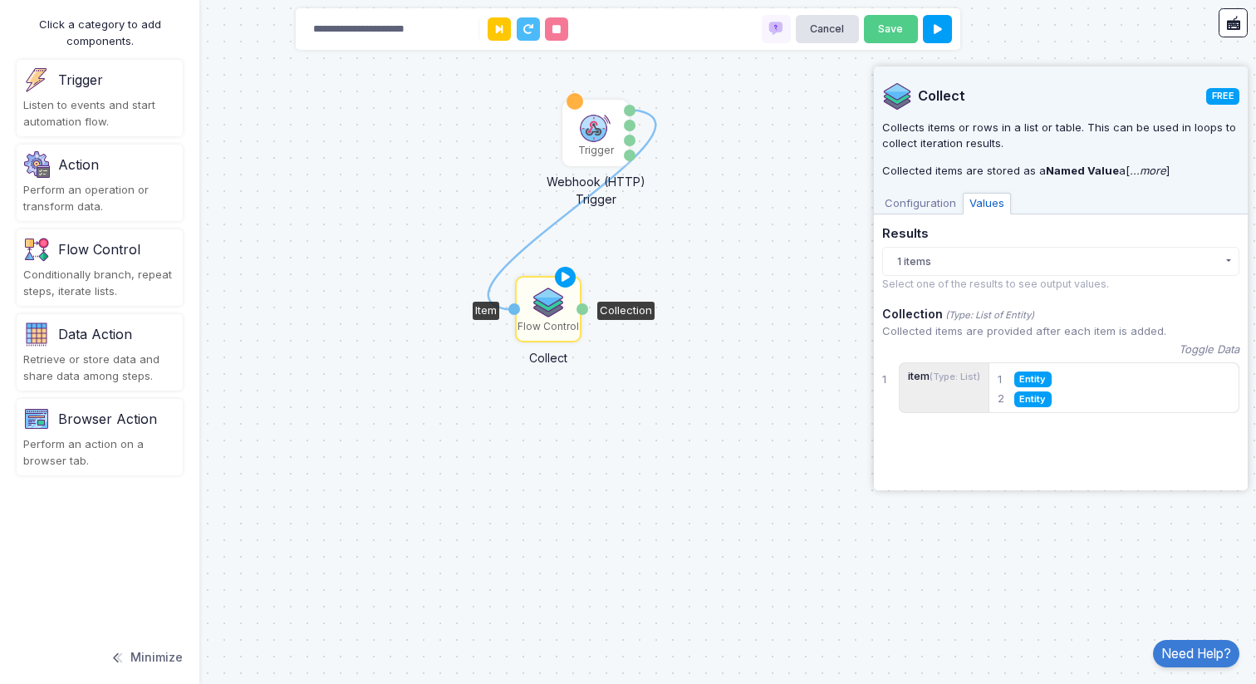
click at [75, 263] on div "Flow Control Conditionally branch, repeat steps, iterate lists." at bounding box center [100, 267] width 166 height 76
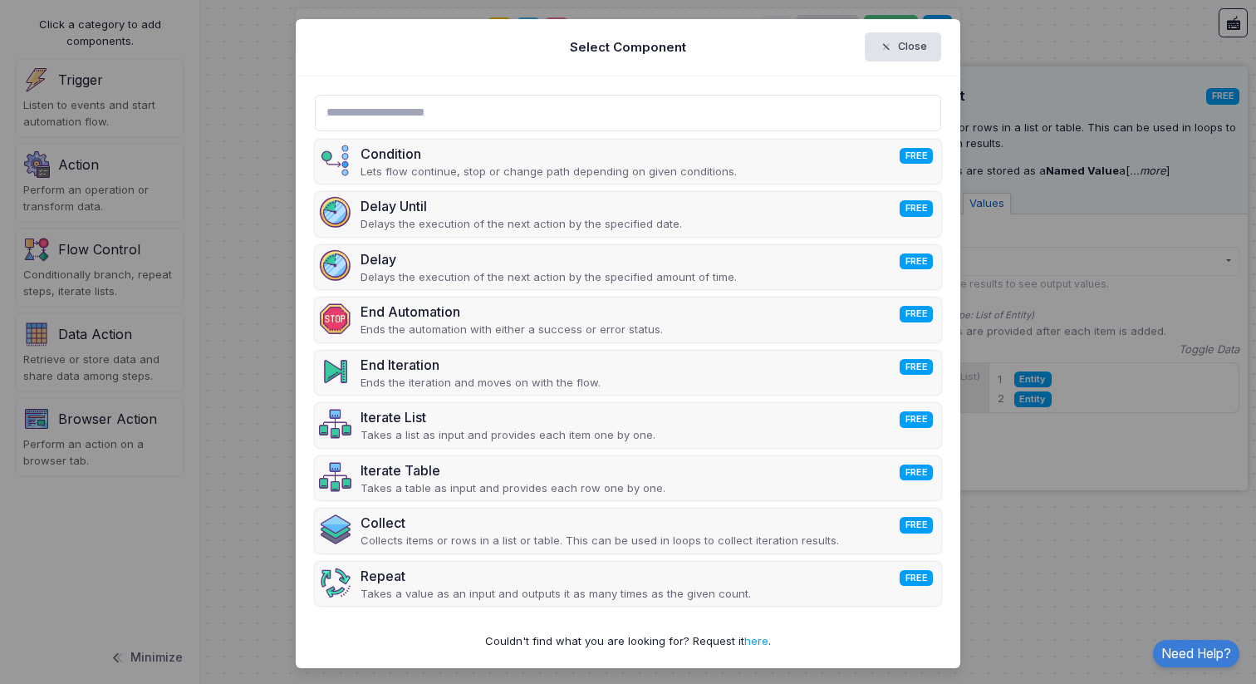
click at [489, 118] on input "text" at bounding box center [628, 113] width 627 height 37
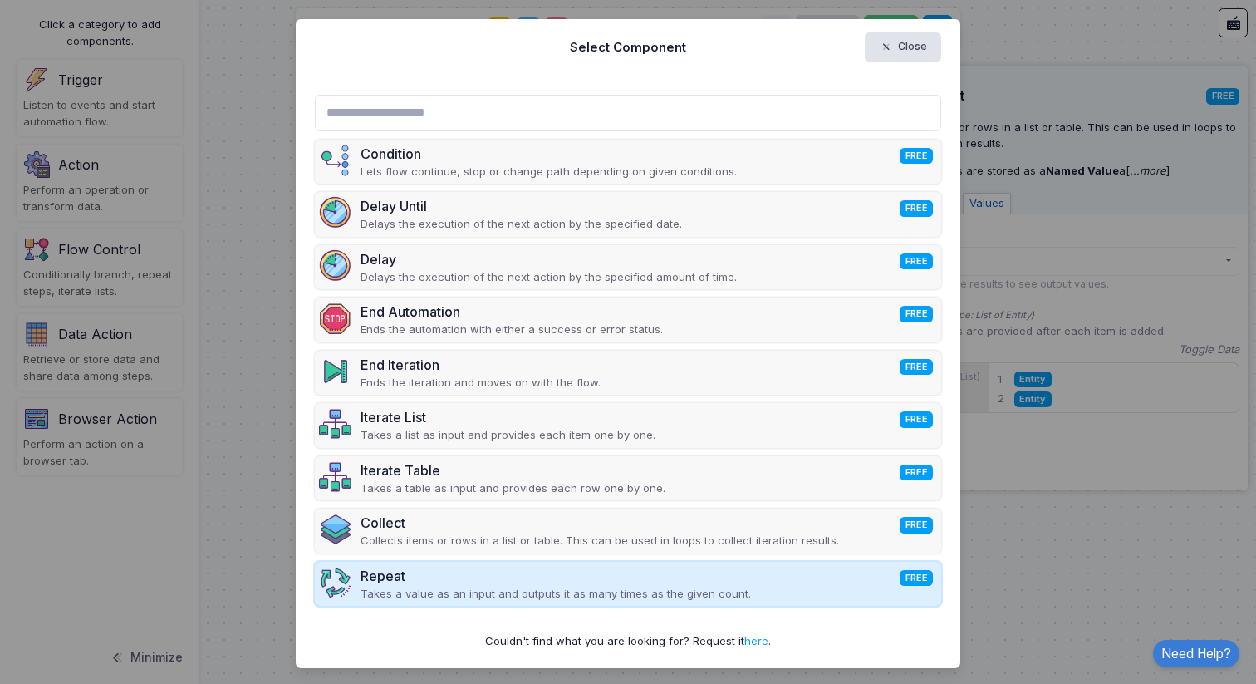
click at [475, 572] on div "Repeat FREE" at bounding box center [556, 576] width 390 height 20
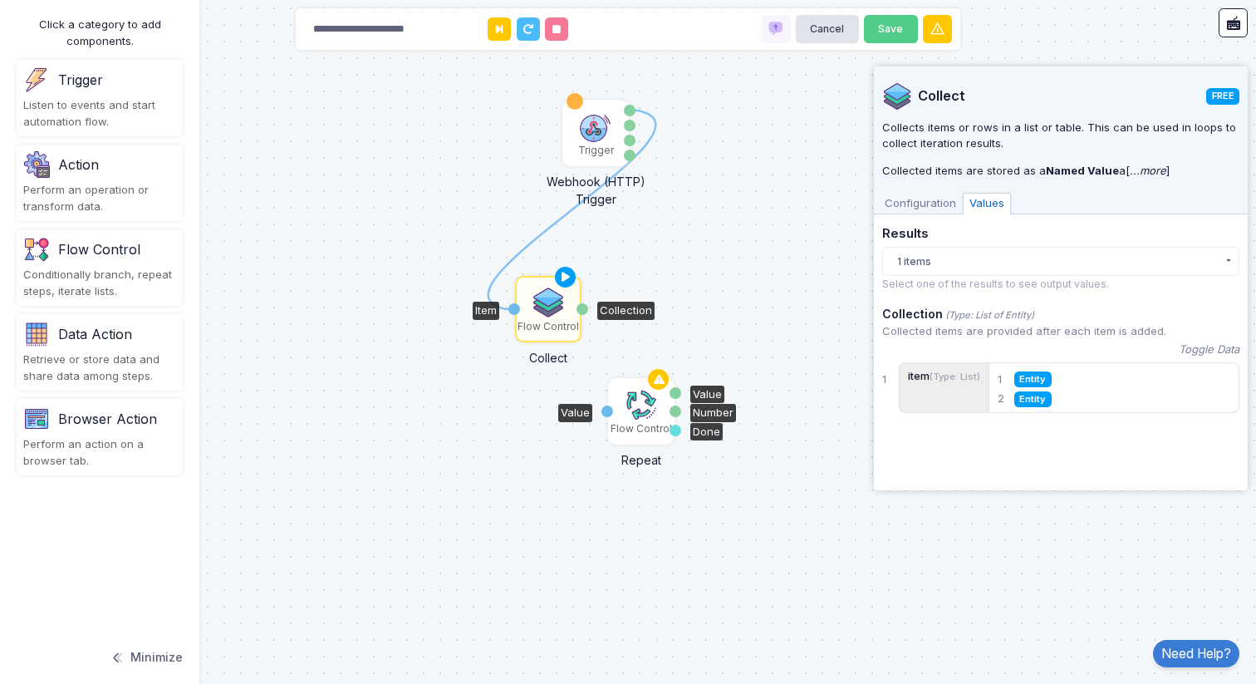
click at [637, 412] on img at bounding box center [641, 404] width 33 height 33
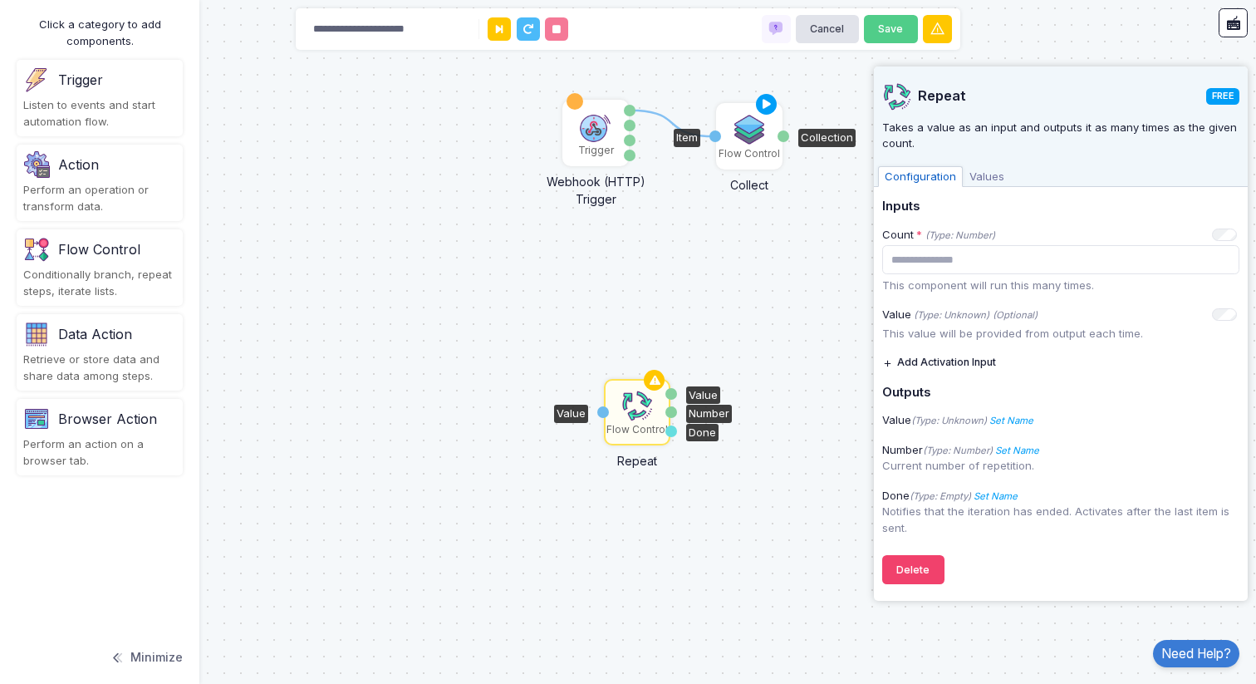
drag, startPoint x: 545, startPoint y: 312, endPoint x: 746, endPoint y: 138, distance: 265.7
click at [746, 138] on img at bounding box center [749, 129] width 33 height 33
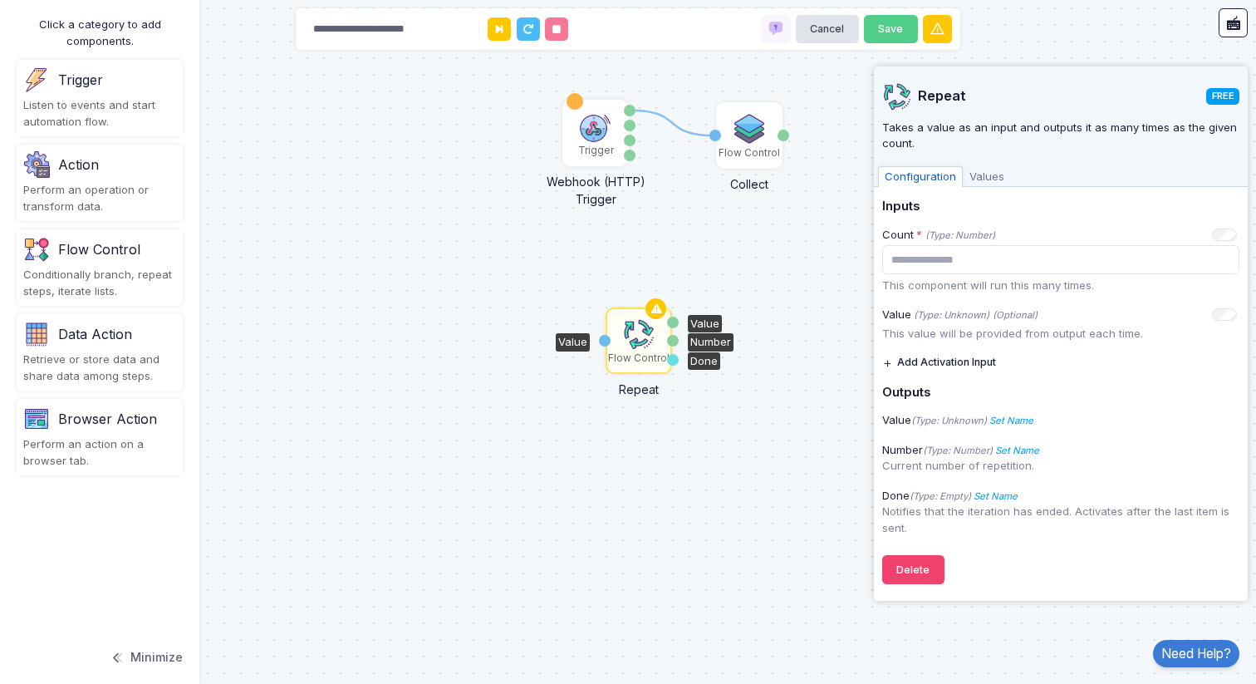
drag, startPoint x: 641, startPoint y: 409, endPoint x: 642, endPoint y: 336, distance: 72.3
click at [642, 336] on img at bounding box center [638, 333] width 33 height 33
drag, startPoint x: 785, startPoint y: 135, endPoint x: 603, endPoint y: 336, distance: 271.2
click at [1, 1] on div "1 1 Trigger Webhook (HTTP) Trigger Data Query Headers Method Flow Control Colle…" at bounding box center [0, 0] width 1 height 1
click at [639, 341] on img at bounding box center [638, 333] width 33 height 33
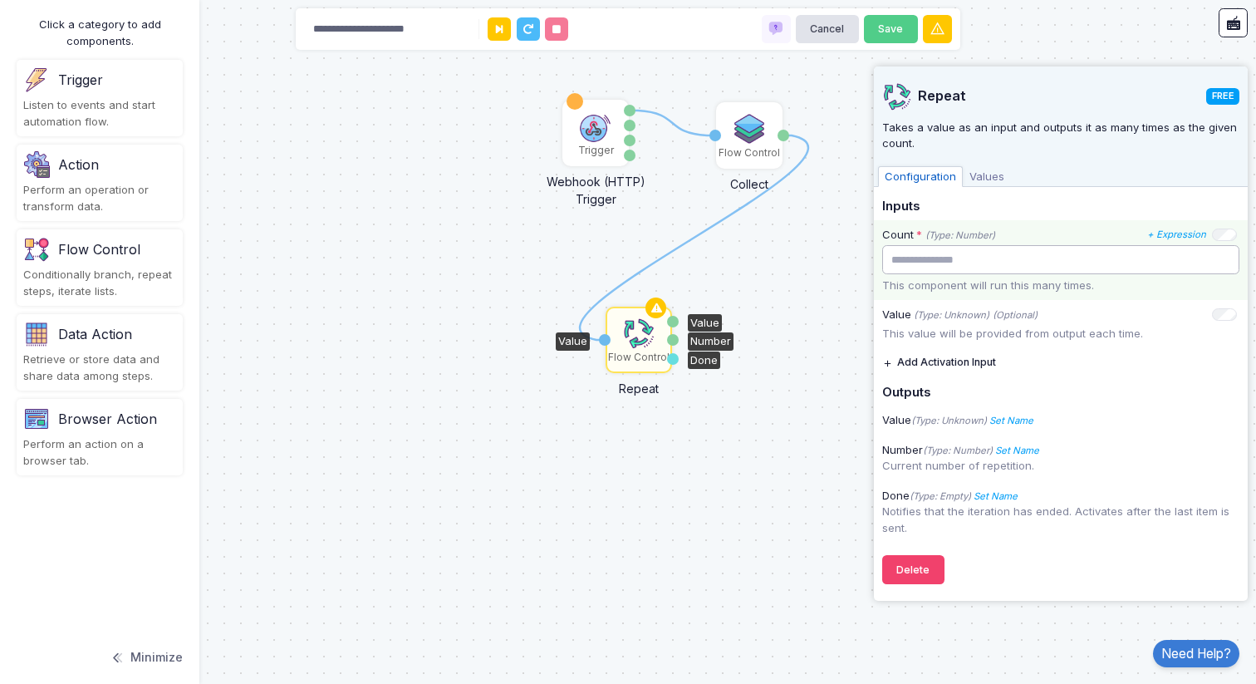
click at [944, 261] on input "number" at bounding box center [1060, 259] width 357 height 29
click at [1186, 234] on icon "+ Expression" at bounding box center [1176, 234] width 59 height 12
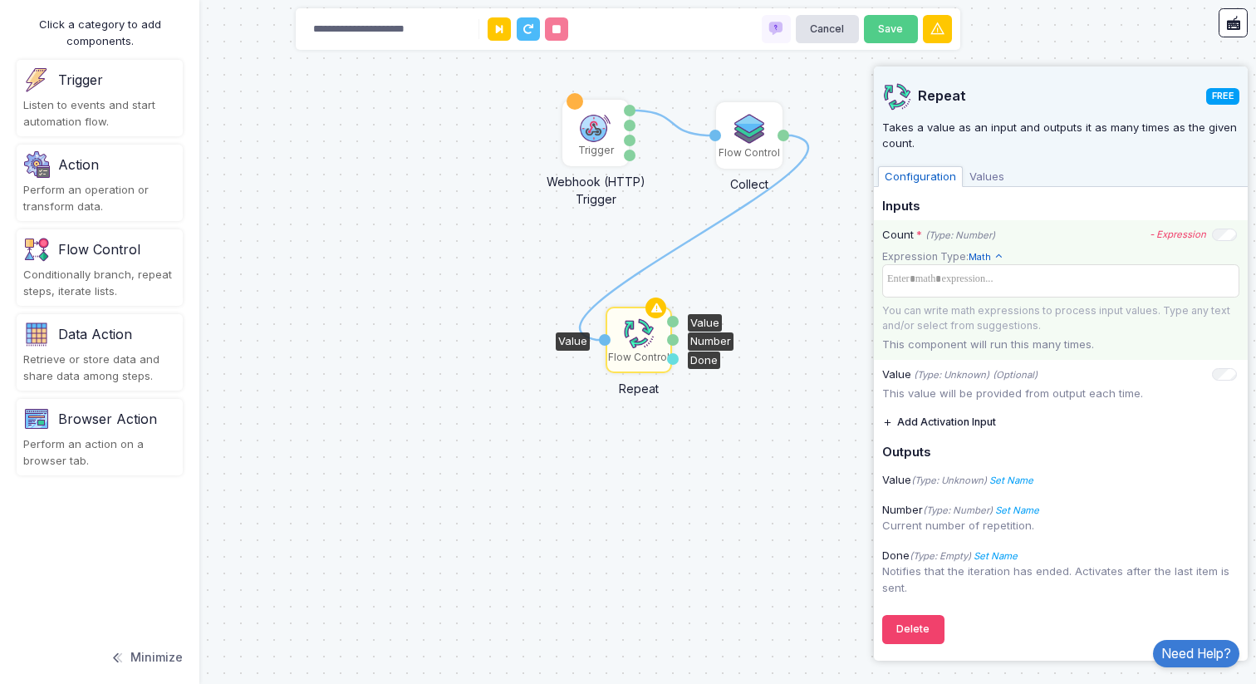
click at [994, 258] on icon at bounding box center [999, 257] width 10 height 10
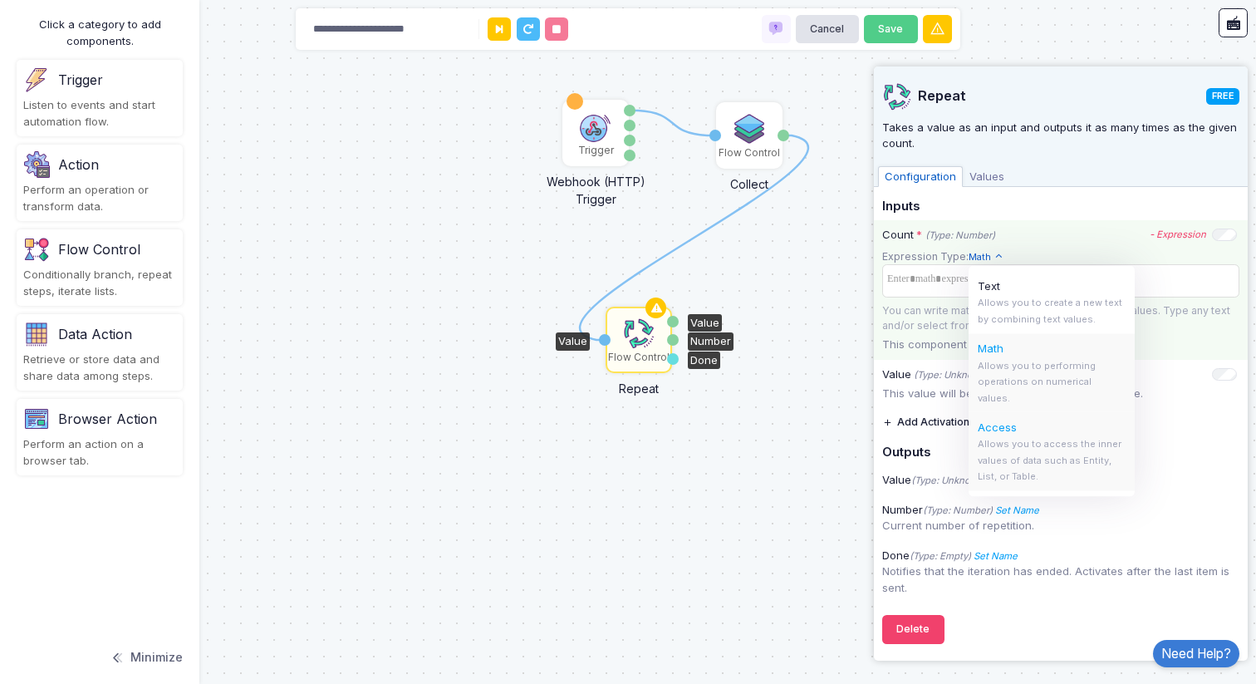
click at [1020, 442] on span "Allows you to access the inner values of data such as Entity, List, or Table." at bounding box center [1051, 460] width 146 height 44
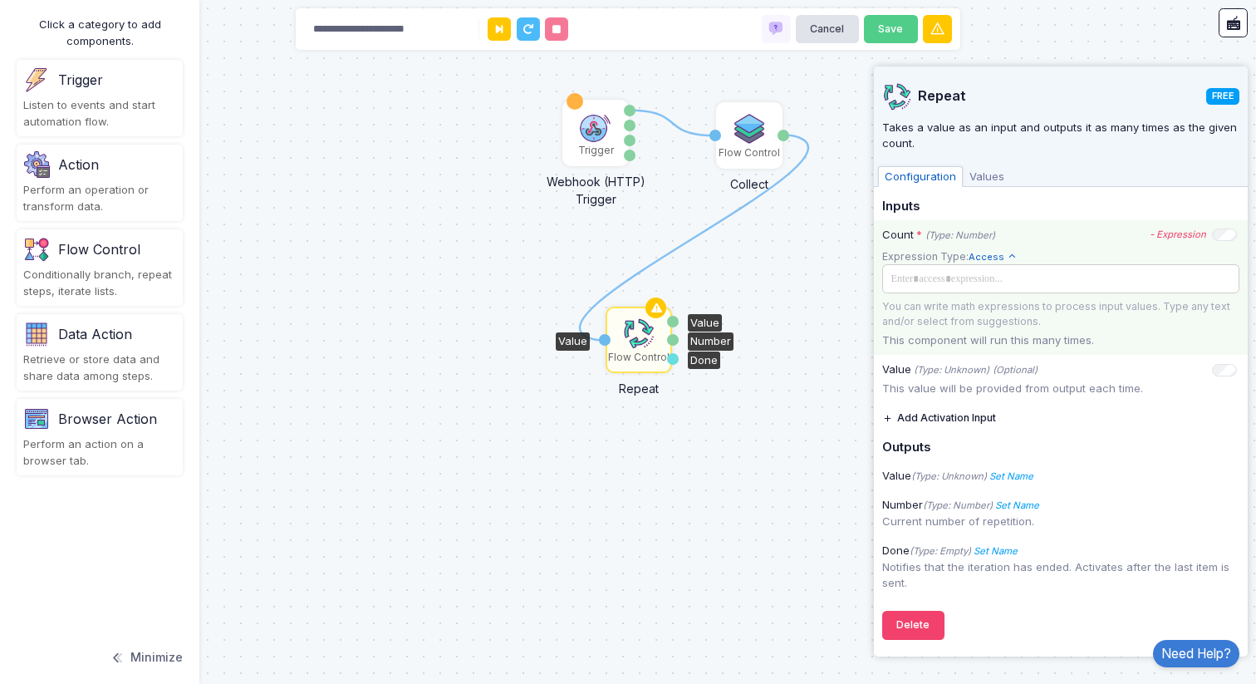
click at [969, 282] on span at bounding box center [1059, 278] width 347 height 18
click at [979, 352] on div "Order Items (List of Entity)" at bounding box center [1049, 349] width 335 height 30
click at [926, 348] on div "Order Items (List of Entity)" at bounding box center [1049, 349] width 335 height 30
click at [1225, 354] on div "▸" at bounding box center [1228, 349] width 23 height 30
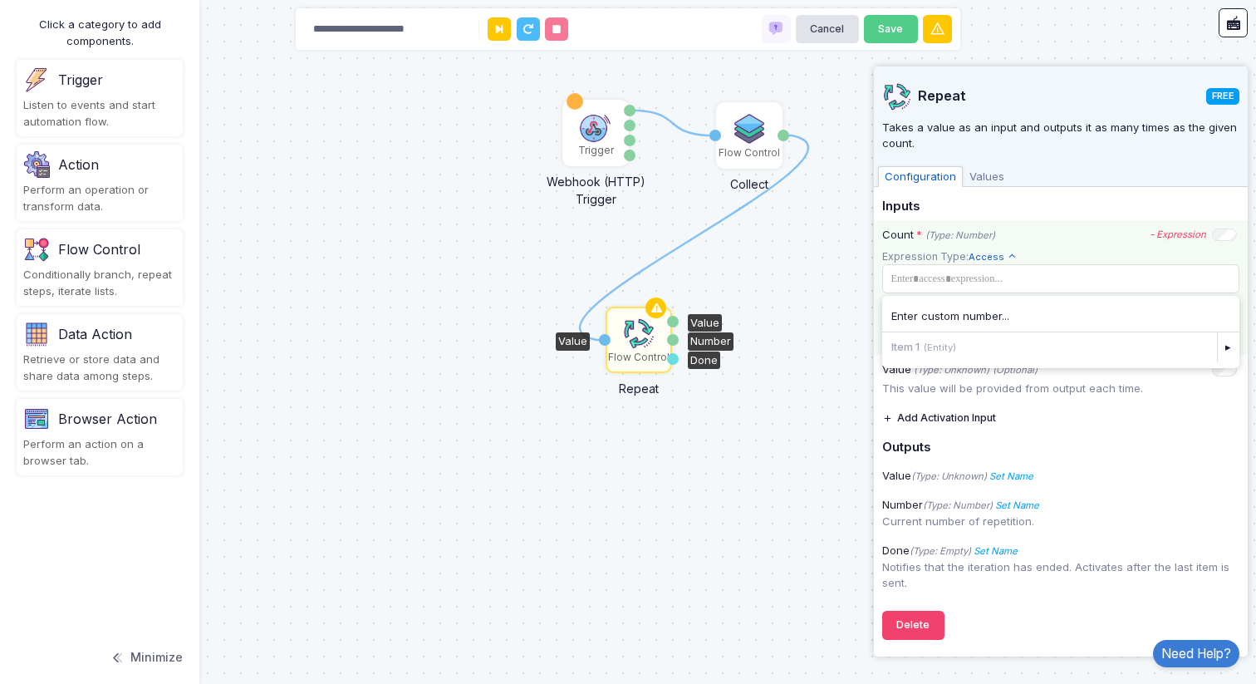
click at [910, 346] on div "Item 1 (Entity)" at bounding box center [1049, 347] width 335 height 30
click at [1228, 349] on div "▸" at bounding box center [1228, 347] width 23 height 30
click at [1230, 351] on div "▸" at bounding box center [1228, 347] width 23 height 30
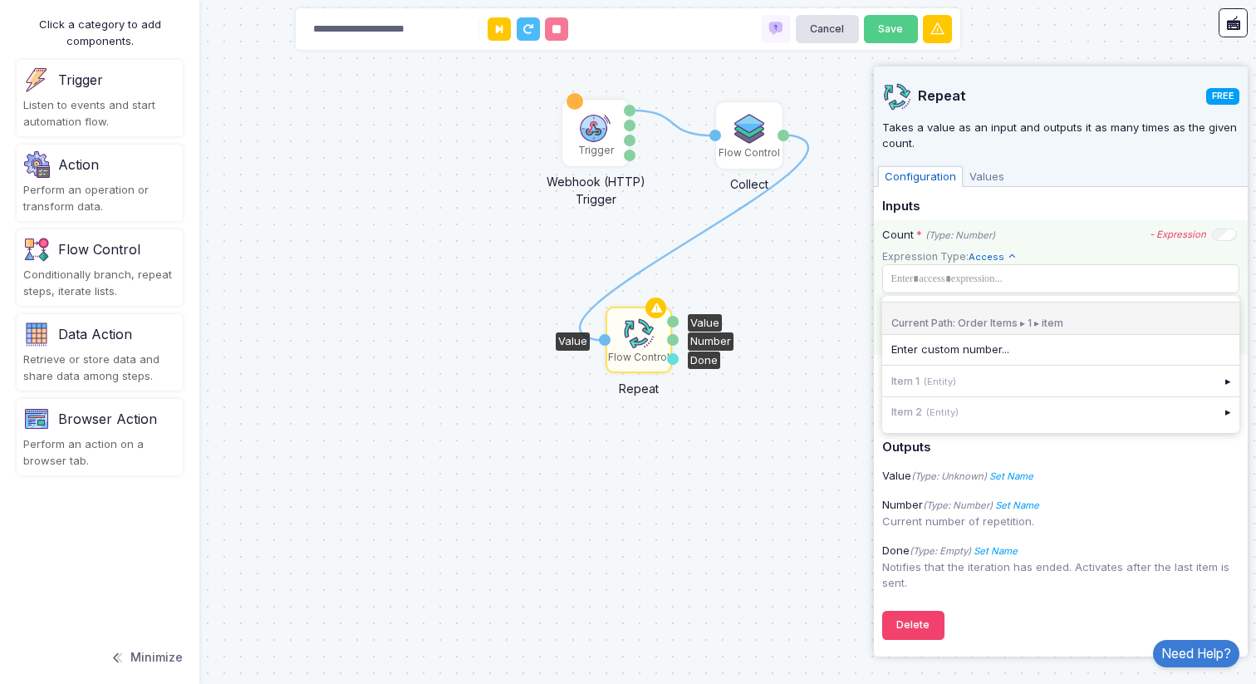
click at [940, 322] on div "Current Path: Order Items ▸ 1 ▸ item" at bounding box center [1060, 319] width 357 height 34
click at [935, 268] on tags "​" at bounding box center [1060, 278] width 357 height 29
click at [914, 349] on div "Order Items (List of Entity)" at bounding box center [1049, 349] width 335 height 30
click at [908, 353] on div "Order Items (List of Entity)" at bounding box center [1049, 349] width 335 height 30
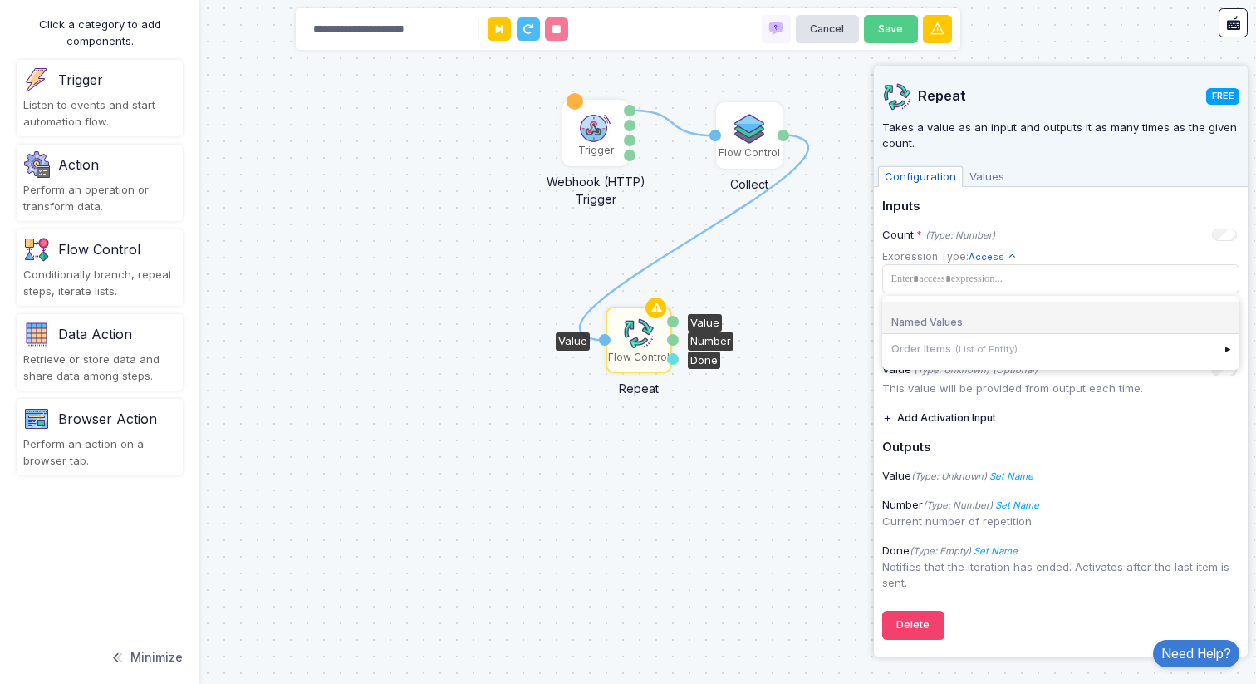
click at [990, 253] on span "Access" at bounding box center [993, 257] width 48 height 14
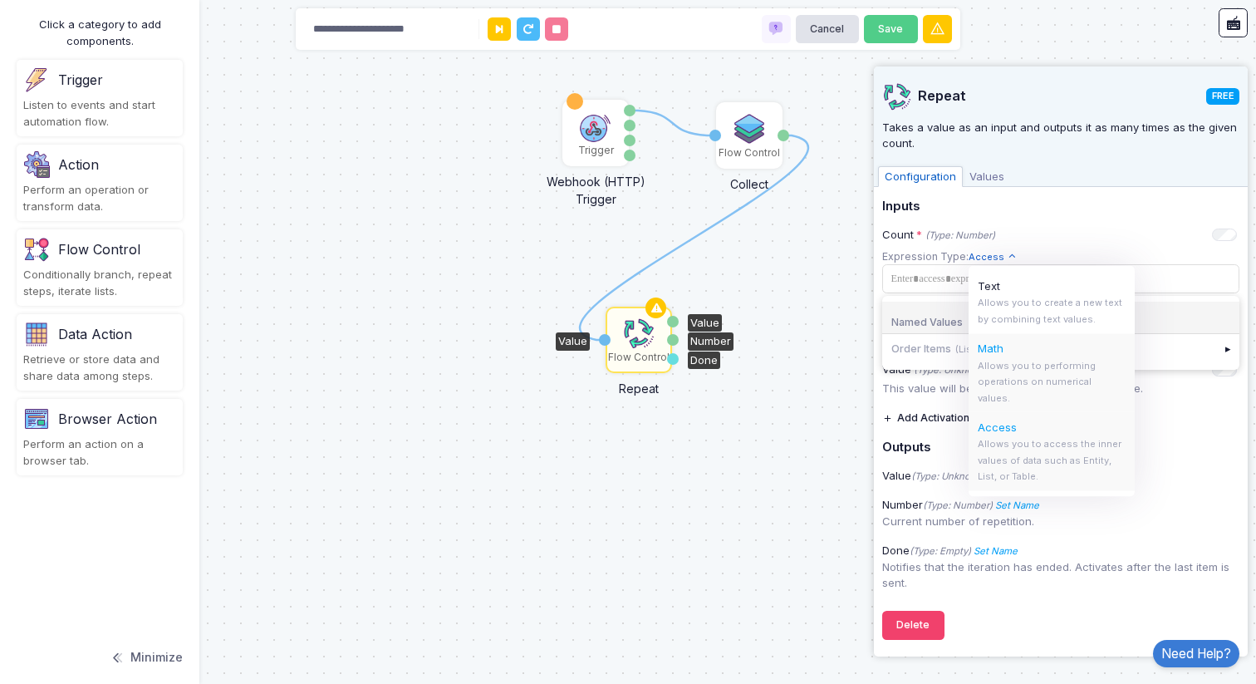
click at [1078, 364] on span "Allows you to performing operations on numerical values." at bounding box center [1038, 381] width 120 height 44
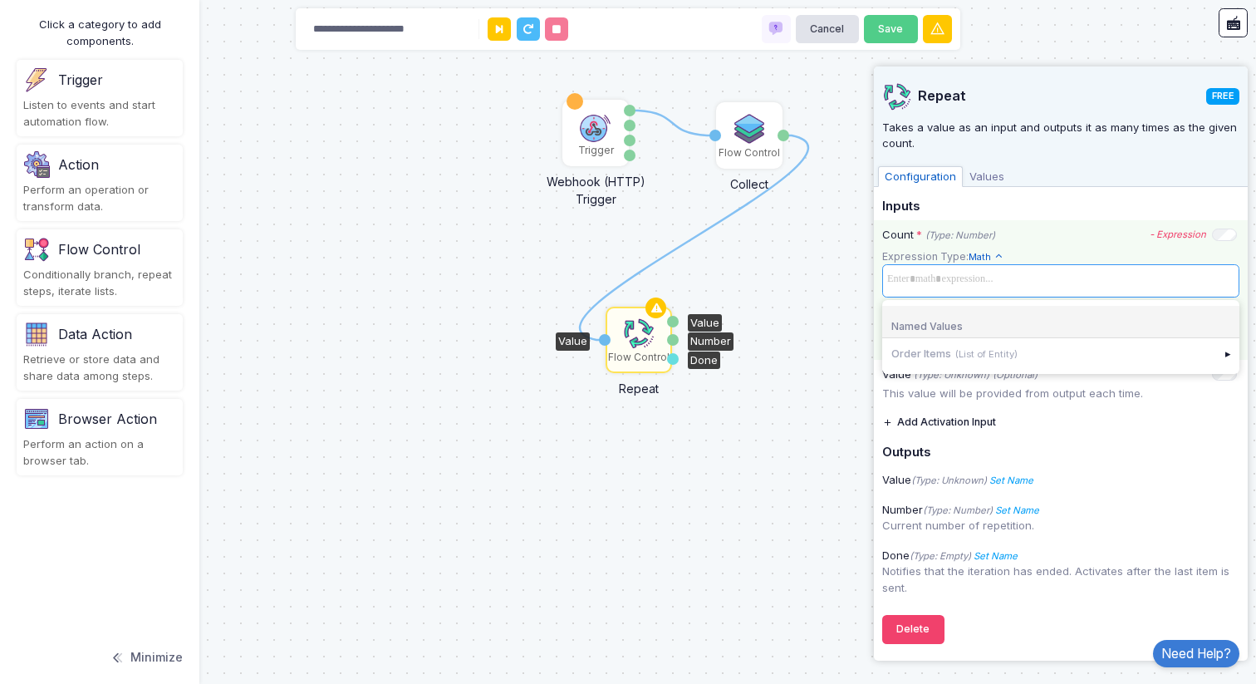
click at [986, 282] on span at bounding box center [1061, 280] width 356 height 24
click at [955, 358] on div "Order Items (List of Entity)" at bounding box center [1049, 353] width 335 height 30
click at [930, 357] on div "Order Items (List of Entity)" at bounding box center [1049, 353] width 335 height 30
click at [1044, 250] on app-expression-input "Expression Type: Math Text Allows you to create a new text by combining text va…" at bounding box center [1060, 291] width 357 height 86
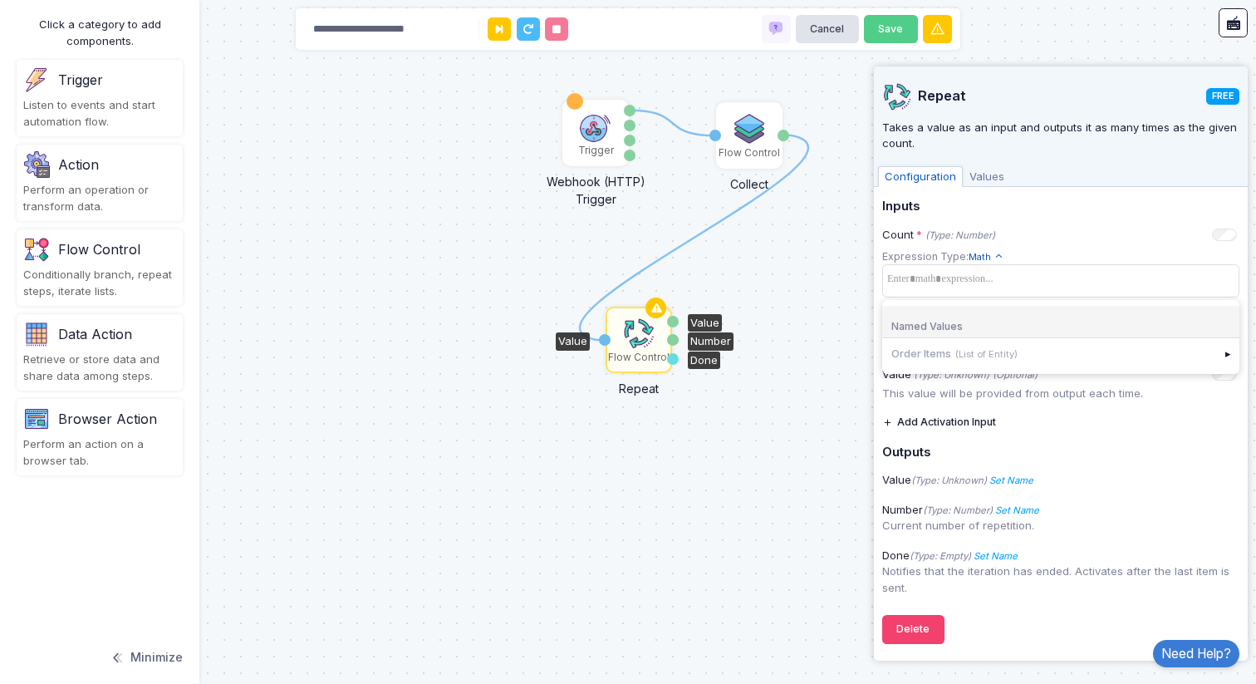
click at [1025, 214] on h5 "Inputs" at bounding box center [1060, 206] width 357 height 15
click at [906, 631] on button "Delete" at bounding box center [913, 629] width 62 height 29
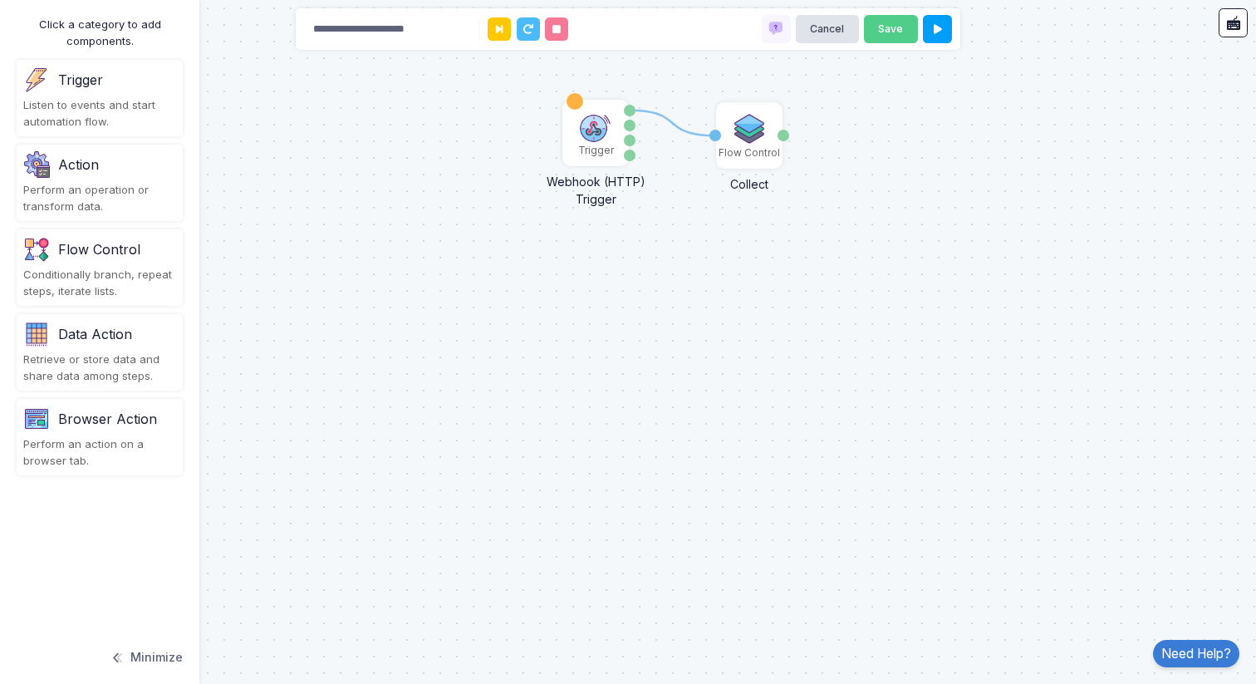
click at [92, 278] on div "Conditionally branch, repeat steps, iterate lists." at bounding box center [99, 283] width 153 height 32
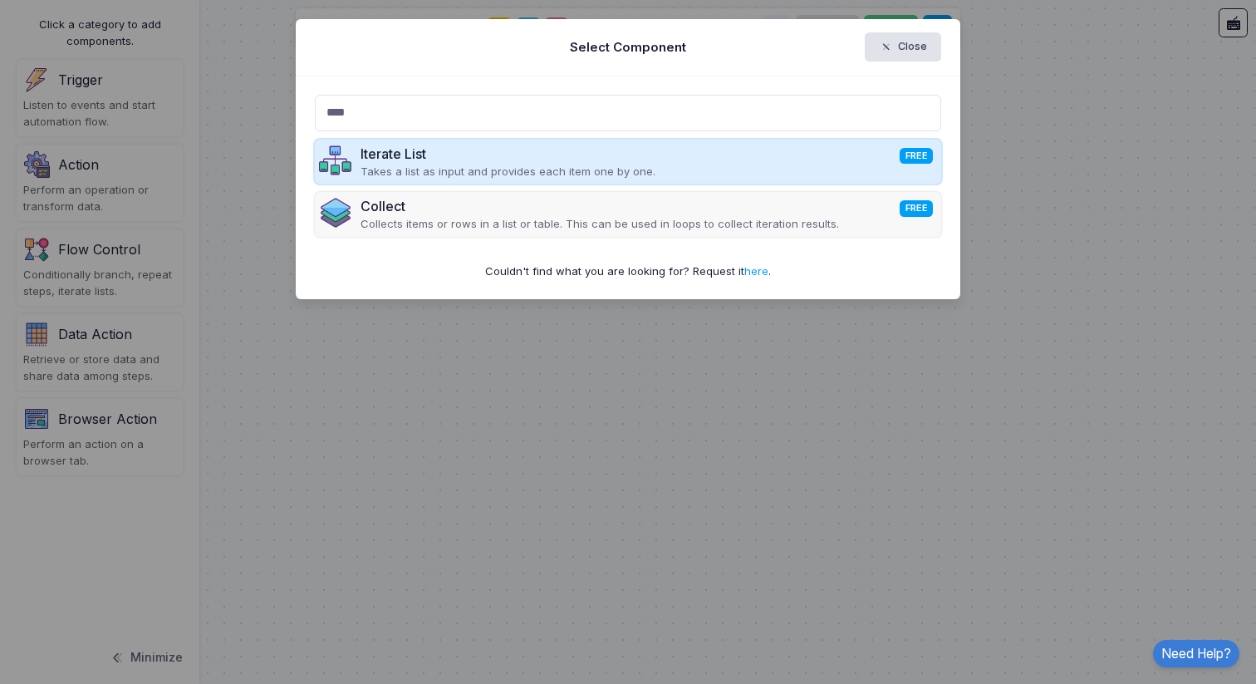
type input "****"
click at [600, 162] on div "Iterate List FREE" at bounding box center [508, 154] width 295 height 20
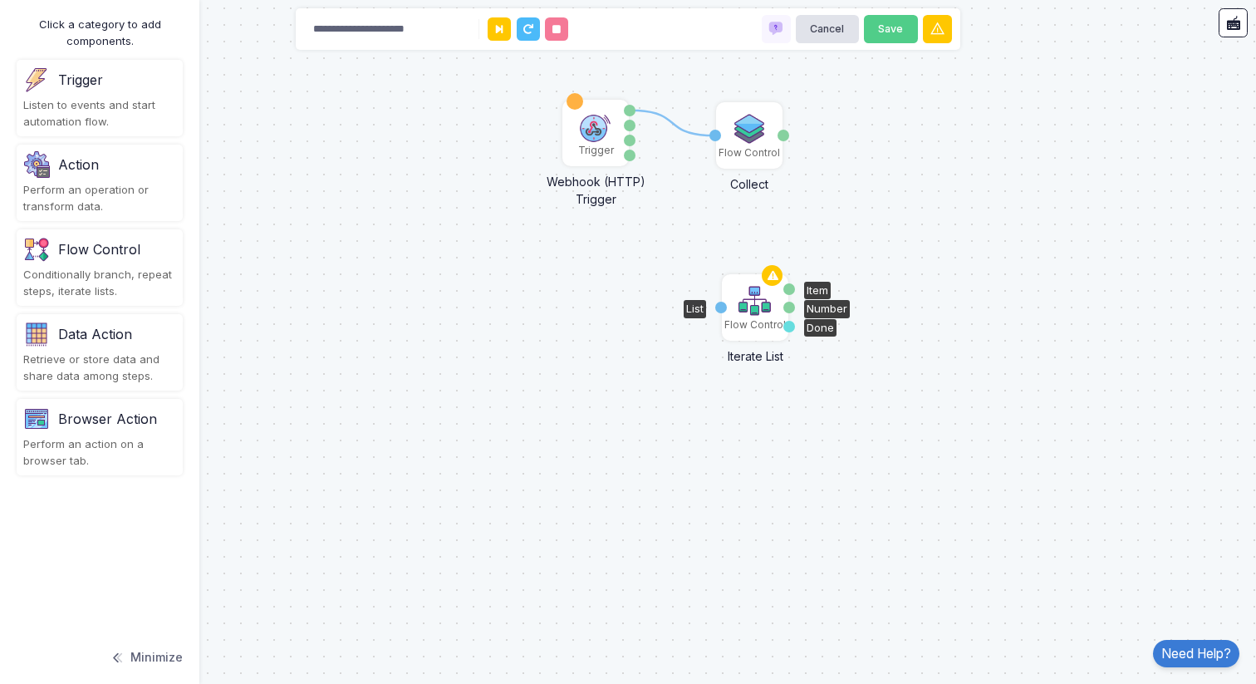
click at [755, 307] on img at bounding box center [755, 300] width 33 height 33
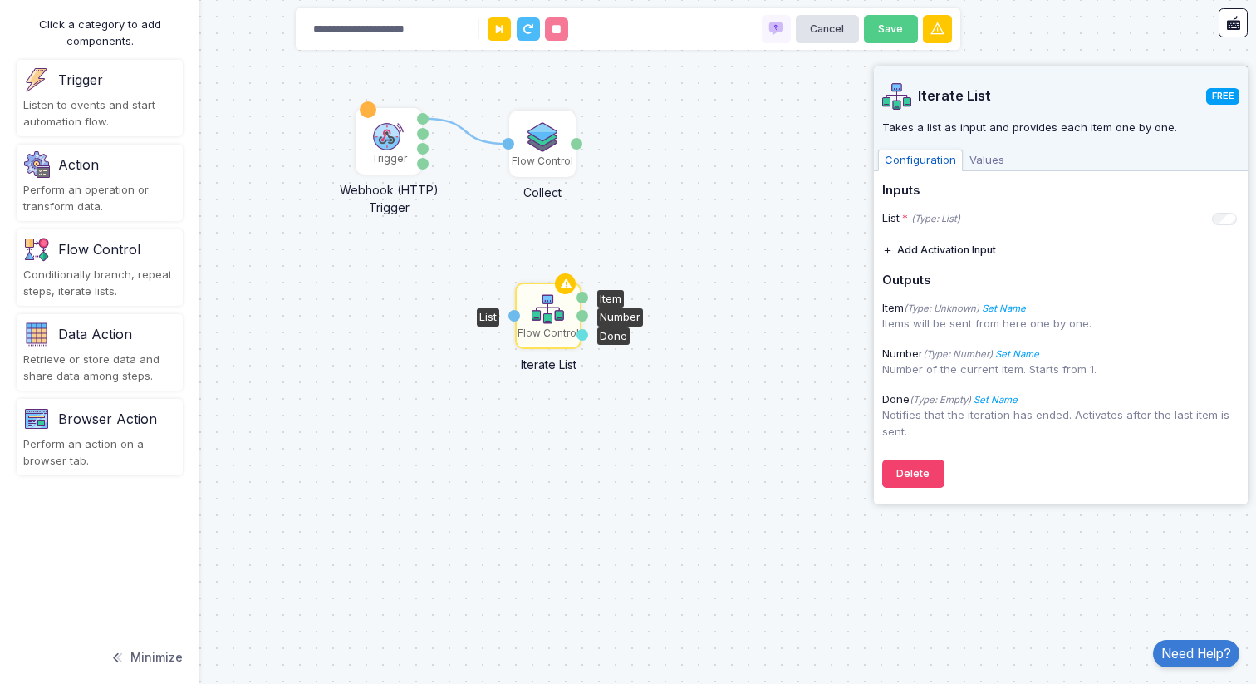
drag, startPoint x: 673, startPoint y: 226, endPoint x: 457, endPoint y: 239, distance: 216.4
click at [457, 239] on div "1 Trigger Webhook (HTTP) Trigger Data Query Headers Method Flow Control Collect…" at bounding box center [628, 342] width 1256 height 684
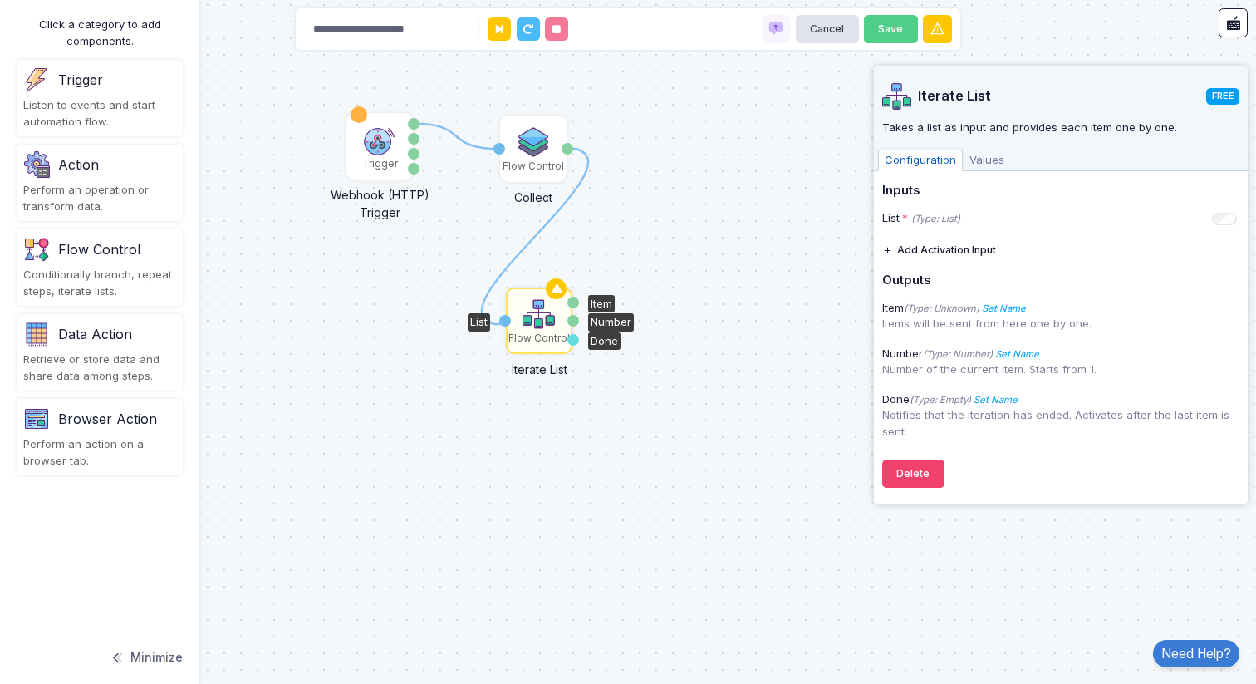
drag, startPoint x: 565, startPoint y: 150, endPoint x: 503, endPoint y: 324, distance: 185.3
click at [946, 221] on icon "(Type: List)" at bounding box center [935, 219] width 49 height 12
click at [538, 327] on img at bounding box center [539, 313] width 33 height 33
click at [990, 159] on span "Values" at bounding box center [987, 161] width 48 height 22
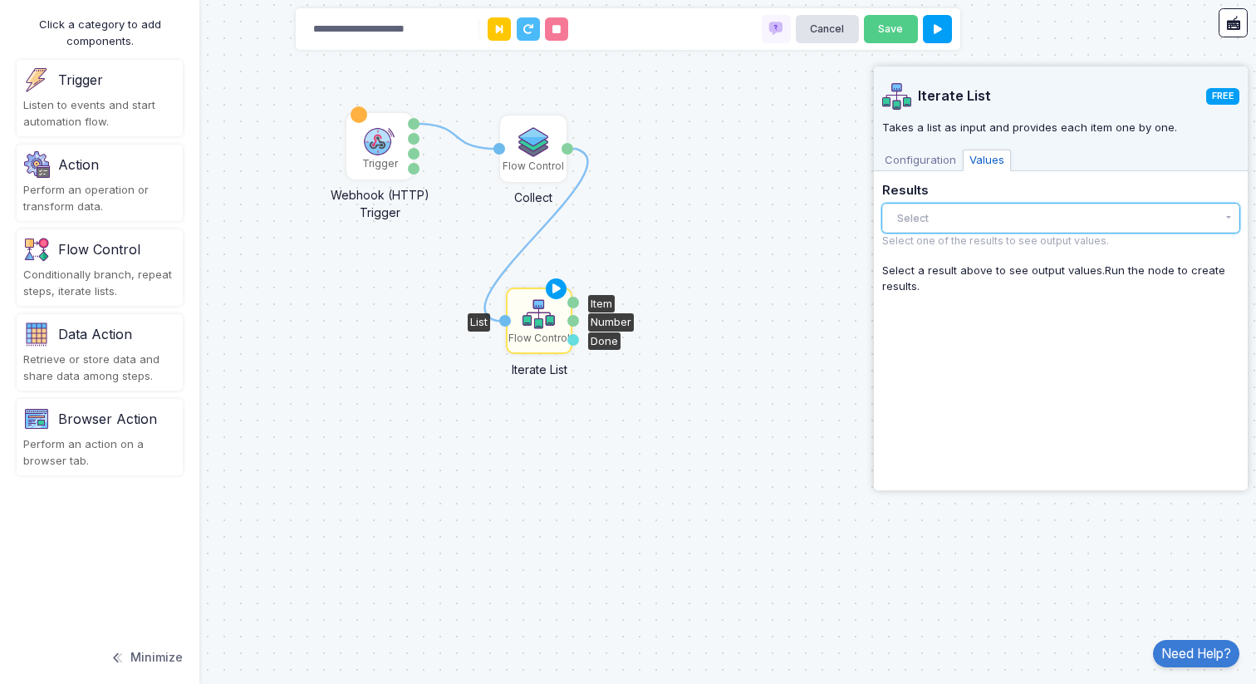
click at [945, 208] on button "Select" at bounding box center [1060, 218] width 357 height 29
click at [930, 169] on span "Configuration" at bounding box center [920, 161] width 85 height 22
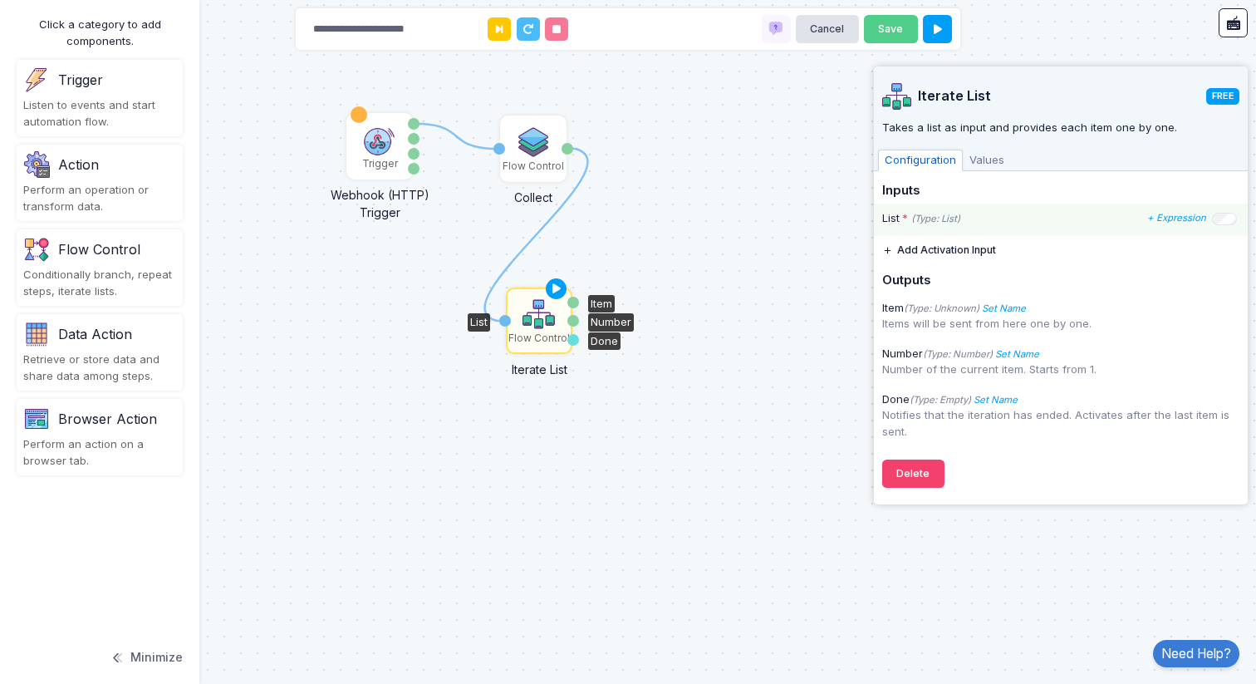
click at [1028, 213] on div "List * (Type: List) + Expression" at bounding box center [1059, 218] width 355 height 17
click at [1174, 214] on icon "+ Expression" at bounding box center [1176, 218] width 59 height 12
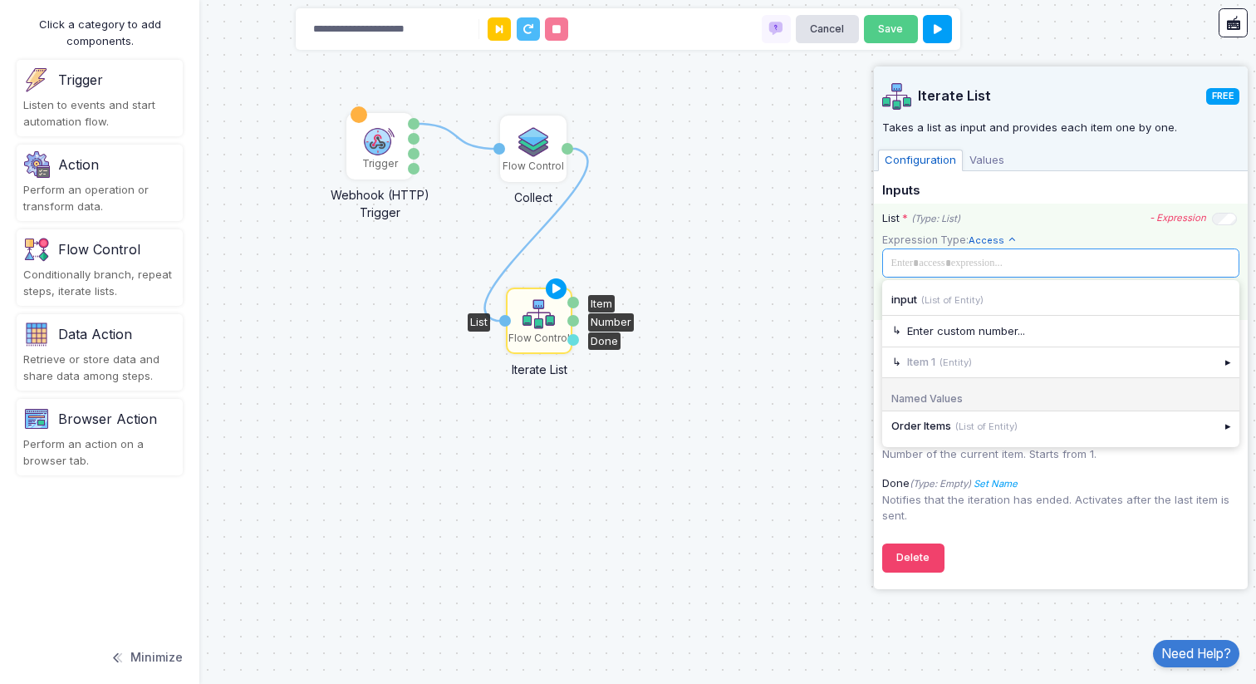
click at [1018, 260] on span at bounding box center [1059, 262] width 347 height 18
click at [984, 425] on small "(List of Entity)" at bounding box center [986, 426] width 62 height 12
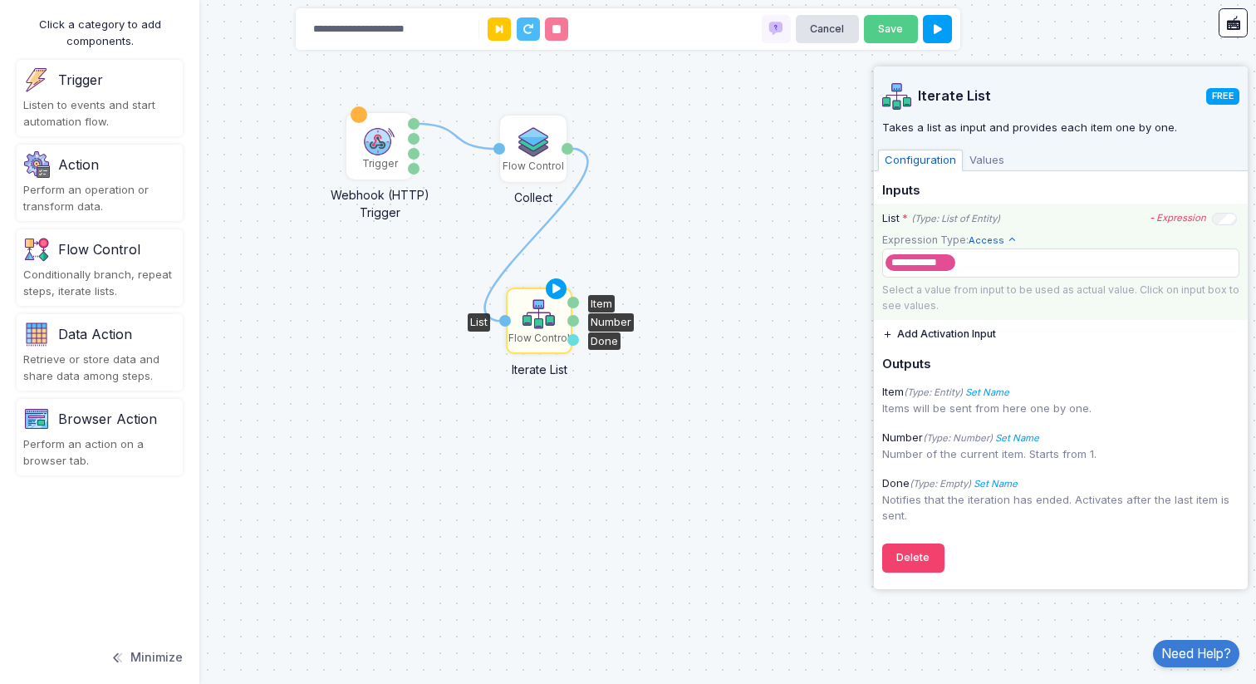
click at [985, 157] on span "Values" at bounding box center [987, 161] width 48 height 22
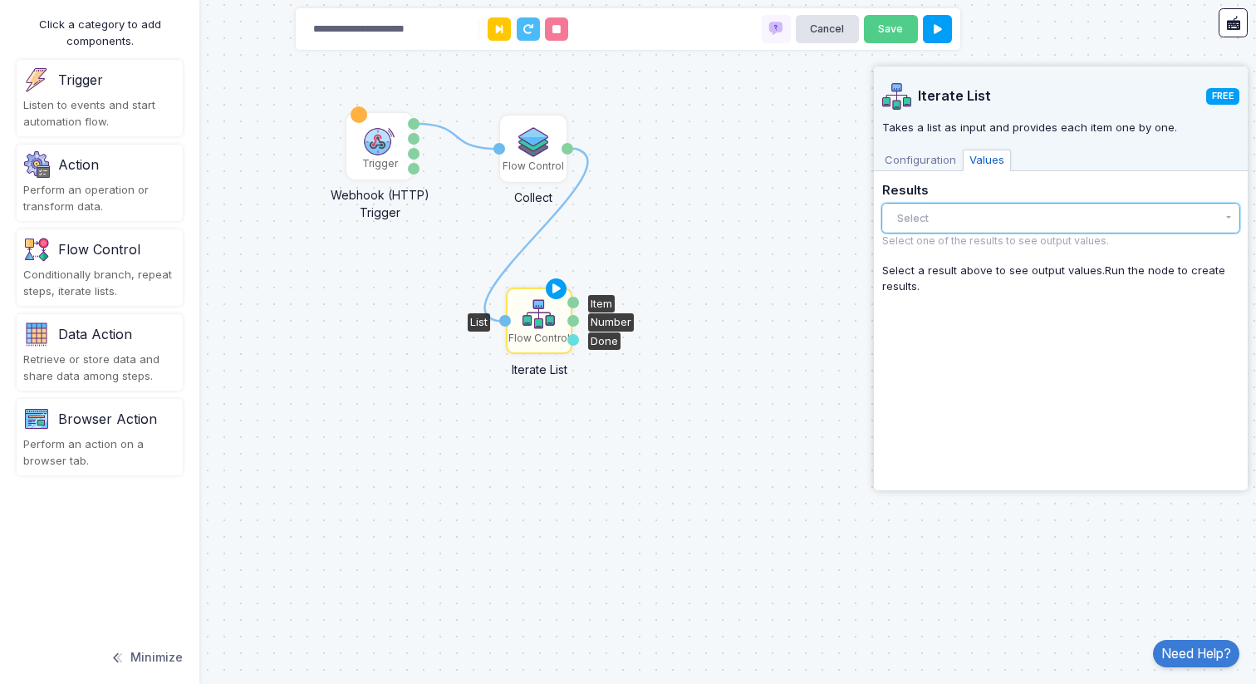
click at [956, 217] on button "Select" at bounding box center [1060, 218] width 357 height 29
click at [941, 162] on span "Configuration" at bounding box center [920, 161] width 85 height 22
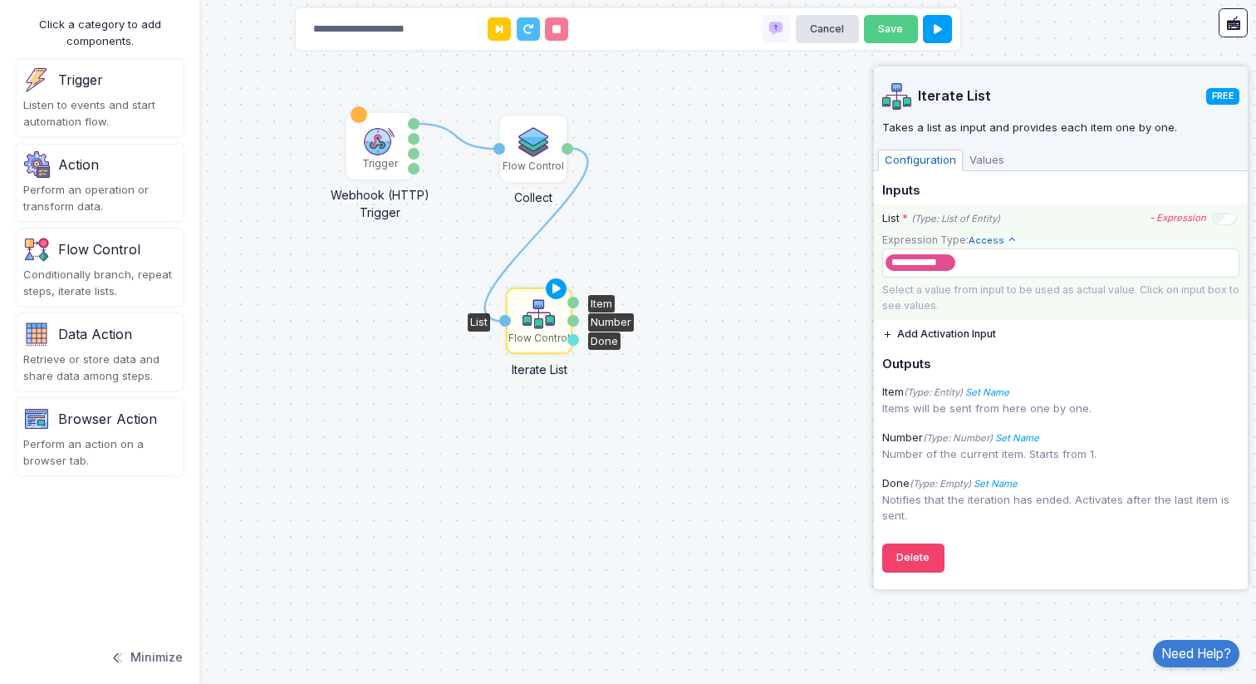
click at [930, 334] on button "Add Activation Input" at bounding box center [939, 334] width 114 height 29
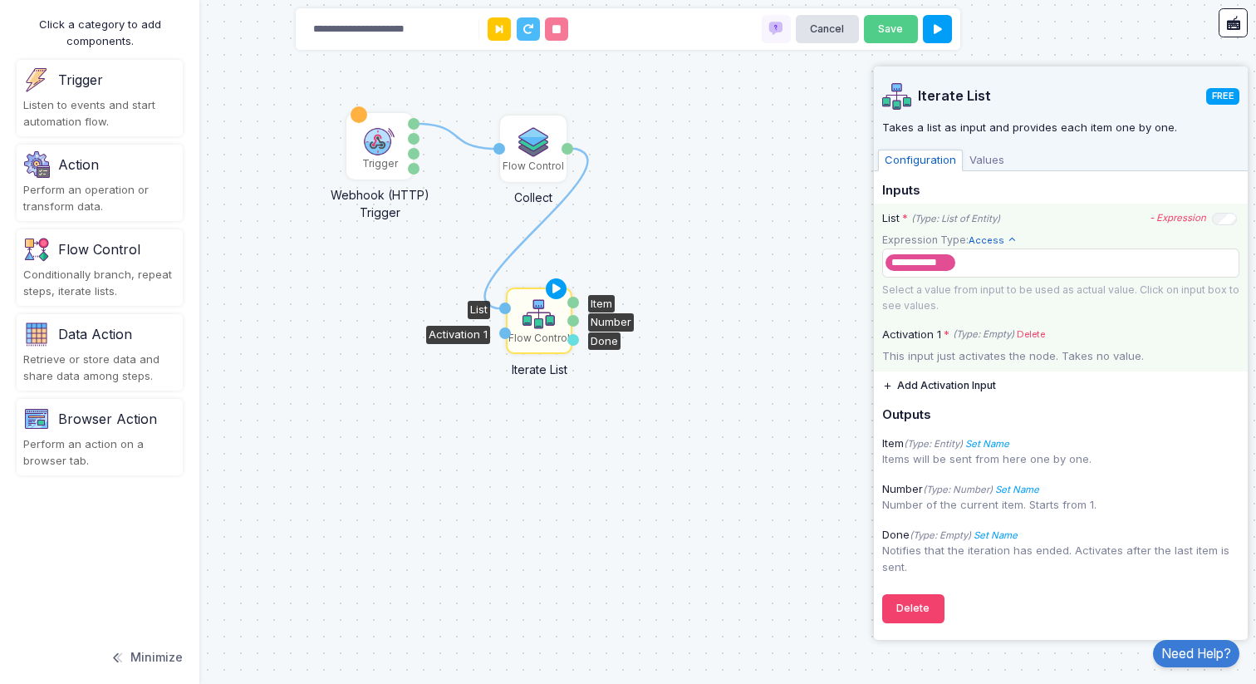
click at [969, 353] on div "This input just activates the node. Takes no value." at bounding box center [1061, 356] width 374 height 17
click at [990, 352] on div "This input just activates the node. Takes no value." at bounding box center [1061, 356] width 374 height 17
click at [1025, 333] on link "Delete" at bounding box center [1031, 334] width 28 height 14
